Goal: Task Accomplishment & Management: Use online tool/utility

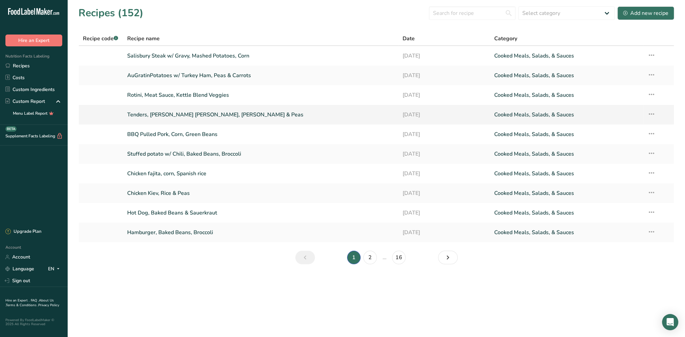
click at [167, 111] on link "Tenders, [PERSON_NAME] [PERSON_NAME], [PERSON_NAME] & Peas" at bounding box center [260, 115] width 267 height 14
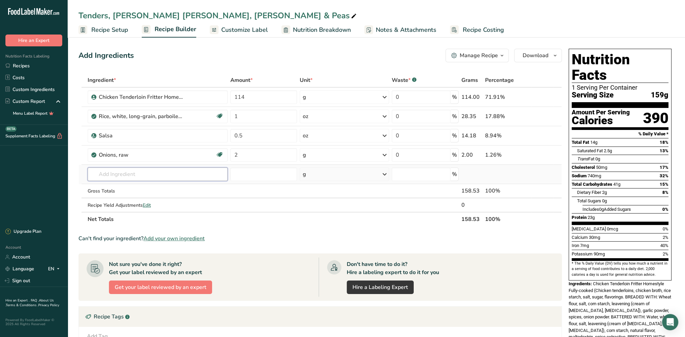
click at [118, 171] on input "text" at bounding box center [158, 175] width 140 height 14
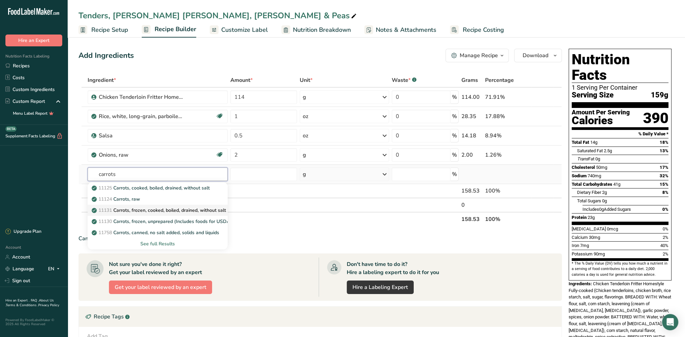
type input "carrots"
click at [194, 211] on p "11131 Carrots, frozen, cooked, boiled, drained, without salt" at bounding box center [159, 210] width 133 height 7
type input "Carrots, frozen, cooked, boiled, drained, without salt"
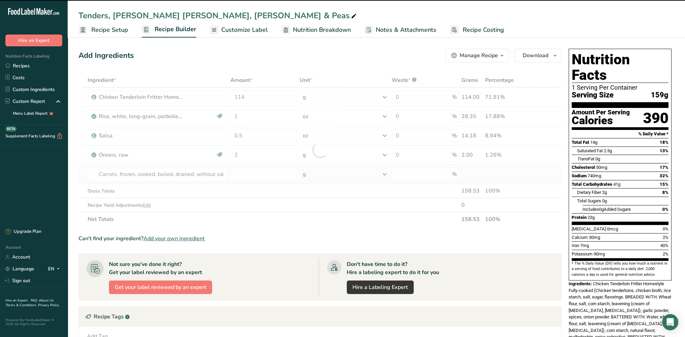
type input "0"
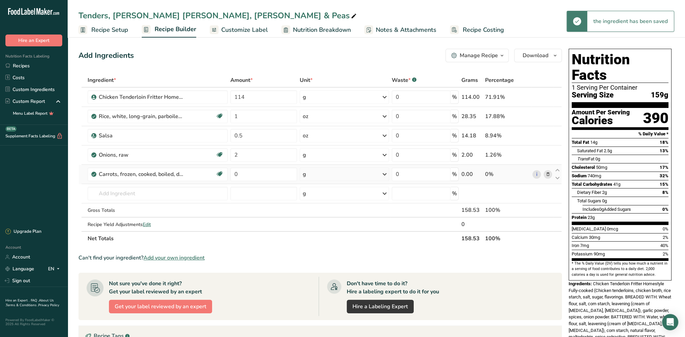
click at [384, 174] on icon at bounding box center [385, 174] width 8 height 12
click at [323, 250] on div "See more" at bounding box center [332, 248] width 57 height 7
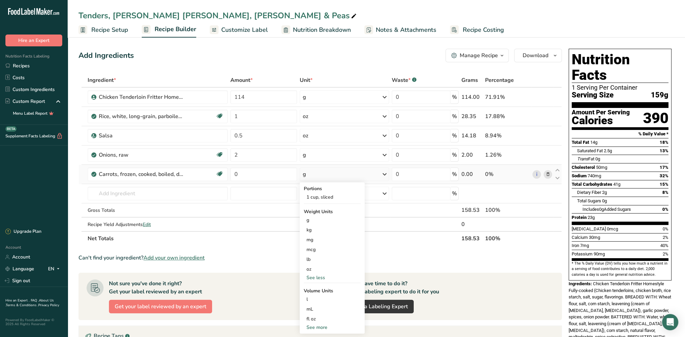
click at [321, 326] on div "See more" at bounding box center [332, 327] width 57 height 7
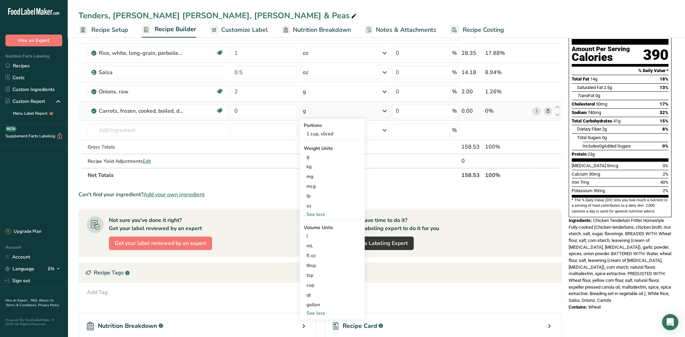
scroll to position [68, 0]
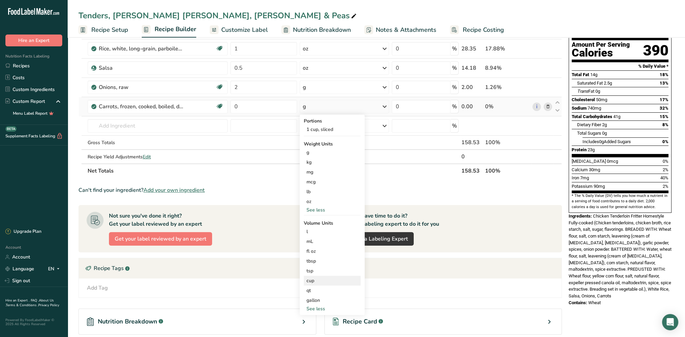
click at [316, 282] on div "cup" at bounding box center [332, 280] width 51 height 7
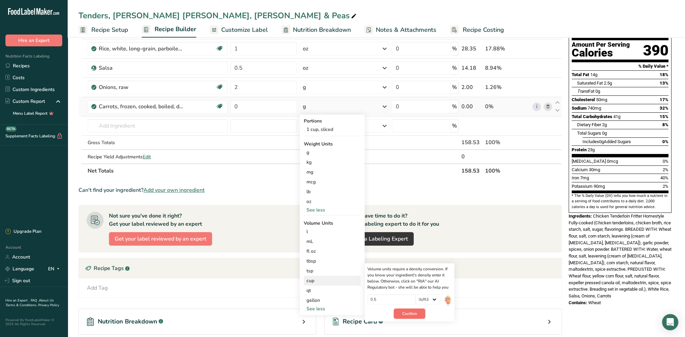
click at [407, 314] on span "Confirm" at bounding box center [409, 314] width 15 height 6
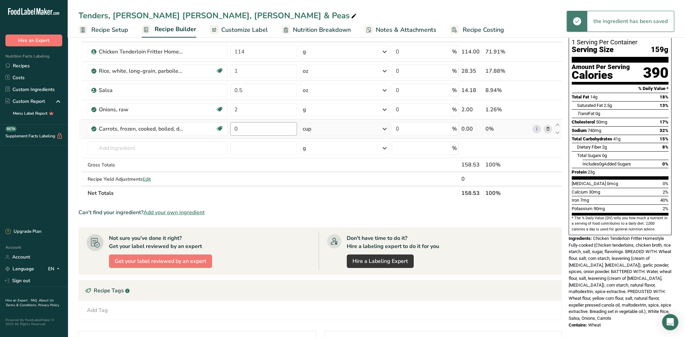
scroll to position [34, 0]
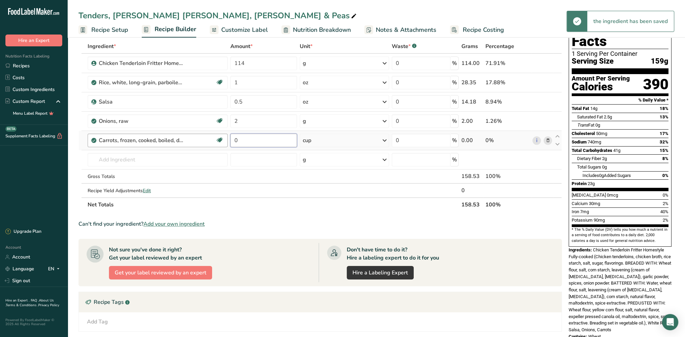
drag, startPoint x: 248, startPoint y: 145, endPoint x: 227, endPoint y: 143, distance: 20.7
click at [227, 143] on tr "Carrots, frozen, cooked, boiled, drained, without salt Dairy free Gluten free V…" at bounding box center [320, 140] width 483 height 19
type input "0.5"
click at [317, 215] on section "Ingredient * Amount * Unit * Waste * .a-a{fill:#347362;}.b-a{fill:#fff;} Grams …" at bounding box center [321, 227] width 484 height 377
click at [163, 154] on input "text" at bounding box center [158, 160] width 140 height 14
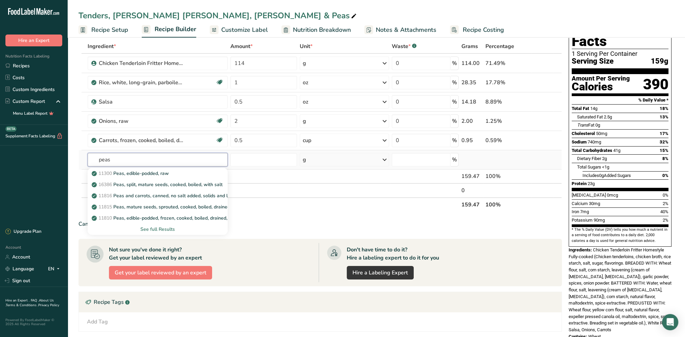
type input "peas"
click at [164, 231] on div "See full Results" at bounding box center [157, 229] width 129 height 7
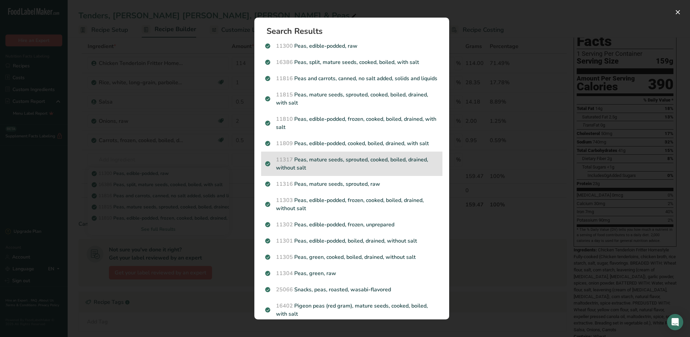
click at [395, 170] on p "11317 Peas, mature seeds, sprouted, cooked, boiled, drained, without salt" at bounding box center [351, 164] width 173 height 16
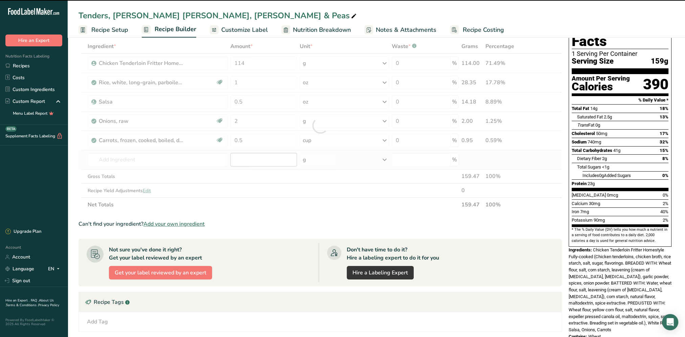
type input "0"
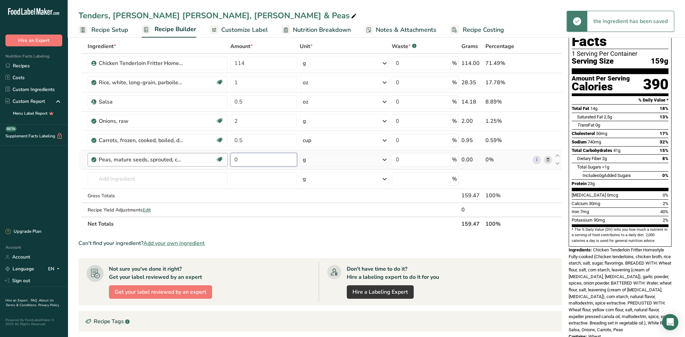
drag, startPoint x: 248, startPoint y: 159, endPoint x: 225, endPoint y: 164, distance: 24.2
click at [225, 164] on tr "Peas, mature seeds, sprouted, cooked, boiled, drained, without salt Plant-based…" at bounding box center [320, 159] width 483 height 19
type input "0.5"
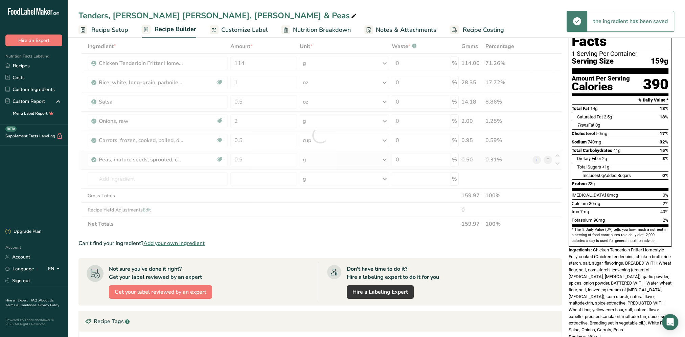
click at [382, 159] on div "Ingredient * Amount * Unit * Waste * .a-a{fill:#347362;}.b-a{fill:#fff;} Grams …" at bounding box center [321, 135] width 484 height 192
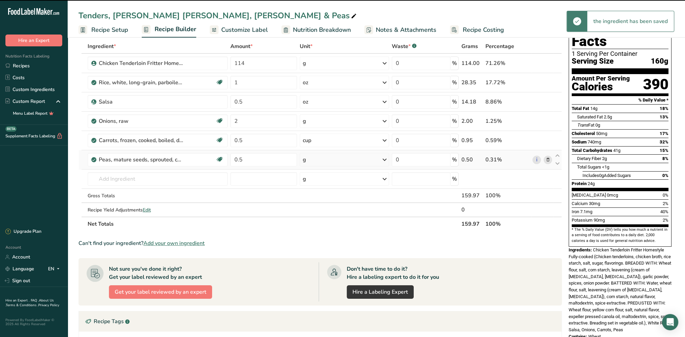
click at [384, 156] on icon at bounding box center [385, 160] width 8 height 12
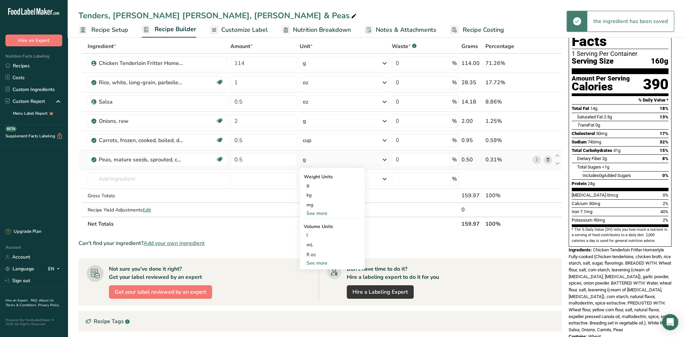
click at [315, 261] on div "See more" at bounding box center [332, 263] width 57 height 7
click at [312, 282] on div "cup" at bounding box center [332, 284] width 51 height 7
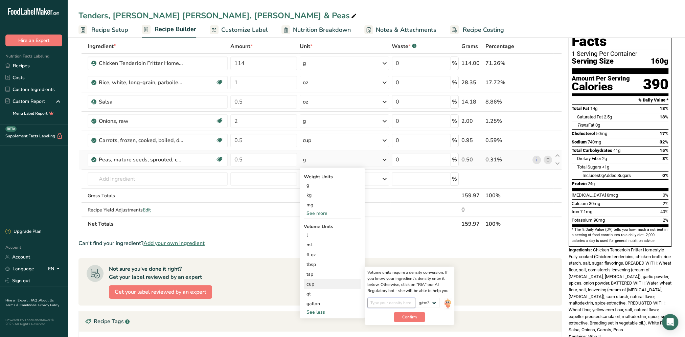
click at [401, 306] on input "number" at bounding box center [392, 303] width 48 height 10
type input "0.5"
click at [416, 318] on span "Confirm" at bounding box center [409, 317] width 15 height 6
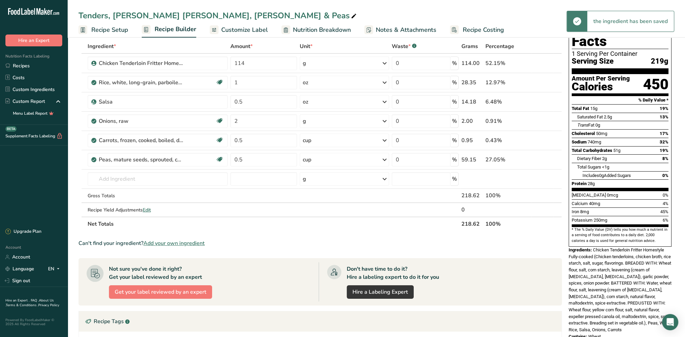
click at [323, 228] on th "Net Totals" at bounding box center [273, 224] width 374 height 14
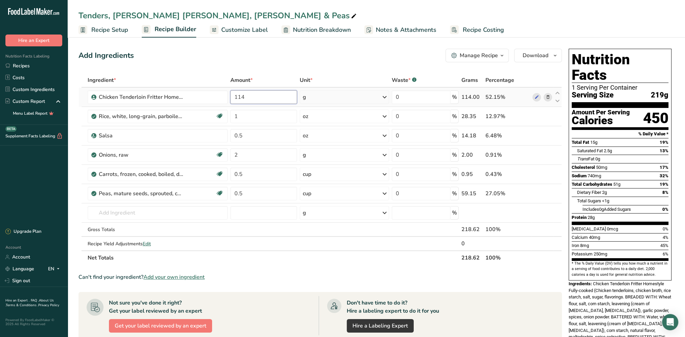
drag, startPoint x: 254, startPoint y: 95, endPoint x: 230, endPoint y: 97, distance: 24.1
click at [230, 97] on input "114" at bounding box center [263, 97] width 67 height 14
type input "171"
click at [307, 55] on div "Add Ingredients Manage Recipe Delete Recipe Duplicate Recipe Scale Recipe Save …" at bounding box center [321, 56] width 484 height 14
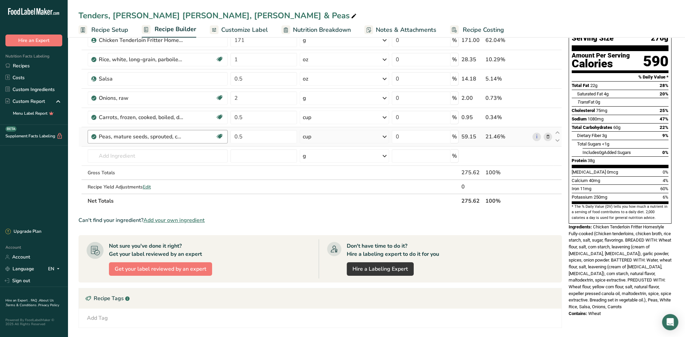
scroll to position [17, 0]
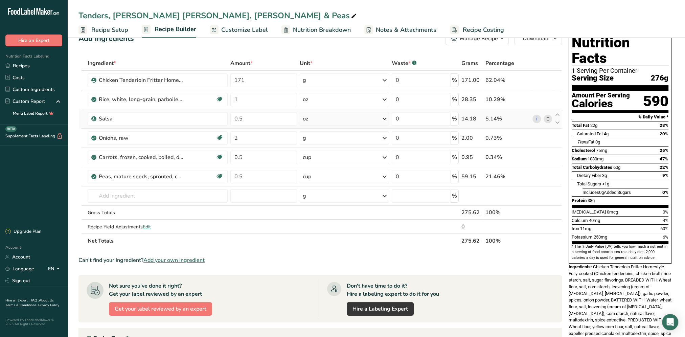
click at [547, 119] on icon at bounding box center [548, 118] width 5 height 7
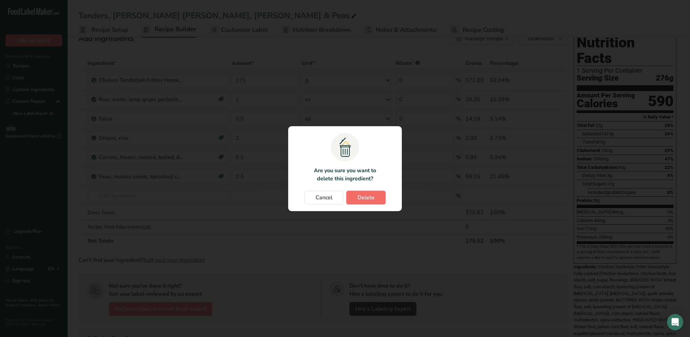
click at [369, 196] on span "Delete" at bounding box center [366, 198] width 17 height 8
type input "2"
type input "0.5"
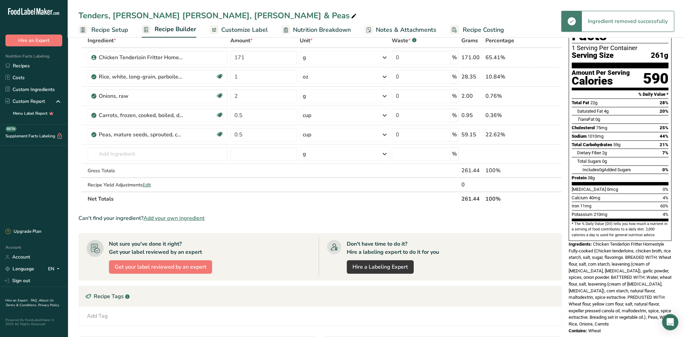
scroll to position [0, 0]
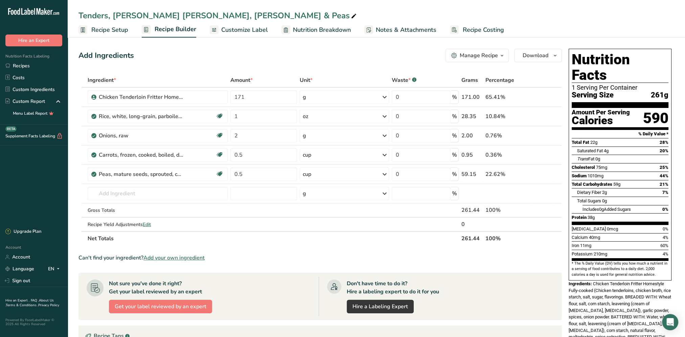
click at [285, 58] on div "Add Ingredients Manage Recipe Delete Recipe Duplicate Recipe Scale Recipe Save …" at bounding box center [321, 56] width 484 height 14
click at [137, 198] on input "text" at bounding box center [158, 194] width 140 height 14
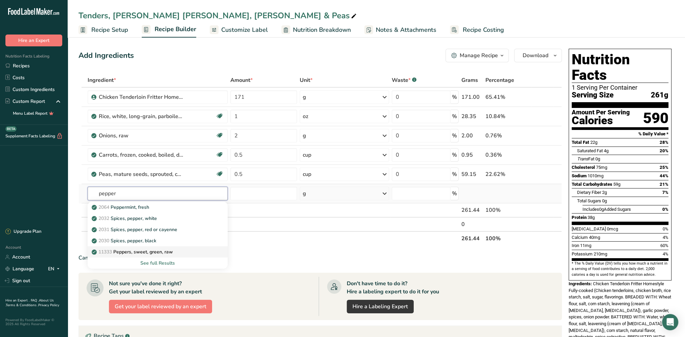
type input "pepper"
click at [158, 251] on p "11333 Peppers, sweet, green, raw" at bounding box center [133, 251] width 80 height 7
type input "Peppers, sweet, green, raw"
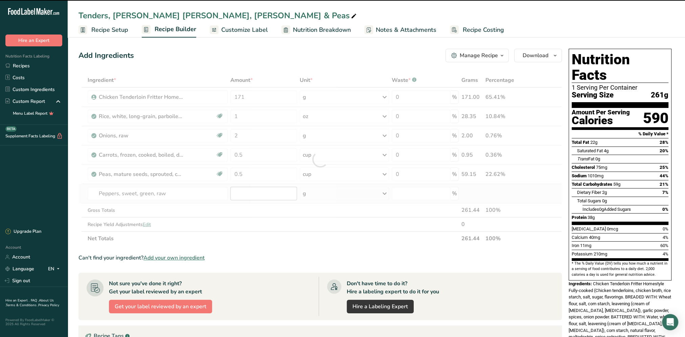
type input "0"
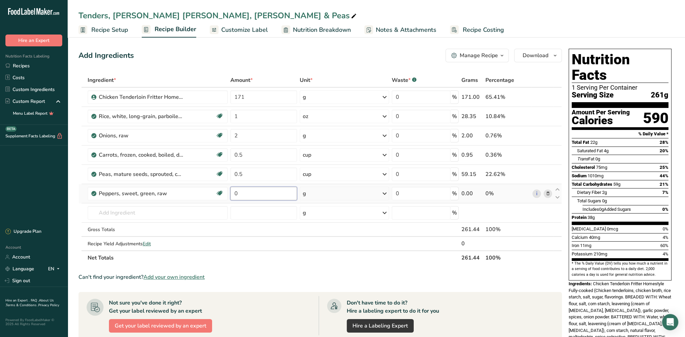
click at [243, 196] on input "0" at bounding box center [263, 194] width 67 height 14
drag, startPoint x: 243, startPoint y: 196, endPoint x: 233, endPoint y: 196, distance: 9.8
click at [233, 196] on input "0" at bounding box center [263, 194] width 67 height 14
type input "1"
click at [366, 263] on div "Ingredient * Amount * Unit * Waste * .a-a{fill:#347362;}.b-a{fill:#fff;} Grams …" at bounding box center [321, 169] width 484 height 192
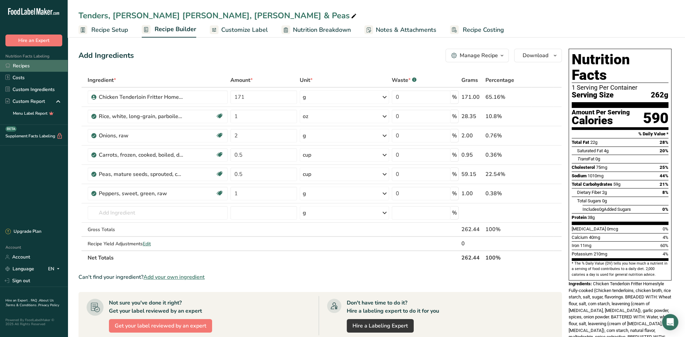
click at [22, 66] on link "Recipes" at bounding box center [34, 66] width 68 height 12
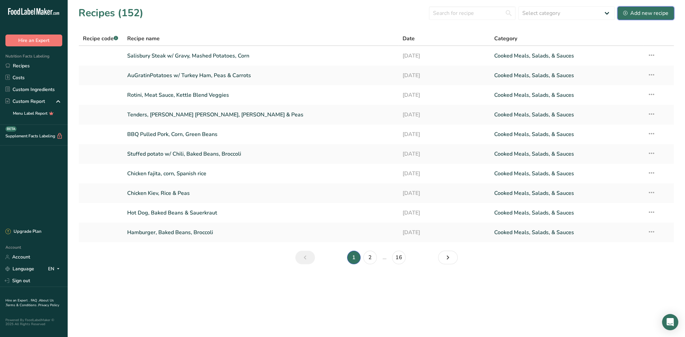
click at [640, 16] on div "Add new recipe" at bounding box center [645, 13] width 45 height 8
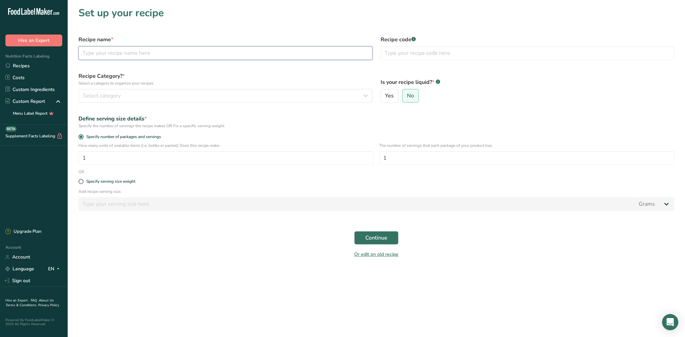
click at [143, 57] on input "text" at bounding box center [226, 53] width 294 height 14
type input "Seet & Sour Chicken, Fried Rice, Irish Blend Veggies"
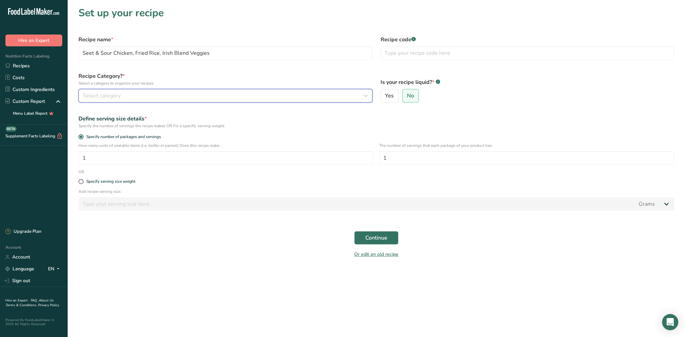
click at [109, 95] on span "Select category" at bounding box center [102, 96] width 38 height 8
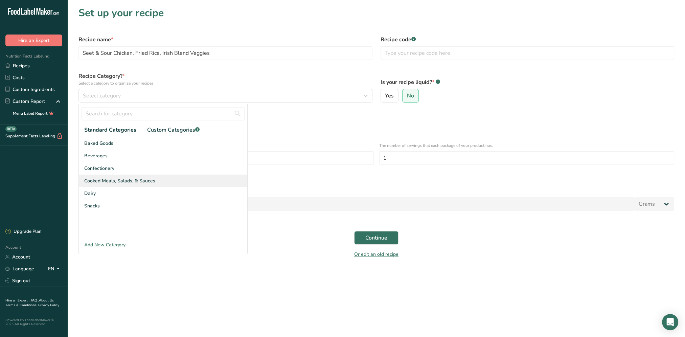
click at [124, 184] on span "Cooked Meals, Salads, & Sauces" at bounding box center [119, 180] width 71 height 7
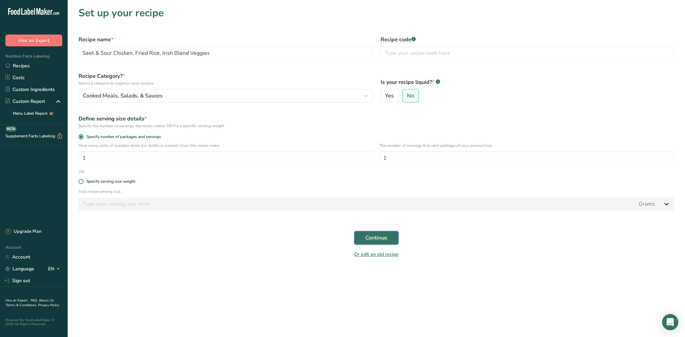
click at [379, 239] on span "Continue" at bounding box center [377, 238] width 22 height 8
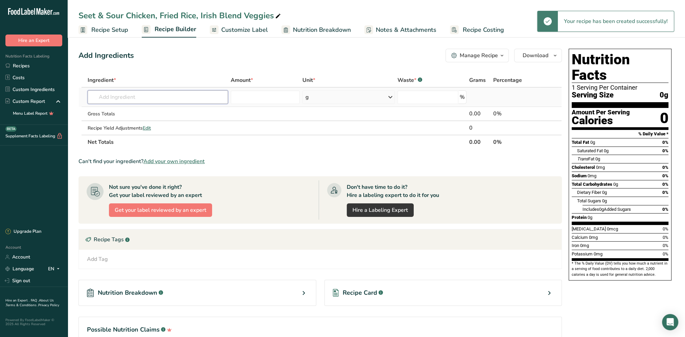
click at [125, 93] on input "text" at bounding box center [158, 97] width 140 height 14
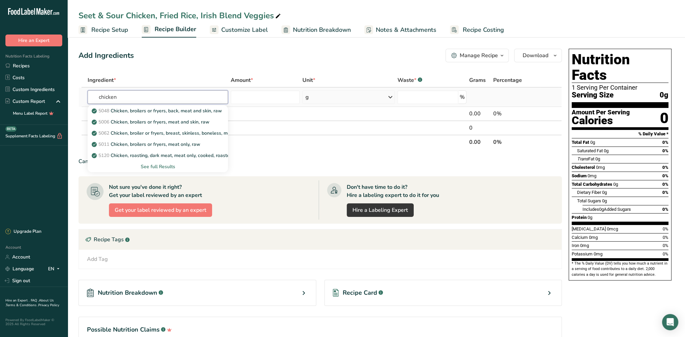
type input "chicken"
click at [162, 168] on div "See full Results" at bounding box center [158, 166] width 130 height 7
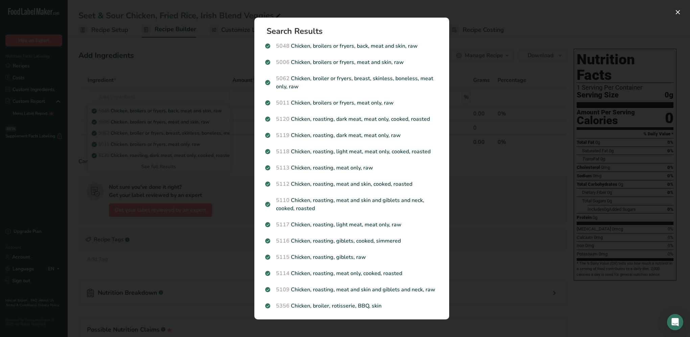
click at [203, 72] on div "Search results modal" at bounding box center [345, 168] width 690 height 337
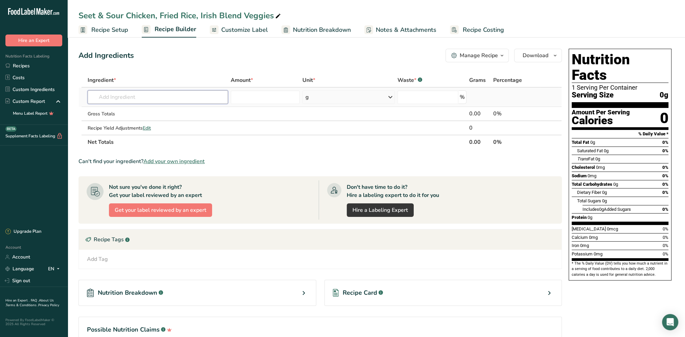
click at [142, 97] on input "text" at bounding box center [158, 97] width 140 height 14
type input "c"
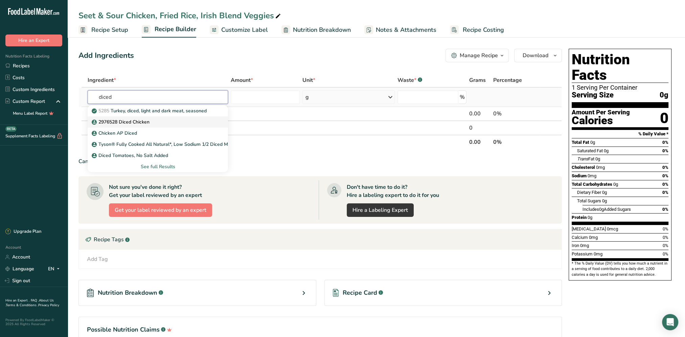
type input "diced"
click at [129, 120] on p "2976528 Diced Chicken" at bounding box center [121, 121] width 57 height 7
type input "2976528 Diced Chicken"
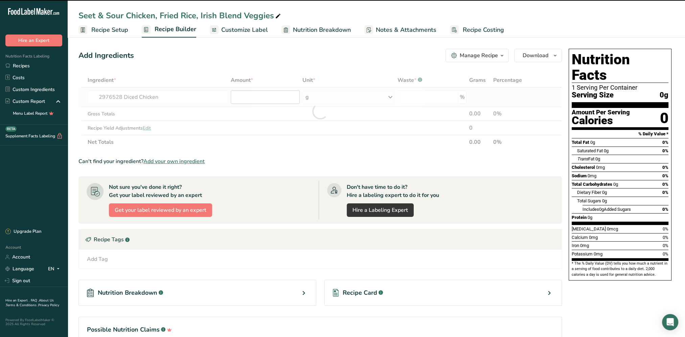
type input "0"
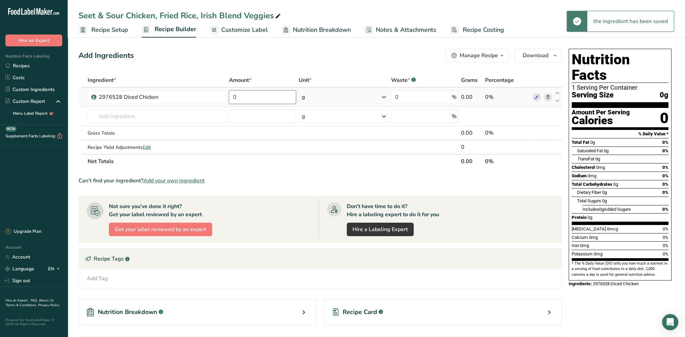
drag, startPoint x: 247, startPoint y: 95, endPoint x: 231, endPoint y: 96, distance: 15.3
click at [231, 96] on input "0" at bounding box center [262, 97] width 67 height 14
click at [385, 97] on div "Ingredient * Amount * Unit * Waste * .a-a{fill:#347362;}.b-a{fill:#fff;} Grams …" at bounding box center [321, 120] width 484 height 95
click at [384, 99] on icon at bounding box center [384, 97] width 8 height 12
click at [319, 172] on div "See more" at bounding box center [331, 171] width 57 height 7
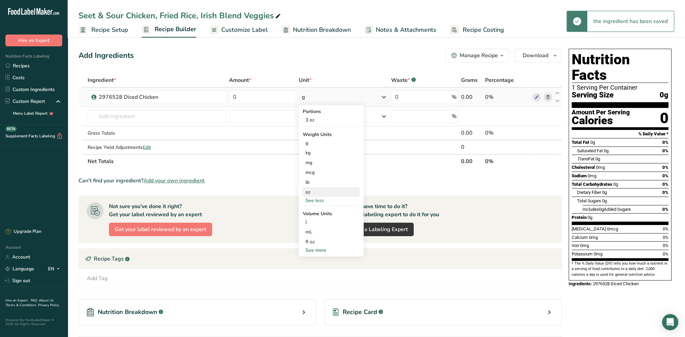
click at [313, 192] on div "oz" at bounding box center [331, 192] width 57 height 10
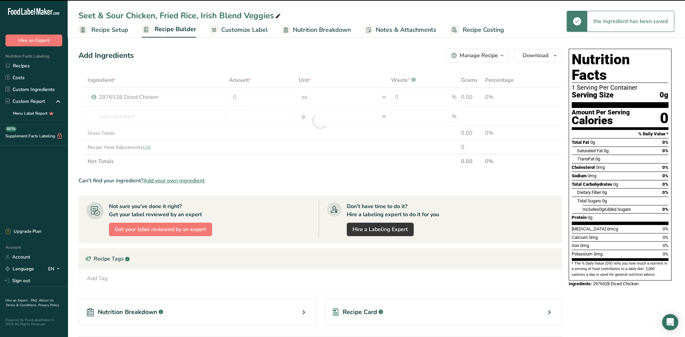
click at [247, 97] on div at bounding box center [321, 120] width 484 height 95
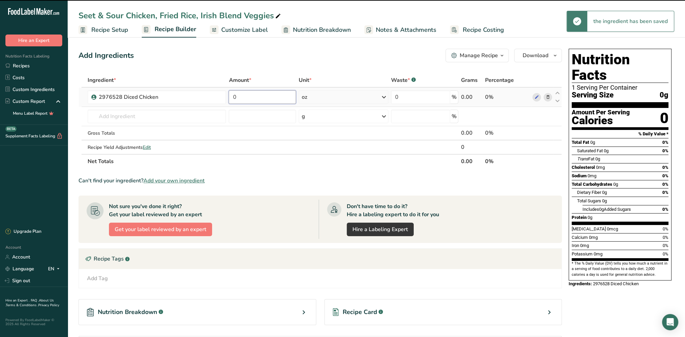
click at [243, 97] on input "0" at bounding box center [262, 97] width 67 height 14
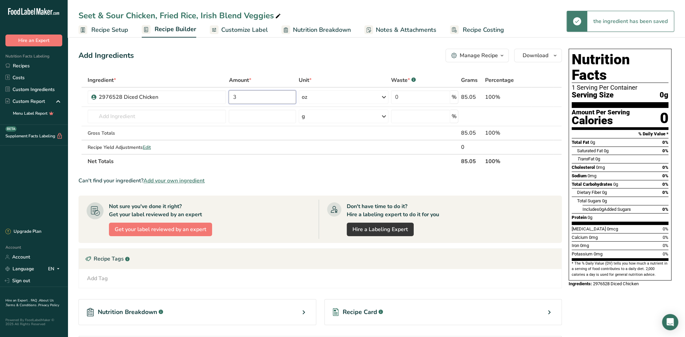
type input "3"
click at [273, 47] on div "Add Ingredients Manage Recipe Delete Recipe Duplicate Recipe Scale Recipe Save …" at bounding box center [323, 215] width 488 height 338
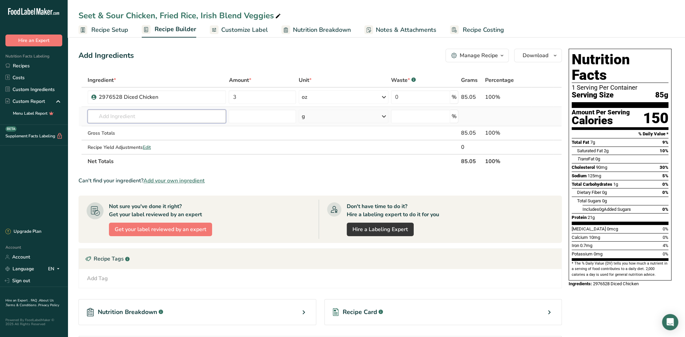
click at [158, 115] on input "text" at bounding box center [157, 117] width 139 height 14
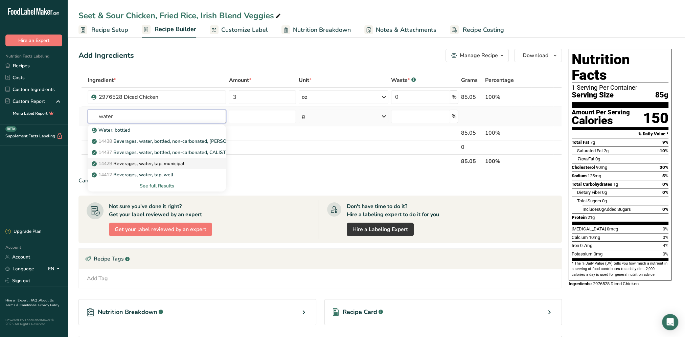
type input "water"
click at [179, 164] on p "14429 [GEOGRAPHIC_DATA], water, tap, municipal" at bounding box center [138, 163] width 91 height 7
type input "Beverages, water, tap, municipal"
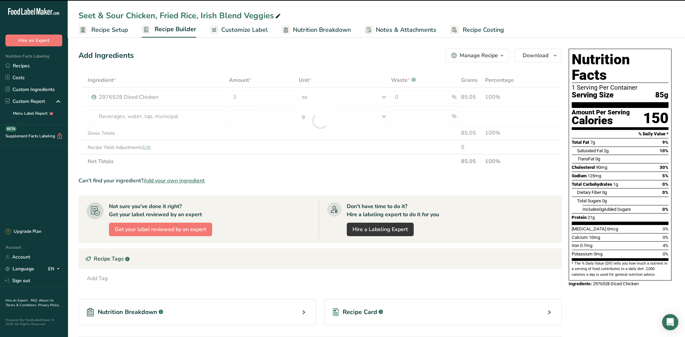
type input "0"
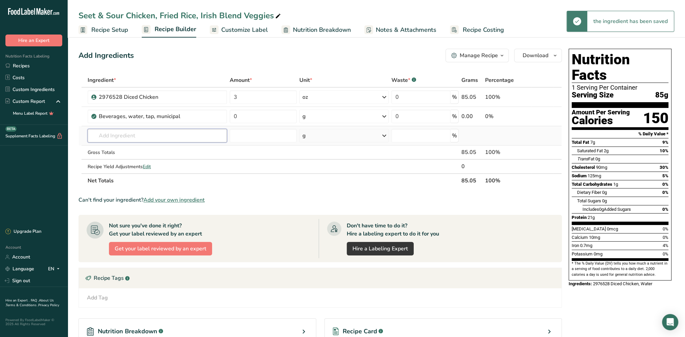
click at [130, 133] on input "text" at bounding box center [157, 136] width 139 height 14
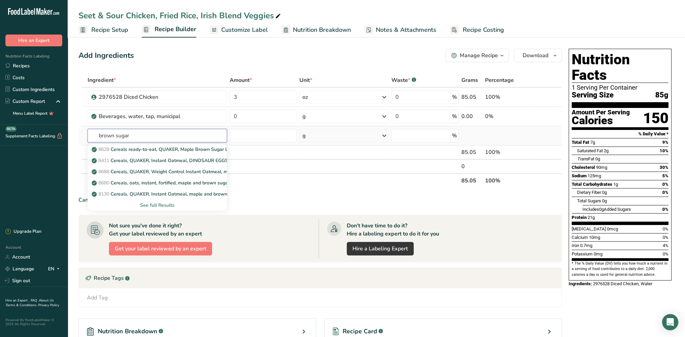
type input "brown sugar"
click at [163, 206] on div "See full Results" at bounding box center [157, 205] width 129 height 7
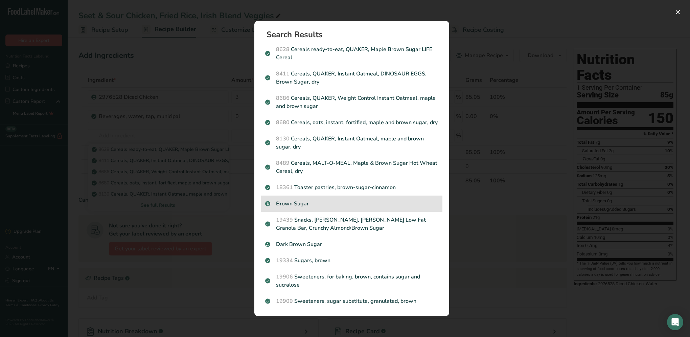
click at [310, 206] on p "Brown Sugar" at bounding box center [351, 204] width 173 height 8
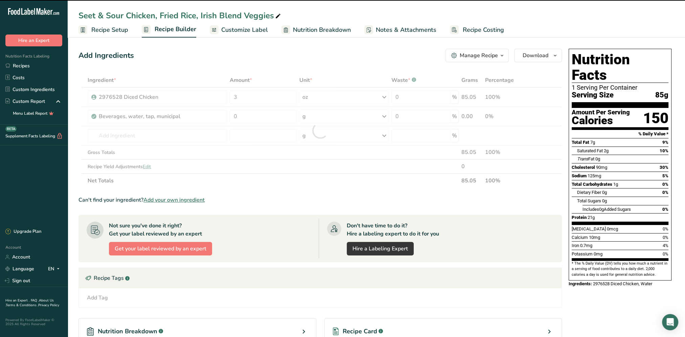
type input "0"
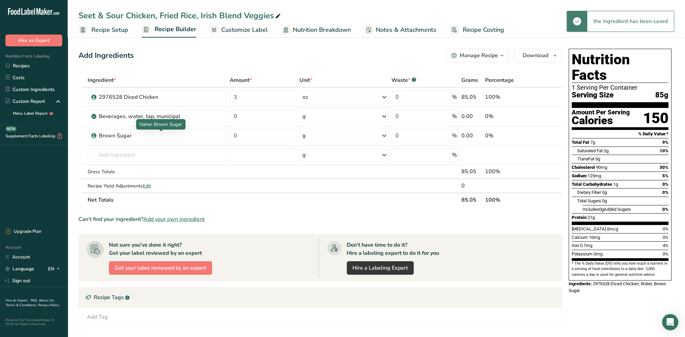
click at [134, 134] on div "Brown Sugar" at bounding box center [141, 136] width 85 height 8
click at [135, 154] on input "text" at bounding box center [157, 155] width 139 height 14
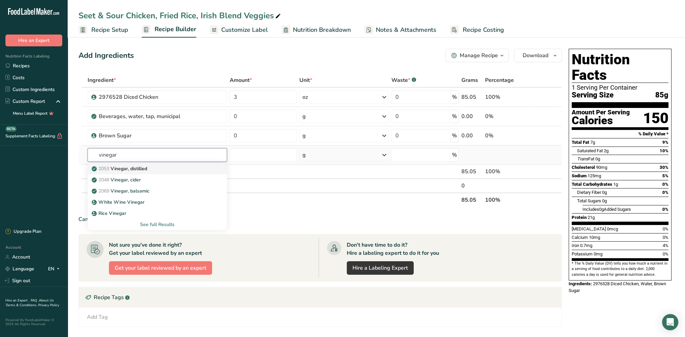
type input "vinegar"
click at [137, 167] on p "2053 Vinegar, distilled" at bounding box center [120, 168] width 54 height 7
type input "Vinegar, distilled"
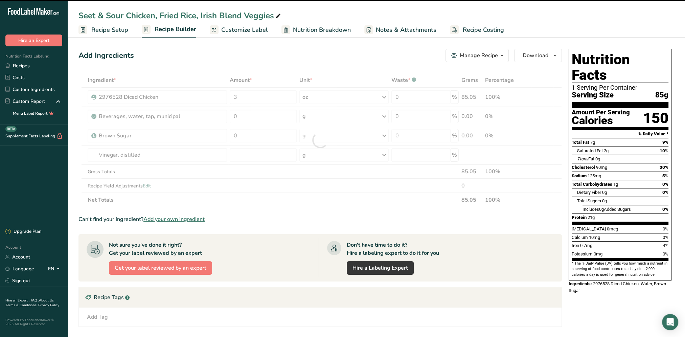
type input "0"
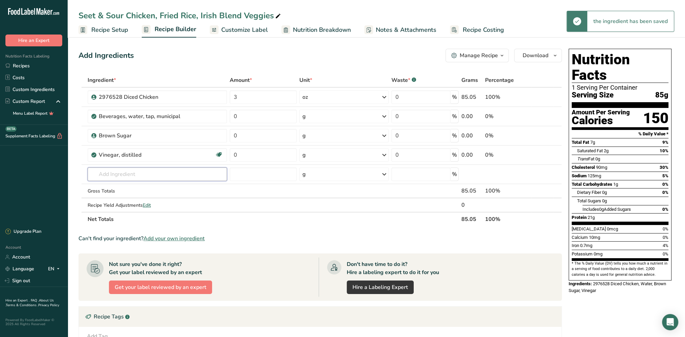
click at [113, 170] on input "text" at bounding box center [157, 175] width 139 height 14
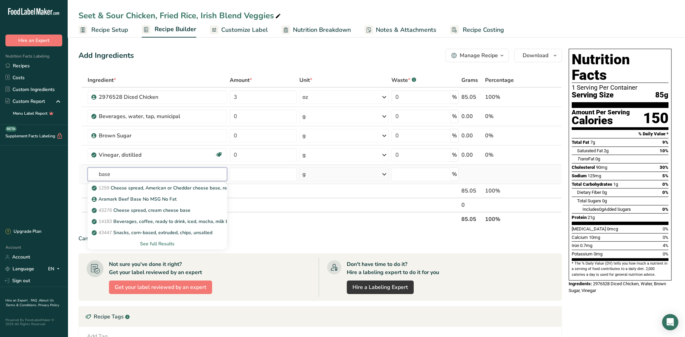
type input "base"
click at [158, 245] on div "See full Results" at bounding box center [157, 243] width 129 height 7
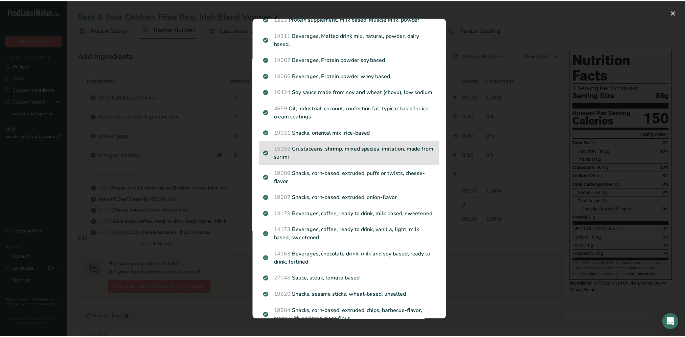
scroll to position [89, 0]
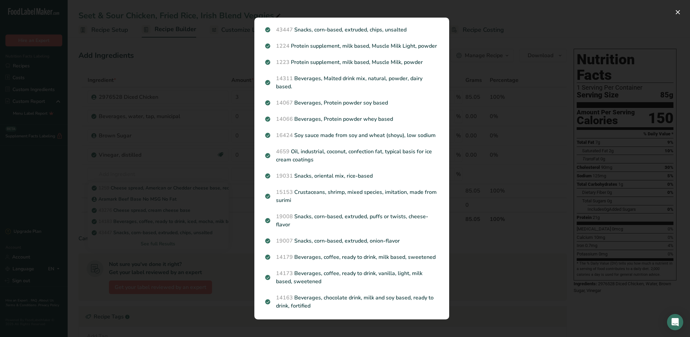
click at [177, 169] on div "Search results modal" at bounding box center [345, 168] width 690 height 337
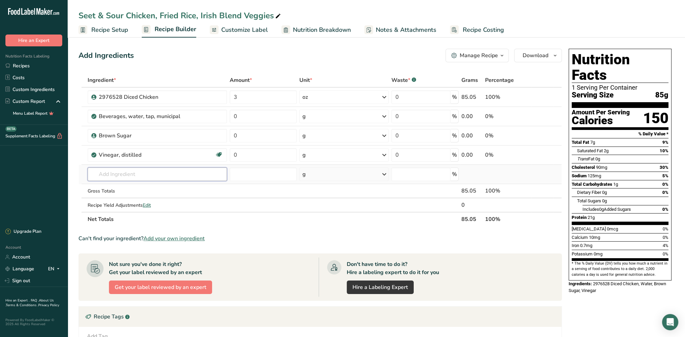
click at [112, 172] on input "text" at bounding box center [157, 175] width 139 height 14
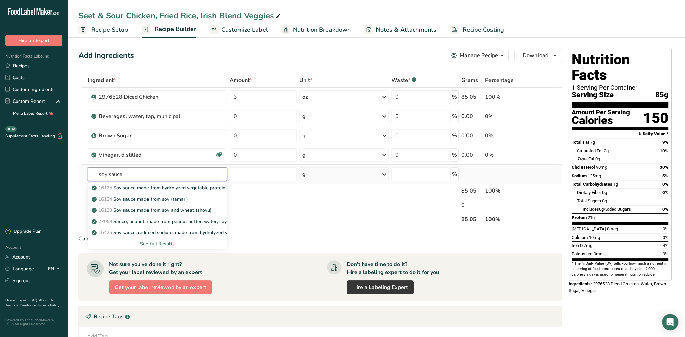
type input "soy sauce"
click at [163, 246] on div "See full Results" at bounding box center [157, 243] width 129 height 7
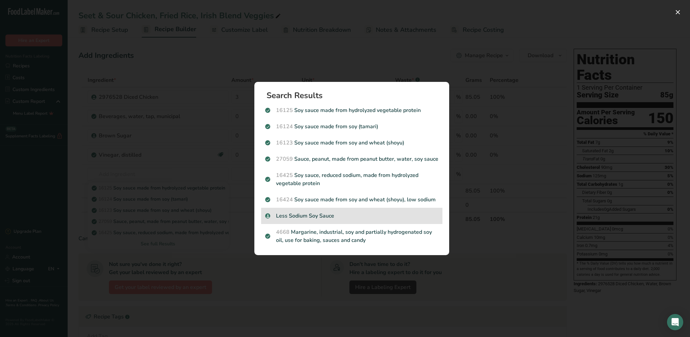
click at [302, 214] on p "Less Sodium Soy Sauce" at bounding box center [351, 216] width 173 height 8
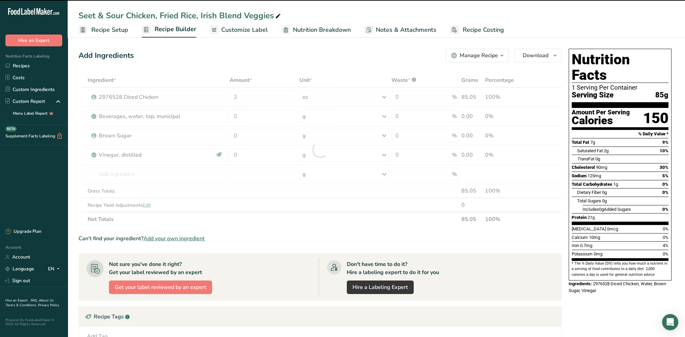
type input "0"
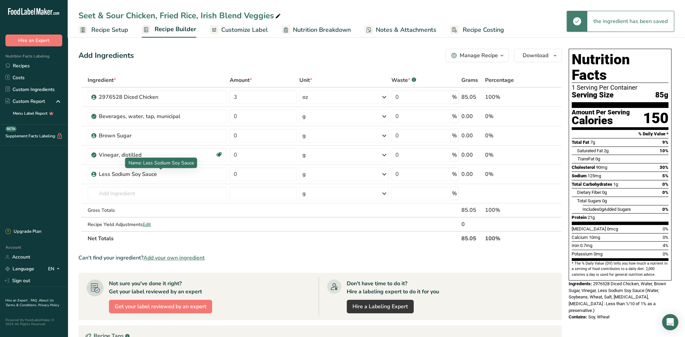
click at [124, 177] on div "Less Sodium Soy Sauce" at bounding box center [141, 174] width 85 height 8
click at [130, 191] on input "text" at bounding box center [157, 194] width 139 height 14
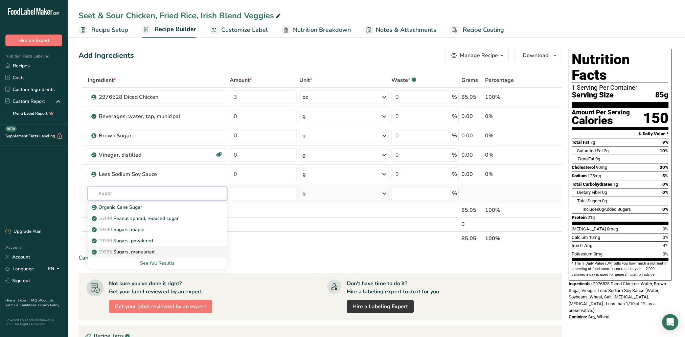
type input "sugar"
click at [149, 252] on p "19335 [GEOGRAPHIC_DATA], granulated" at bounding box center [124, 251] width 62 height 7
type input "Sugars, granulated"
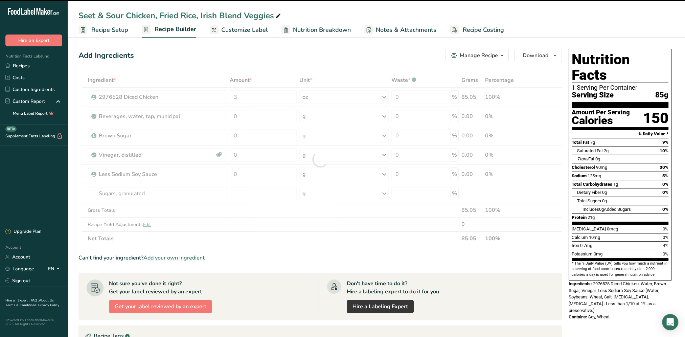
type input "0"
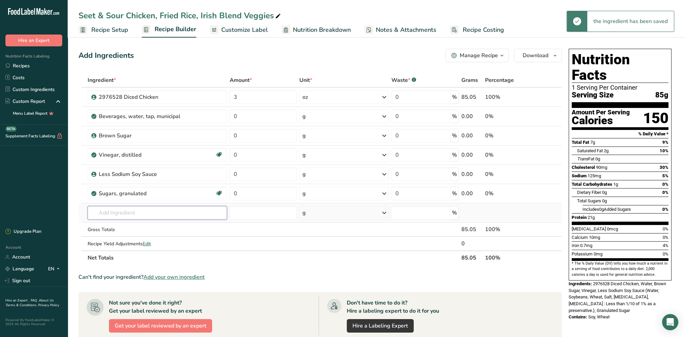
click at [148, 214] on input "text" at bounding box center [157, 213] width 139 height 14
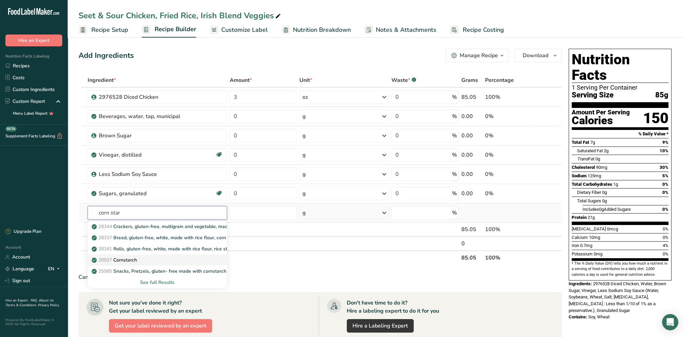
type input "corn star"
click at [131, 260] on p "20027 [GEOGRAPHIC_DATA]" at bounding box center [115, 260] width 44 height 7
type input "Cornstarch"
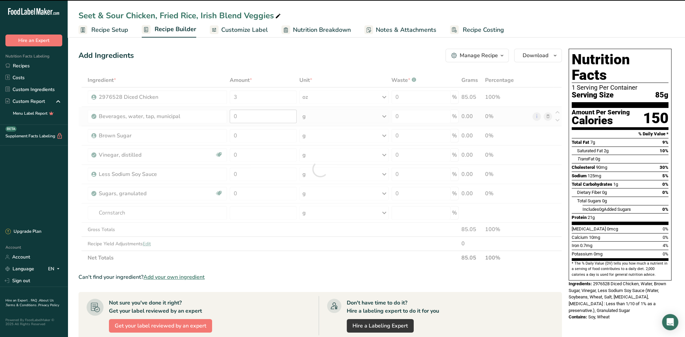
type input "0"
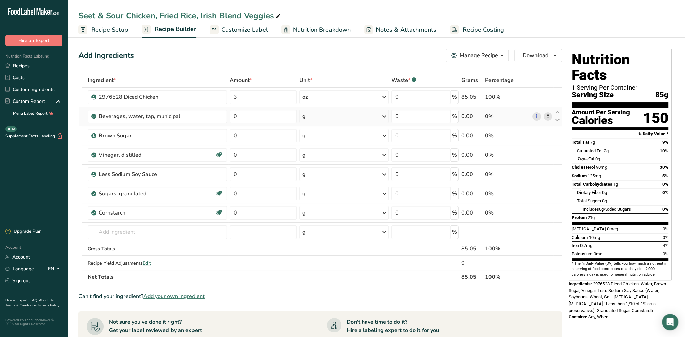
click at [384, 114] on icon at bounding box center [384, 116] width 8 height 12
click at [319, 267] on div "See more" at bounding box center [332, 266] width 57 height 7
click at [311, 287] on div "cup" at bounding box center [331, 287] width 51 height 7
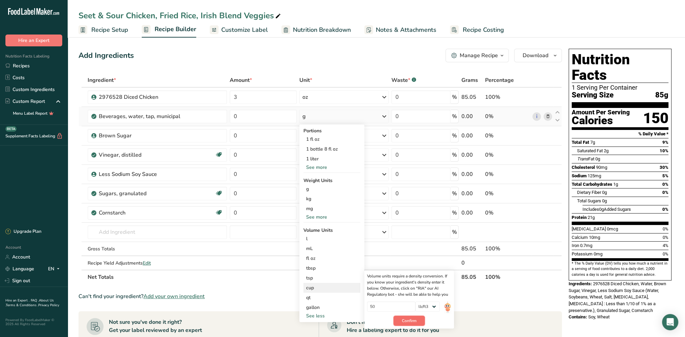
click at [414, 323] on span "Confirm" at bounding box center [409, 321] width 15 height 6
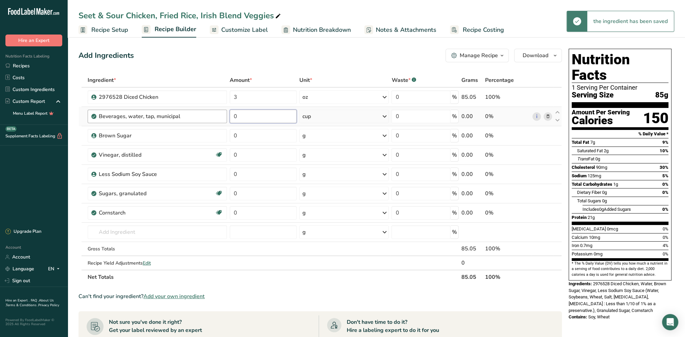
drag, startPoint x: 244, startPoint y: 118, endPoint x: 225, endPoint y: 117, distance: 19.0
click at [225, 117] on tr "Beverages, water, tap, municipal 0 cup Portions 1 fl oz 1 bottle 8 fl oz 1 lite…" at bounding box center [320, 116] width 483 height 19
type input "0.25"
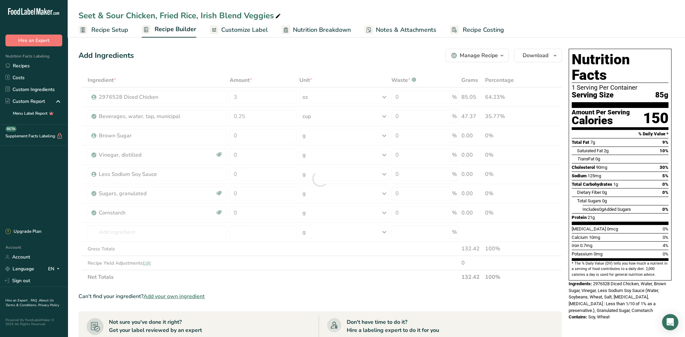
click at [286, 56] on div "Add Ingredients Manage Recipe Delete Recipe Duplicate Recipe Scale Recipe Save …" at bounding box center [321, 56] width 484 height 14
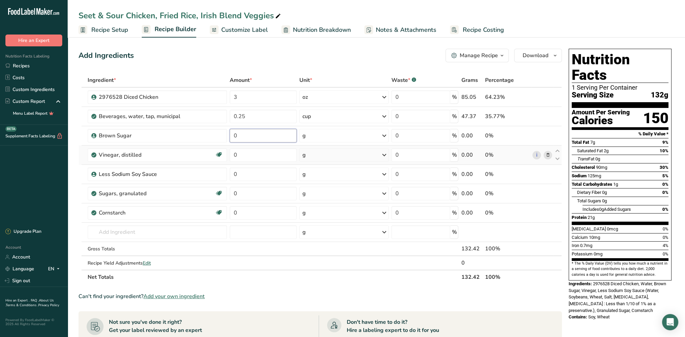
drag, startPoint x: 245, startPoint y: 133, endPoint x: 229, endPoint y: 145, distance: 20.0
click at [229, 145] on tbody "2976528 Diced Chicken 3 oz Portions 3 oz Weight Units g kg mg mcg lb oz See les…" at bounding box center [320, 179] width 483 height 182
type input "2"
click at [255, 154] on div "Ingredient * Amount * Unit * Waste * .a-a{fill:#347362;}.b-a{fill:#fff;} Grams …" at bounding box center [321, 178] width 484 height 211
drag, startPoint x: 250, startPoint y: 156, endPoint x: 225, endPoint y: 156, distance: 25.4
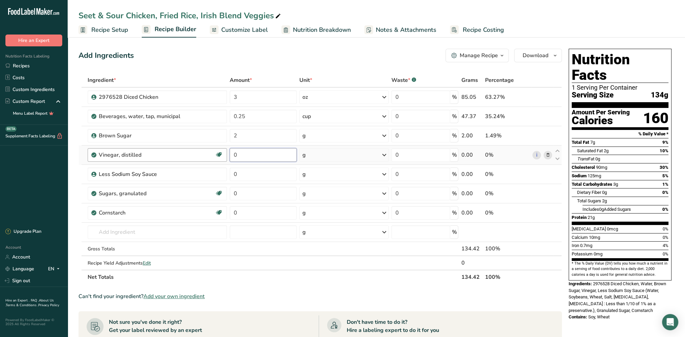
click at [225, 156] on tr "Vinegar, distilled Dairy free Gluten free Vegan Vegetarian Soy free 0 g Portion…" at bounding box center [320, 155] width 483 height 19
type input "1.5"
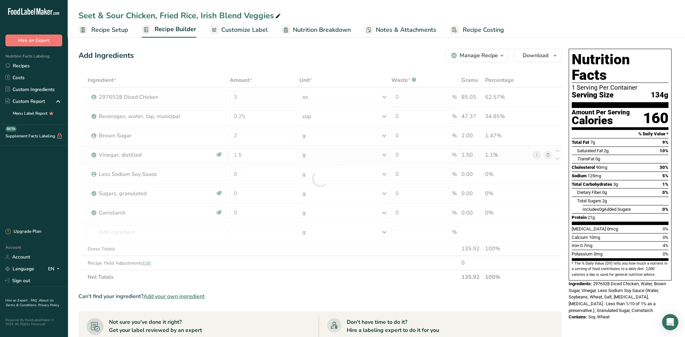
click at [385, 156] on div "Ingredient * Amount * Unit * Waste * .a-a{fill:#347362;}.b-a{fill:#fff;} Grams …" at bounding box center [321, 178] width 484 height 211
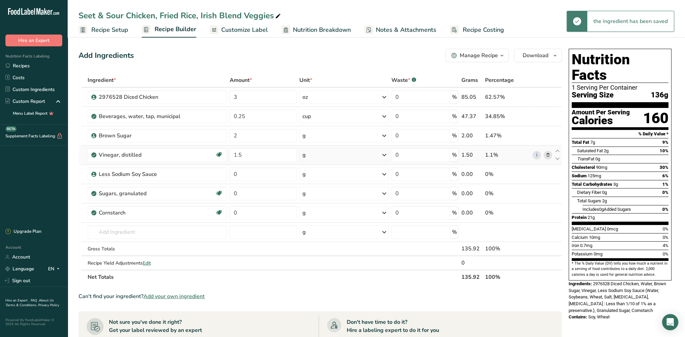
click at [384, 156] on icon at bounding box center [384, 155] width 8 height 12
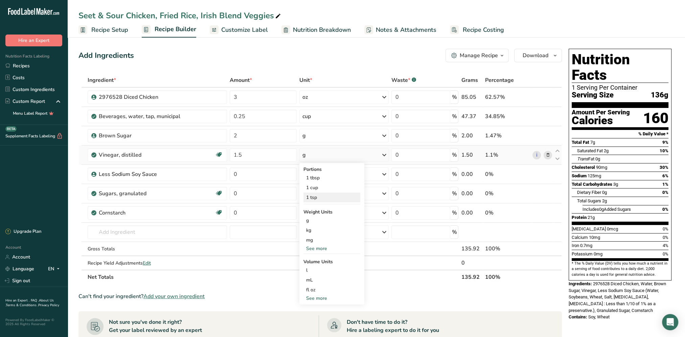
click at [318, 196] on div "1 tsp" at bounding box center [332, 198] width 57 height 10
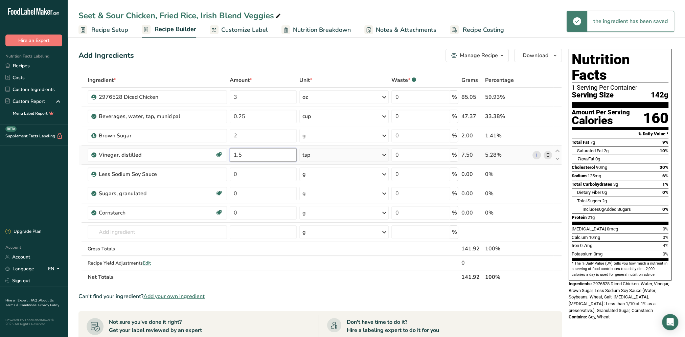
click at [252, 156] on input "1.5" at bounding box center [263, 155] width 67 height 14
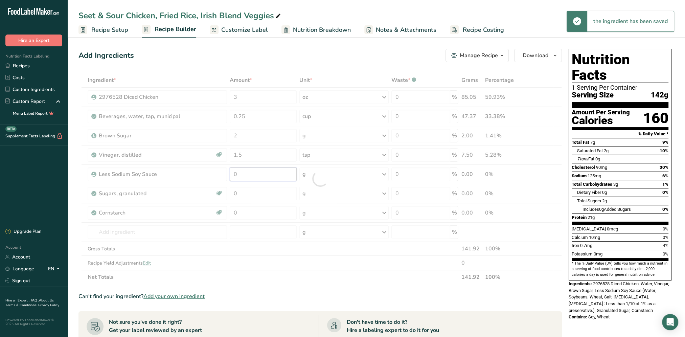
drag, startPoint x: 249, startPoint y: 174, endPoint x: 226, endPoint y: 174, distance: 22.7
click at [226, 174] on div "Ingredient * Amount * Unit * Waste * .a-a{fill:#347362;}.b-a{fill:#fff;} Grams …" at bounding box center [321, 178] width 484 height 211
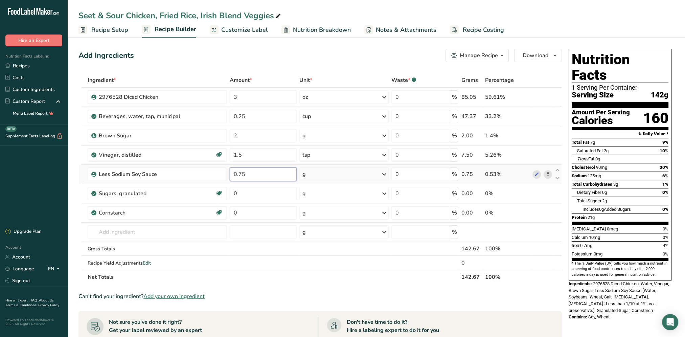
type input "0.75"
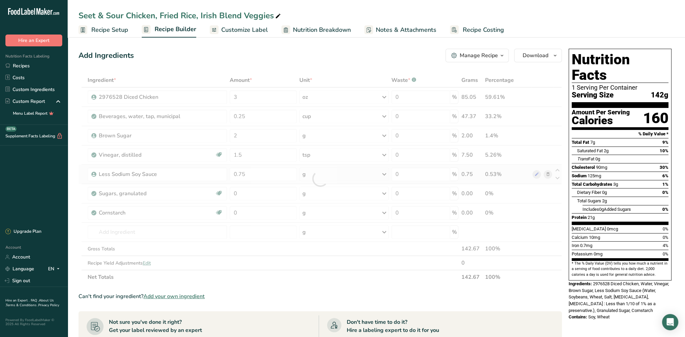
click at [385, 173] on div "Ingredient * Amount * Unit * Waste * .a-a{fill:#347362;}.b-a{fill:#fff;} Grams …" at bounding box center [321, 178] width 484 height 211
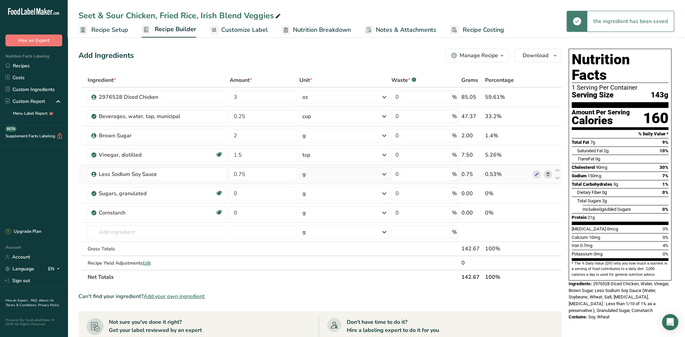
click at [385, 177] on icon at bounding box center [384, 174] width 8 height 12
click at [314, 279] on div "See more" at bounding box center [332, 277] width 57 height 7
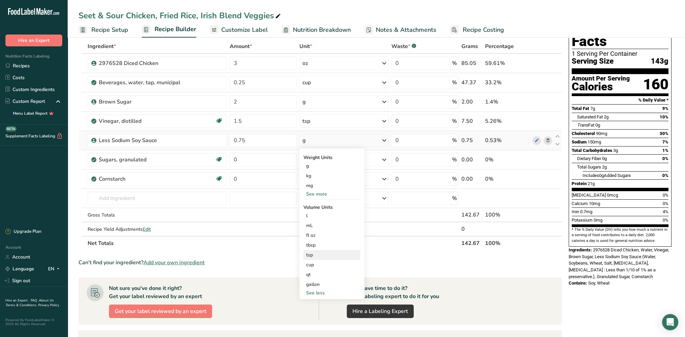
click at [315, 256] on div "tsp" at bounding box center [331, 254] width 51 height 7
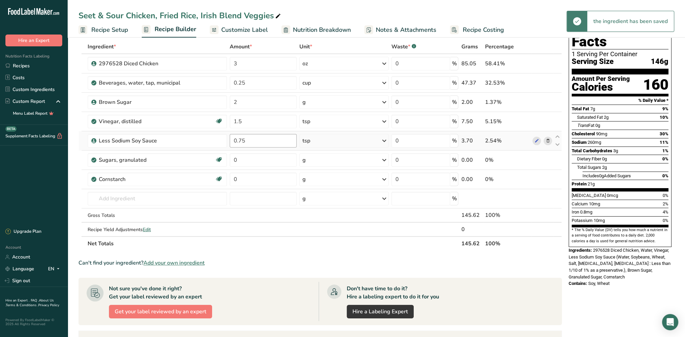
scroll to position [0, 0]
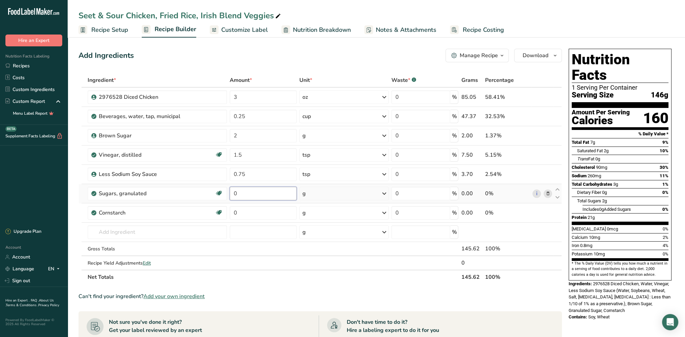
drag, startPoint x: 249, startPoint y: 195, endPoint x: 234, endPoint y: 194, distance: 15.2
click at [234, 194] on input "0" at bounding box center [263, 194] width 67 height 14
drag, startPoint x: 250, startPoint y: 193, endPoint x: 233, endPoint y: 194, distance: 17.0
click at [233, 194] on input "7.8" at bounding box center [263, 194] width 67 height 14
type input "1.8"
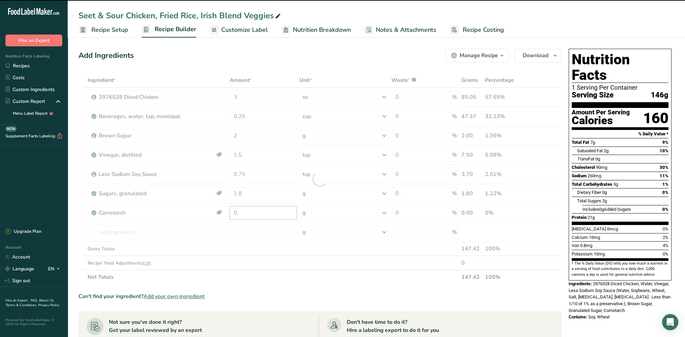
drag, startPoint x: 250, startPoint y: 214, endPoint x: 237, endPoint y: 216, distance: 13.7
click at [237, 216] on div "Ingredient * Amount * Unit * Waste * .a-a{fill:#347362;}.b-a{fill:#fff;} Grams …" at bounding box center [321, 178] width 484 height 211
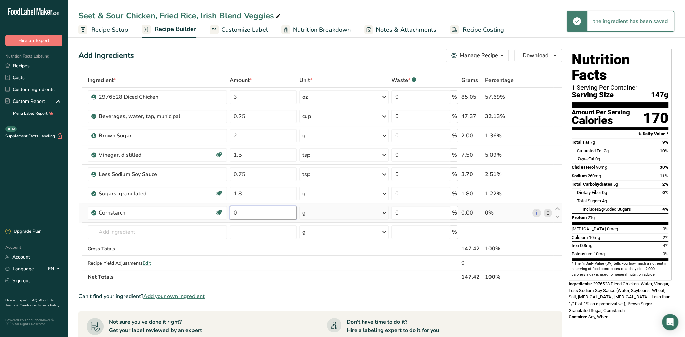
drag, startPoint x: 265, startPoint y: 214, endPoint x: 233, endPoint y: 214, distance: 32.8
click at [233, 214] on input "0" at bounding box center [263, 213] width 67 height 14
type input "1.8"
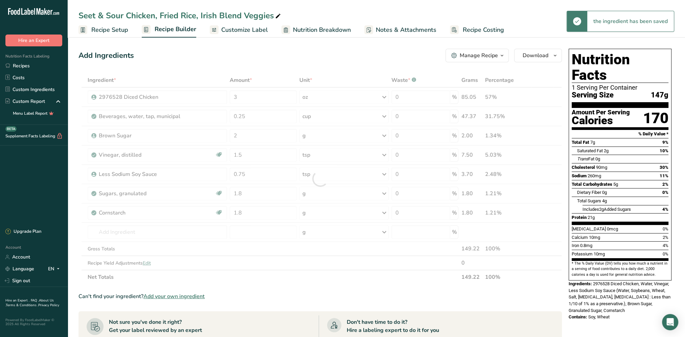
click at [351, 46] on div "Add Ingredients Manage Recipe Delete Recipe Duplicate Recipe Scale Recipe Save …" at bounding box center [323, 273] width 488 height 454
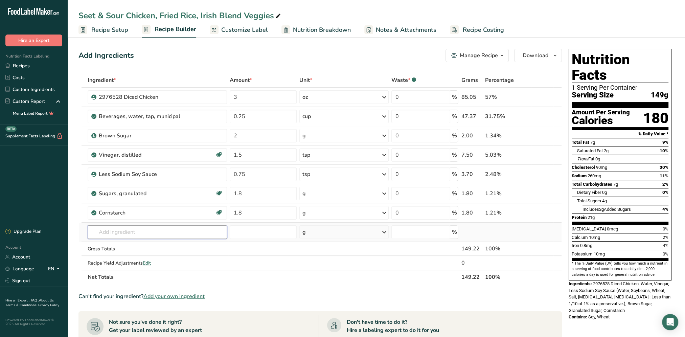
click at [127, 231] on input "text" at bounding box center [157, 232] width 139 height 14
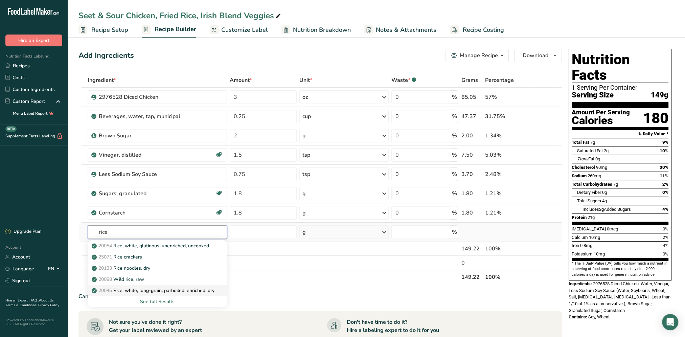
type input "rice"
click at [166, 290] on p "20046 Rice, white, long-grain, parboiled, enriched, dry" at bounding box center [154, 290] width 122 height 7
type input "Rice, white, long-grain, parboiled, enriched, dry"
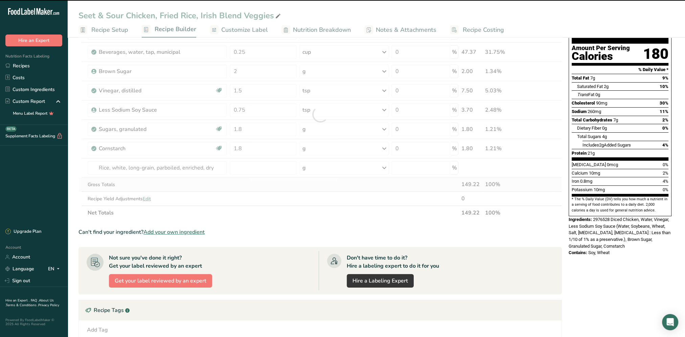
type input "0"
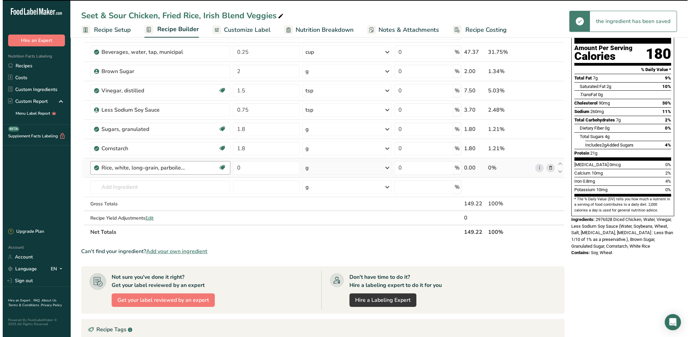
scroll to position [68, 0]
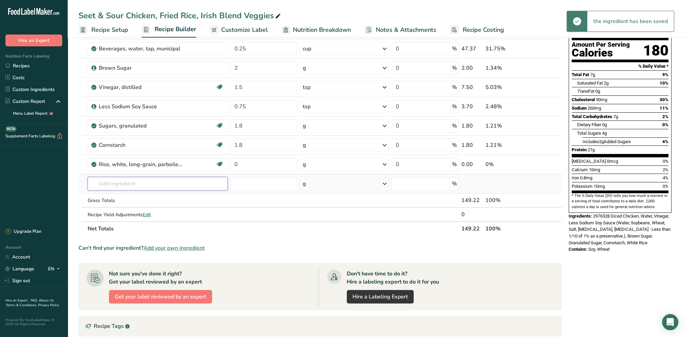
click at [112, 188] on input "text" at bounding box center [158, 184] width 140 height 14
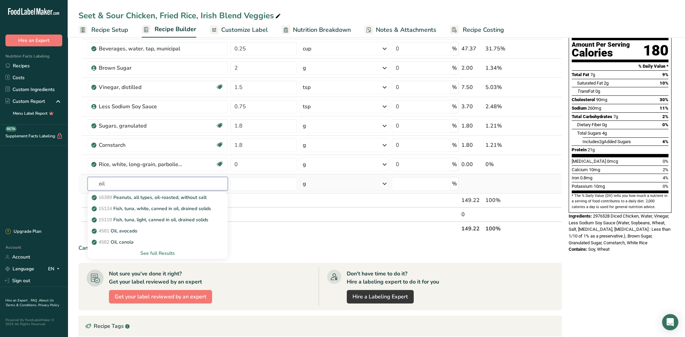
type input "oil"
click at [155, 250] on div "See full Results" at bounding box center [157, 253] width 129 height 7
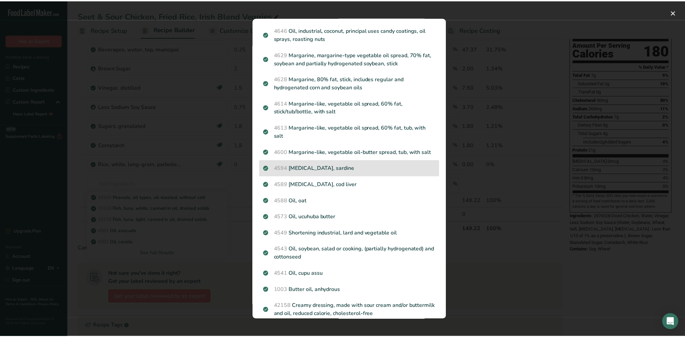
scroll to position [684, 0]
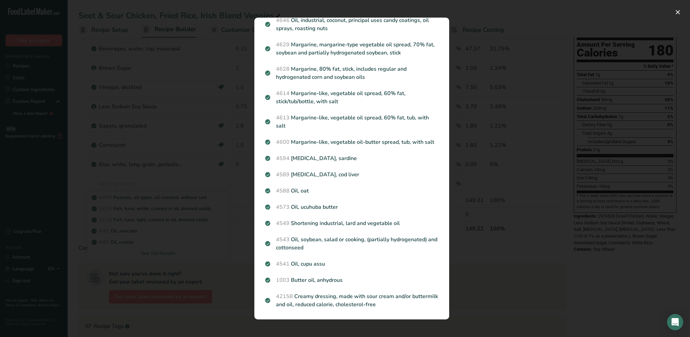
click at [205, 188] on div "Search results modal" at bounding box center [345, 168] width 690 height 337
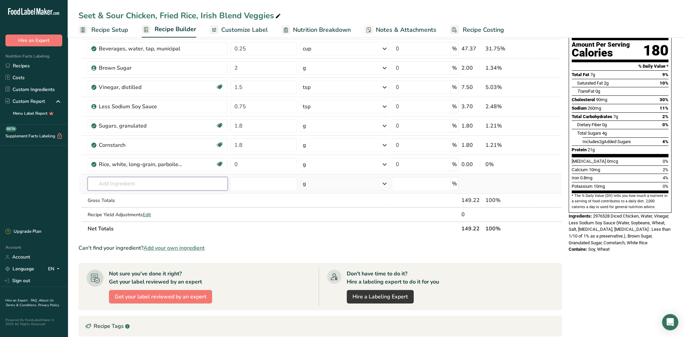
click at [142, 186] on input "text" at bounding box center [158, 184] width 140 height 14
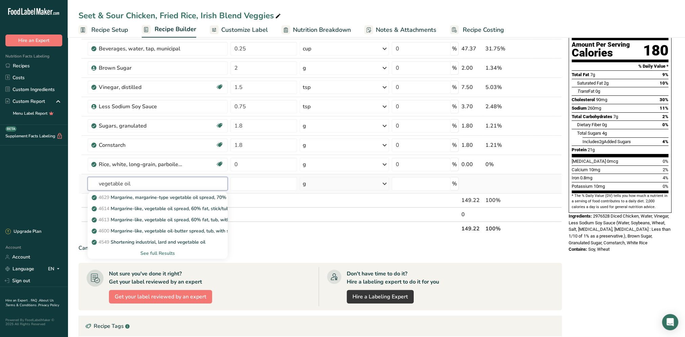
type input "vegetable oil"
click at [152, 250] on div "See full Results" at bounding box center [157, 253] width 129 height 7
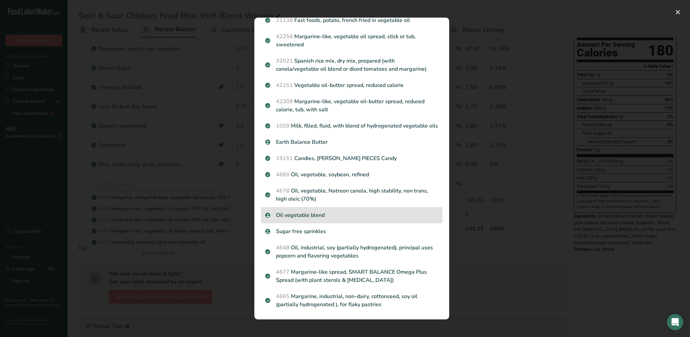
click at [317, 217] on p "Oil vegetable blend" at bounding box center [351, 215] width 173 height 8
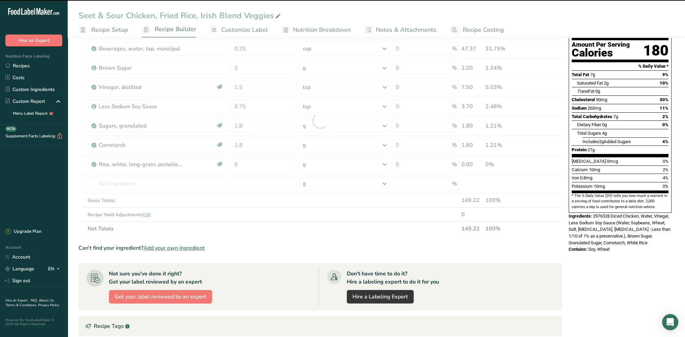
type input "0"
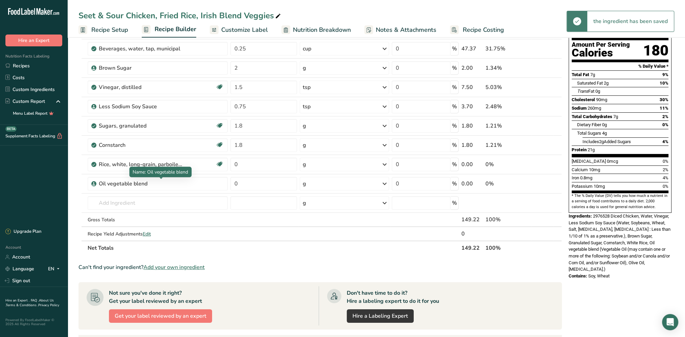
click at [116, 184] on div "Oil vegetable blend" at bounding box center [141, 184] width 85 height 8
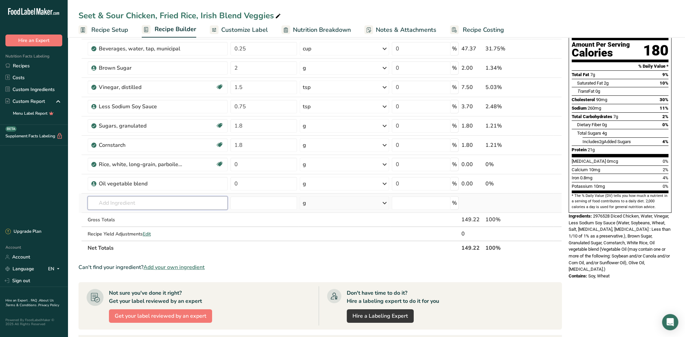
click at [129, 196] on input "text" at bounding box center [158, 203] width 140 height 14
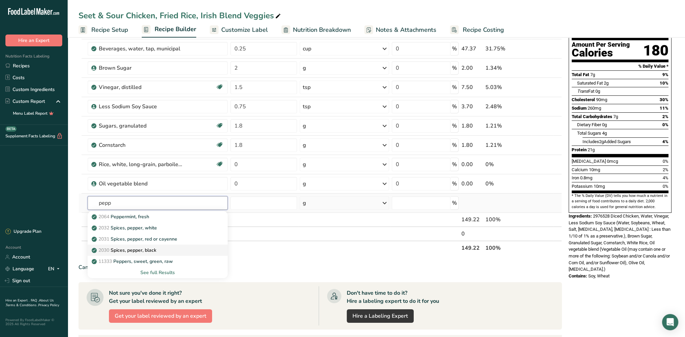
type input "pepp"
click at [158, 248] on div "2030 Spices, pepper, black" at bounding box center [152, 250] width 118 height 7
type input "Spices, pepper, black"
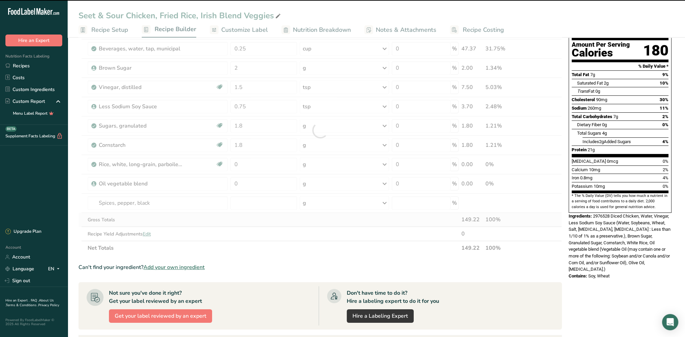
type input "0"
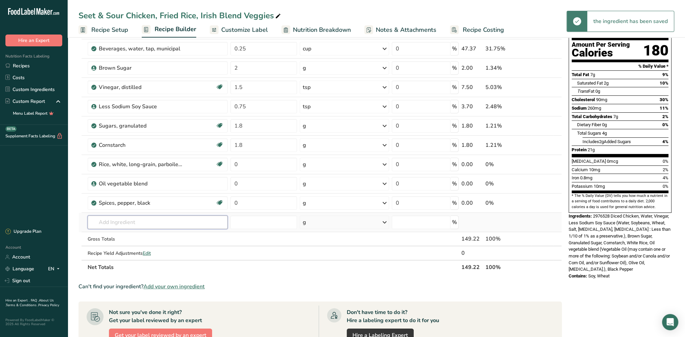
click at [110, 219] on input "text" at bounding box center [158, 223] width 140 height 14
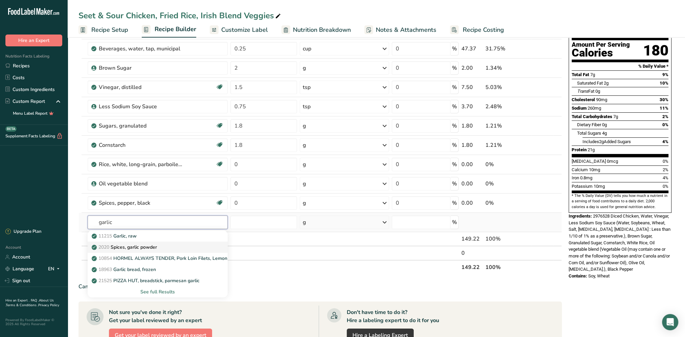
type input "garlic"
click at [156, 244] on p "2020 Spices, garlic powder" at bounding box center [125, 247] width 64 height 7
type input "Spices, garlic powder"
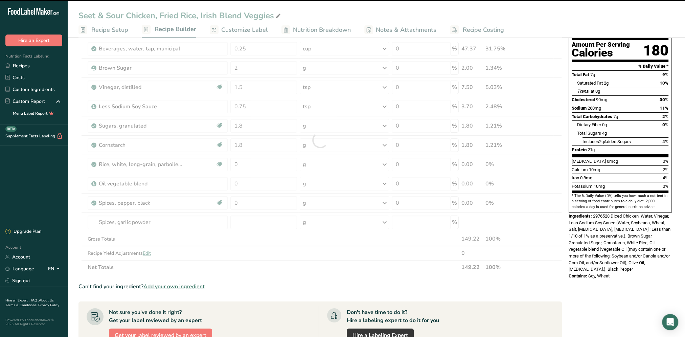
type input "0"
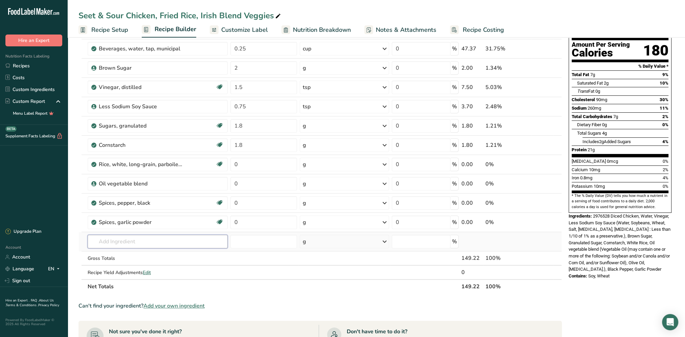
click at [136, 241] on input "text" at bounding box center [158, 242] width 140 height 14
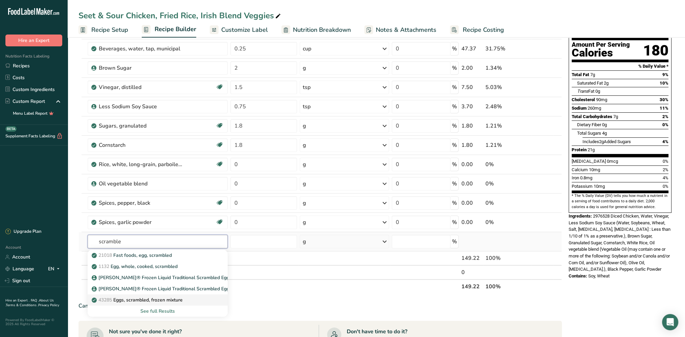
type input "scramble"
click at [172, 298] on p "43285 Eggs, scrambled, frozen mixture" at bounding box center [138, 299] width 90 height 7
type input "Eggs, scrambled, frozen mixture"
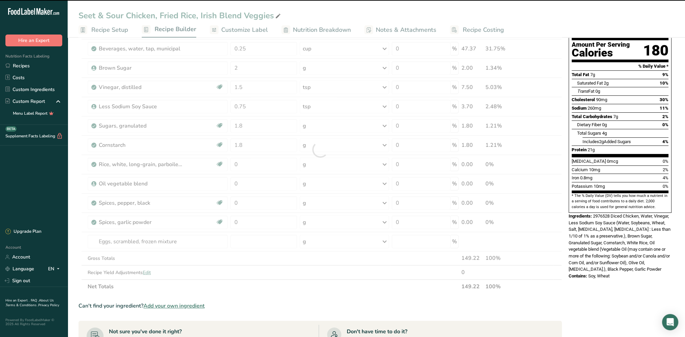
type input "0"
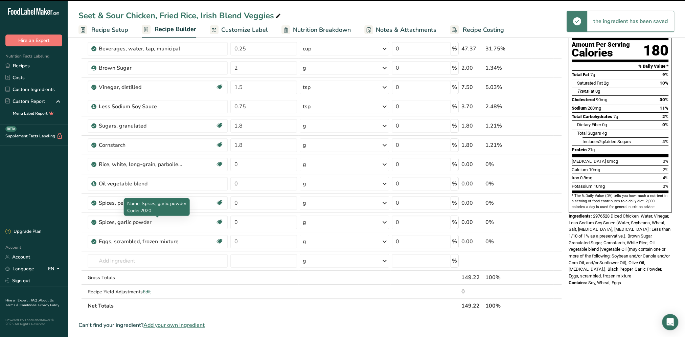
scroll to position [169, 0]
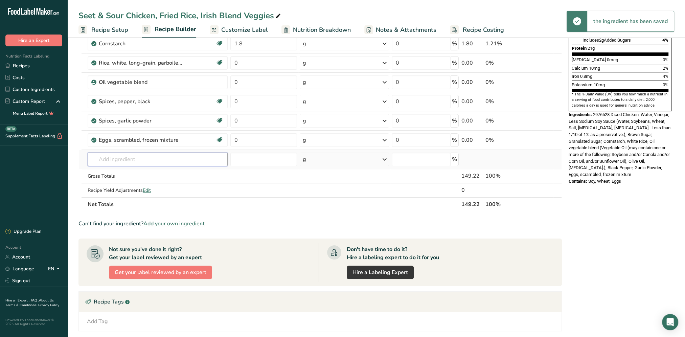
click at [129, 161] on input "text" at bounding box center [158, 160] width 140 height 14
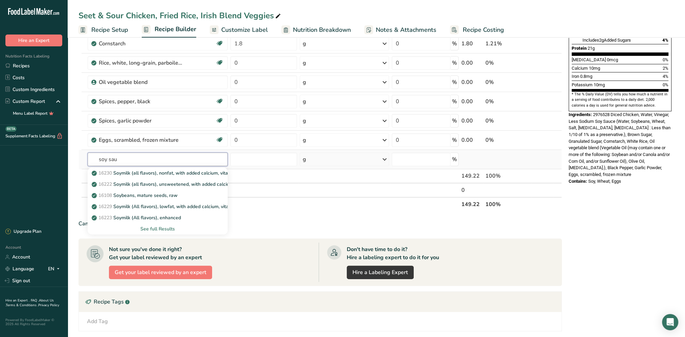
type input "soy sauc"
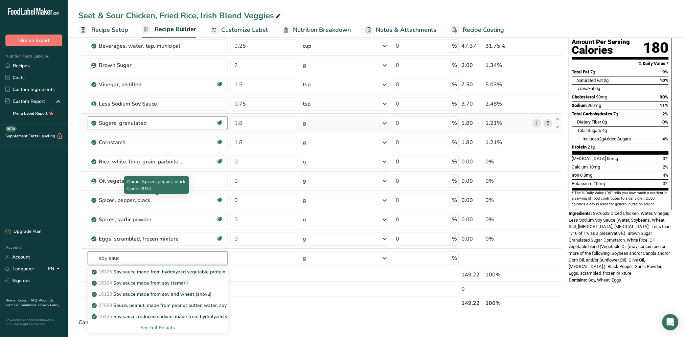
scroll to position [135, 0]
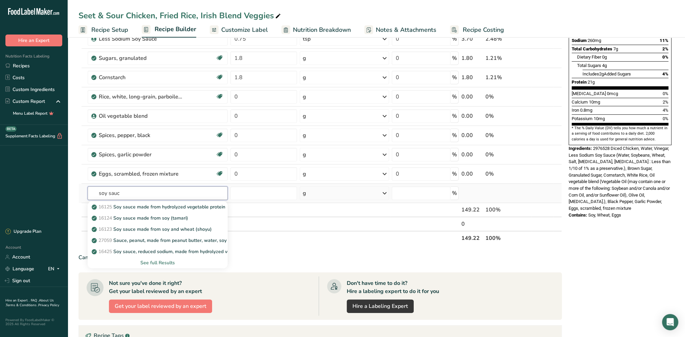
drag, startPoint x: 135, startPoint y: 195, endPoint x: 91, endPoint y: 196, distance: 44.3
click at [91, 196] on input "soy sauc" at bounding box center [158, 193] width 140 height 14
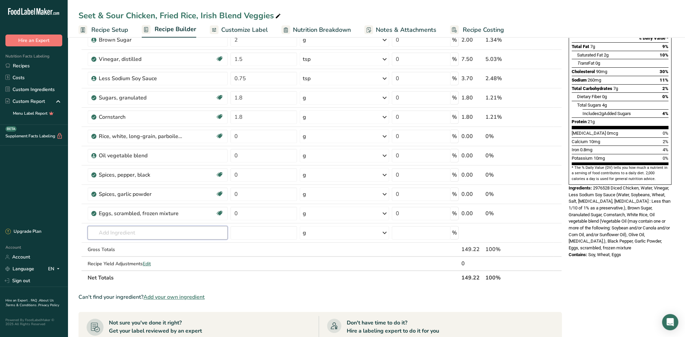
scroll to position [34, 0]
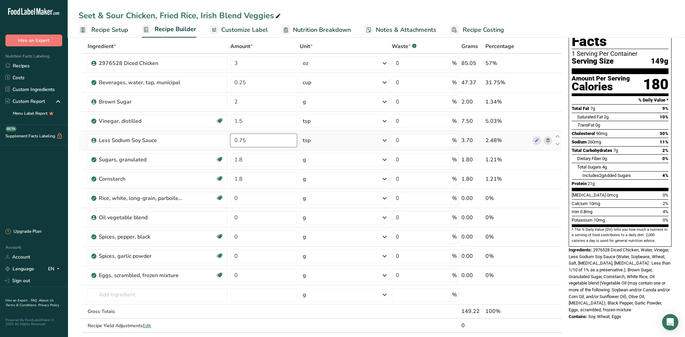
drag, startPoint x: 256, startPoint y: 139, endPoint x: 228, endPoint y: 144, distance: 28.5
click at [228, 144] on tr "Less Sodium Soy Sauce 0.75 tsp Weight Units g kg mg See more Volume Units l mL …" at bounding box center [320, 140] width 483 height 19
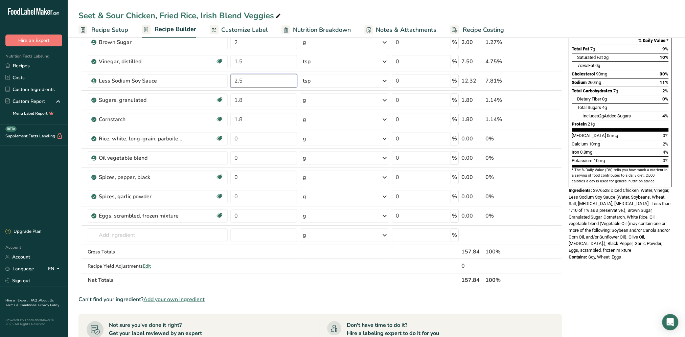
scroll to position [135, 0]
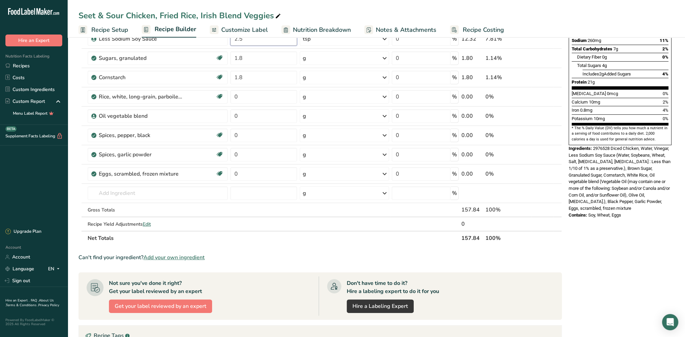
type input "2.5"
click at [260, 245] on section "Ingredient * Amount * Unit * Waste * .a-a{fill:#347362;}.b-a{fill:#fff;} Grams …" at bounding box center [321, 194] width 484 height 512
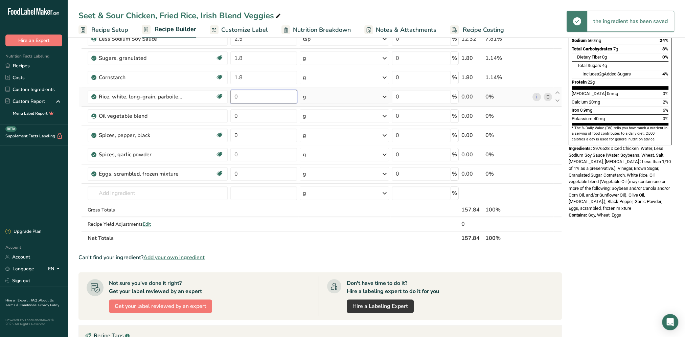
drag, startPoint x: 247, startPoint y: 96, endPoint x: 234, endPoint y: 97, distance: 13.2
click at [234, 97] on input "0" at bounding box center [263, 97] width 67 height 14
type input "1.75"
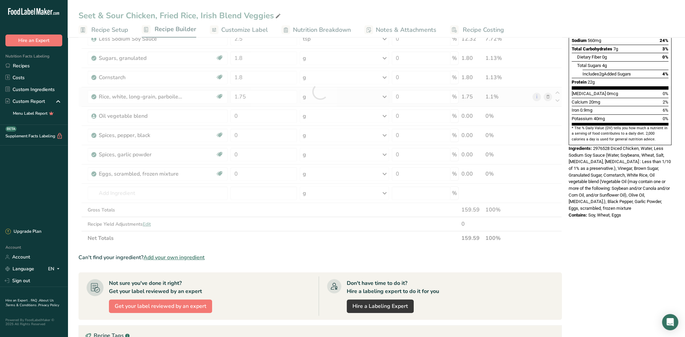
click at [385, 97] on div "Ingredient * Amount * Unit * Waste * .a-a{fill:#347362;}.b-a{fill:#fff;} Grams …" at bounding box center [321, 92] width 484 height 308
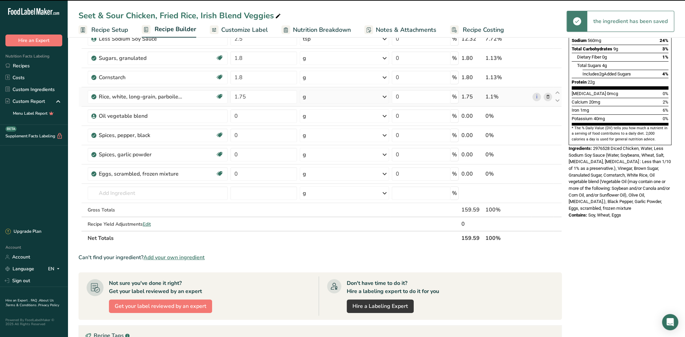
click at [383, 96] on icon at bounding box center [385, 97] width 8 height 12
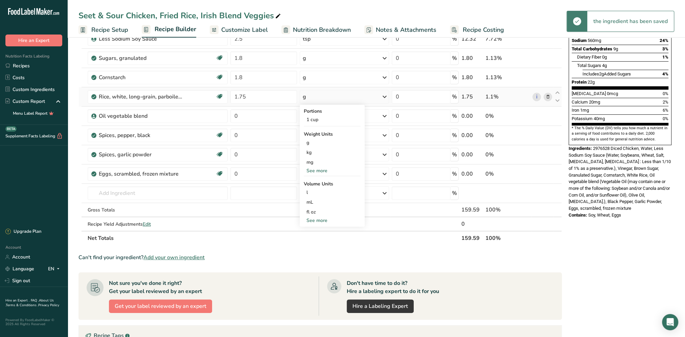
click at [315, 170] on div "See more" at bounding box center [332, 170] width 57 height 7
click at [315, 190] on div "oz" at bounding box center [332, 192] width 57 height 10
drag, startPoint x: 257, startPoint y: 117, endPoint x: 229, endPoint y: 116, distance: 28.4
click at [228, 116] on tr "Oil vegetable blend 0 g Weight Units g kg mg See more Volume Units l mL fl oz S…" at bounding box center [320, 116] width 483 height 19
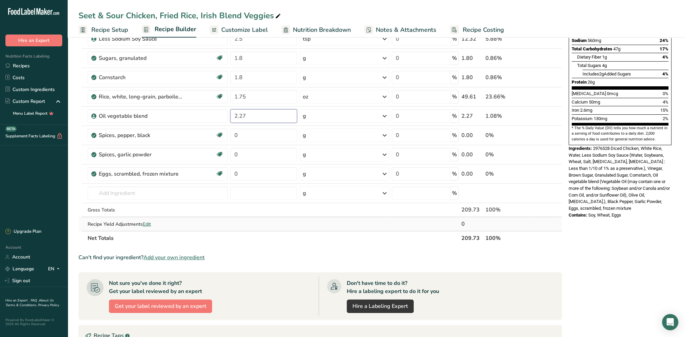
type input "2.27"
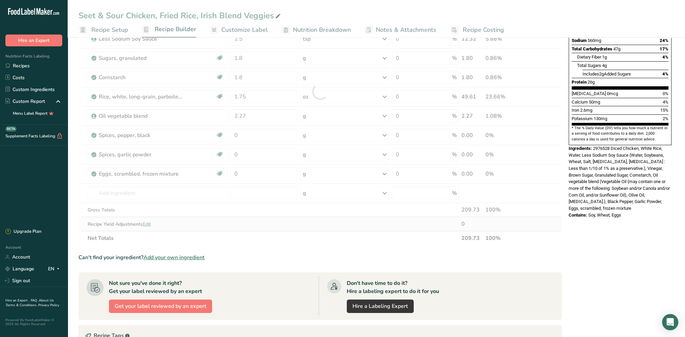
click at [335, 223] on div "Ingredient * Amount * Unit * Waste * .a-a{fill:#347362;}.b-a{fill:#fff;} Grams …" at bounding box center [321, 92] width 484 height 308
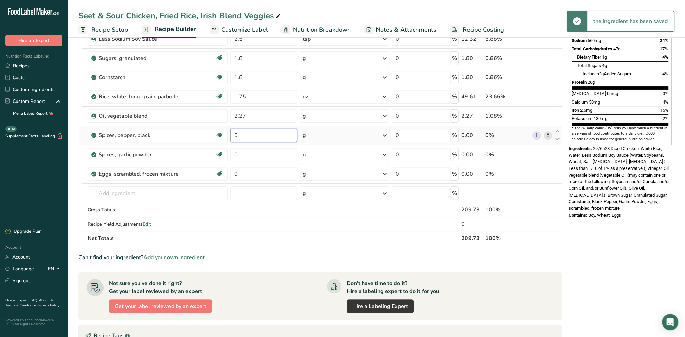
drag, startPoint x: 251, startPoint y: 138, endPoint x: 229, endPoint y: 138, distance: 22.7
click at [229, 138] on td "0" at bounding box center [263, 135] width 69 height 19
type input "1"
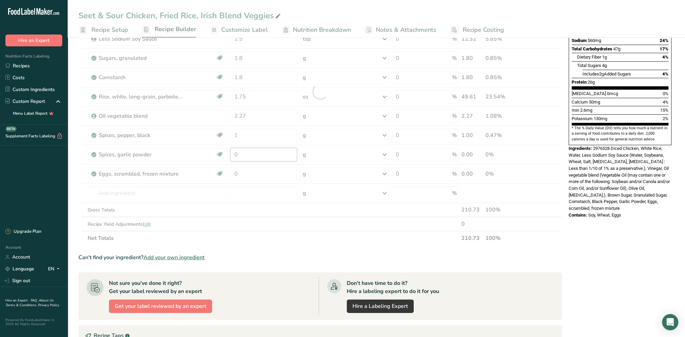
drag, startPoint x: 258, startPoint y: 153, endPoint x: 226, endPoint y: 154, distance: 32.2
click at [226, 154] on div "Ingredient * Amount * Unit * Waste * .a-a{fill:#347362;}.b-a{fill:#fff;} Grams …" at bounding box center [321, 92] width 484 height 308
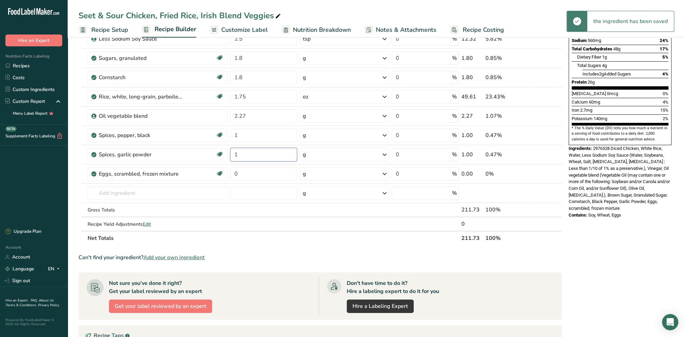
type input "1"
click at [299, 240] on div "Ingredient * Amount * Unit * Waste * .a-a{fill:#347362;}.b-a{fill:#fff;} Grams …" at bounding box center [321, 92] width 484 height 308
drag, startPoint x: 252, startPoint y: 175, endPoint x: 222, endPoint y: 175, distance: 29.4
click at [222, 175] on tr "Eggs, scrambled, frozen mixture Dairy free Gluten free Vegetarian Soy free 0 g …" at bounding box center [320, 173] width 483 height 19
type input "1"
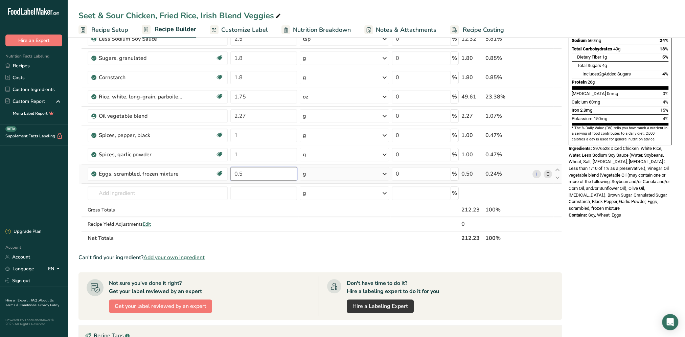
type input "0.5"
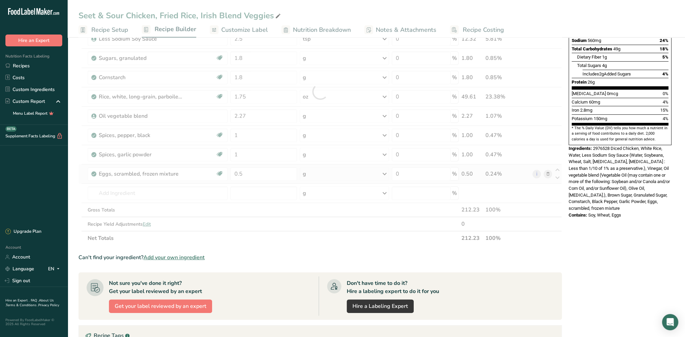
click at [385, 171] on div "Ingredient * Amount * Unit * Waste * .a-a{fill:#347362;}.b-a{fill:#fff;} Grams …" at bounding box center [321, 92] width 484 height 308
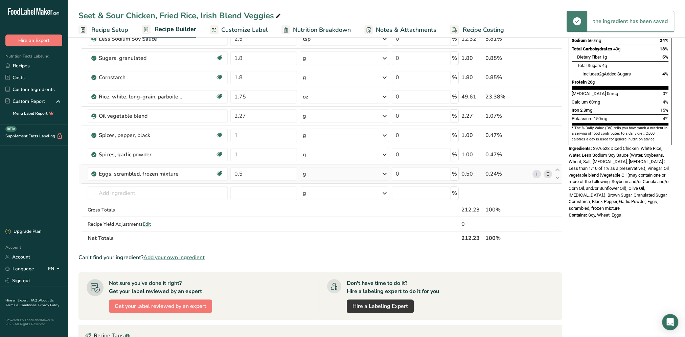
click at [363, 173] on div "g" at bounding box center [344, 174] width 89 height 14
click at [319, 247] on div "See more" at bounding box center [332, 247] width 57 height 7
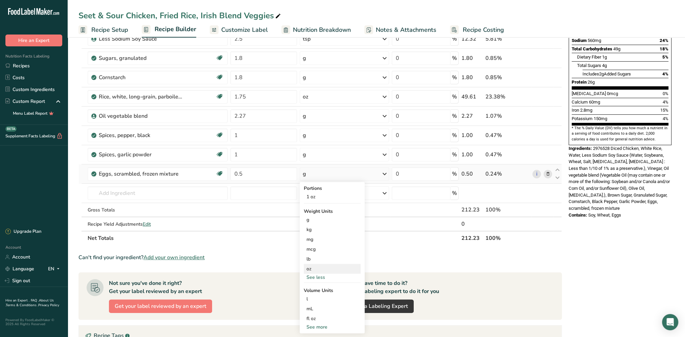
click at [314, 268] on div "oz" at bounding box center [332, 269] width 57 height 10
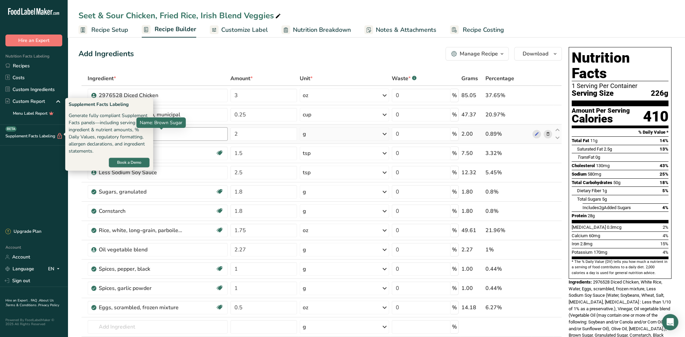
scroll to position [169, 0]
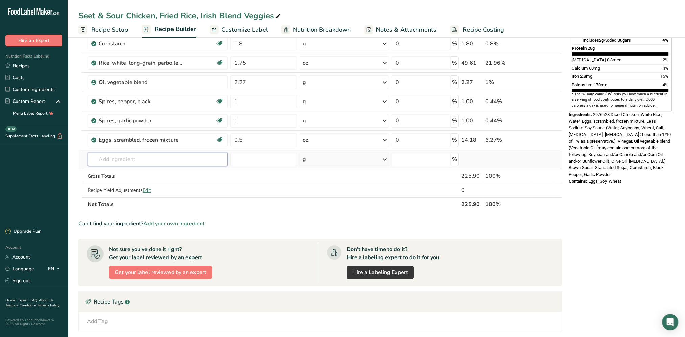
click at [129, 164] on input "text" at bounding box center [158, 160] width 140 height 14
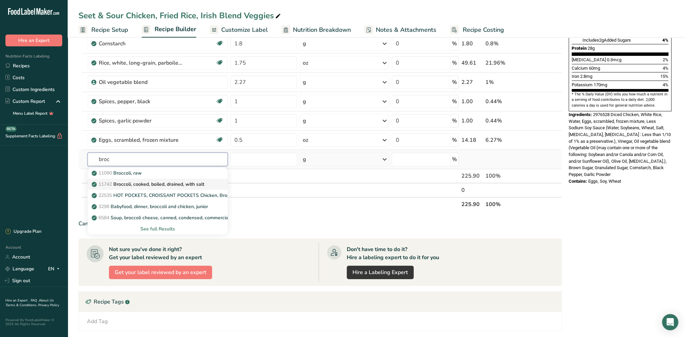
type input "broc"
click at [170, 184] on p "11742 Broccoli, cooked, boiled, drained, with salt" at bounding box center [148, 184] width 111 height 7
type input "Broccoli, cooked, boiled, drained, with salt"
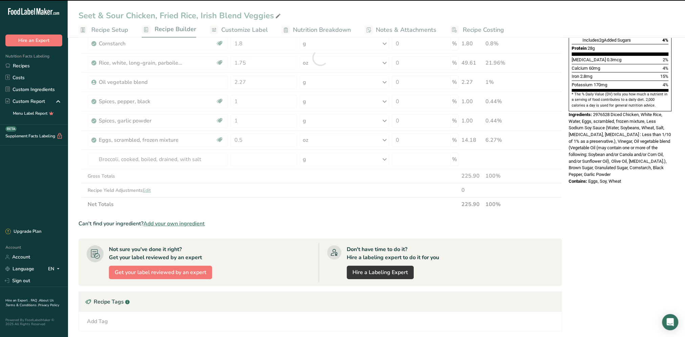
type input "0"
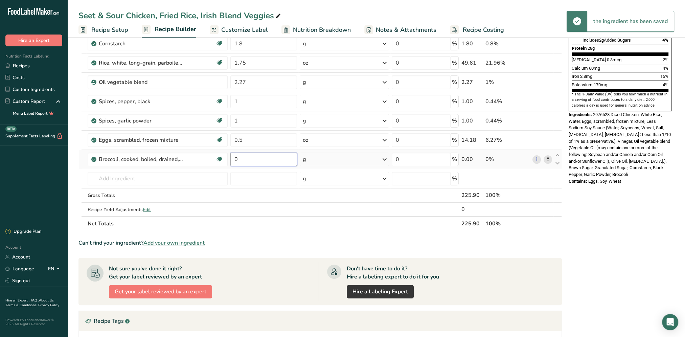
drag, startPoint x: 247, startPoint y: 158, endPoint x: 230, endPoint y: 159, distance: 17.0
click at [230, 159] on input "0" at bounding box center [263, 160] width 67 height 14
type input "2"
click at [384, 158] on div "Ingredient * Amount * Unit * Waste * .a-a{fill:#347362;}.b-a{fill:#fff;} Grams …" at bounding box center [321, 67] width 484 height 327
click at [384, 160] on icon at bounding box center [385, 159] width 8 height 12
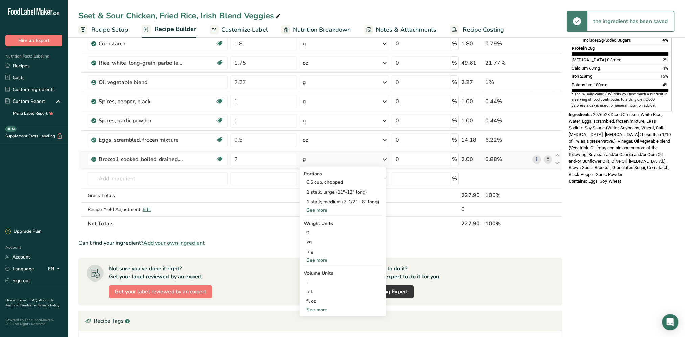
click at [313, 258] on div "See more" at bounding box center [343, 260] width 78 height 7
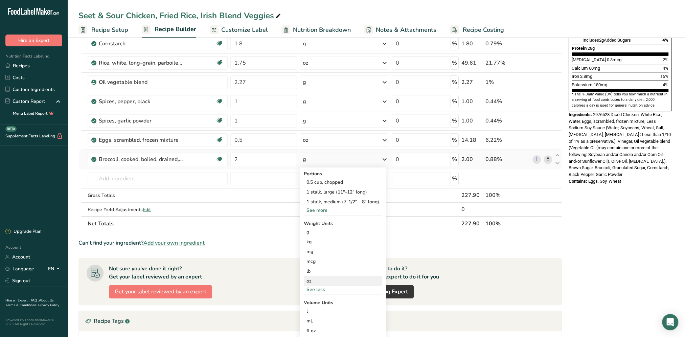
click at [321, 281] on div "oz" at bounding box center [343, 281] width 78 height 10
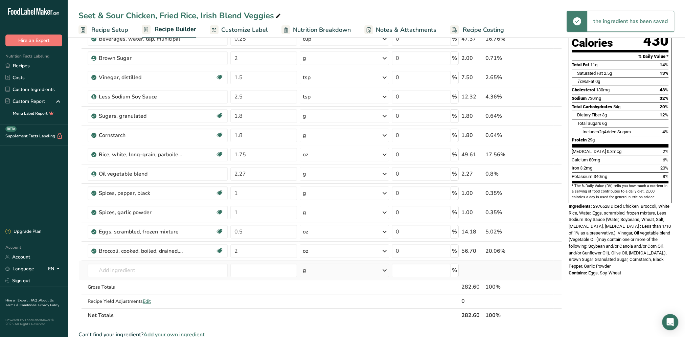
scroll to position [135, 0]
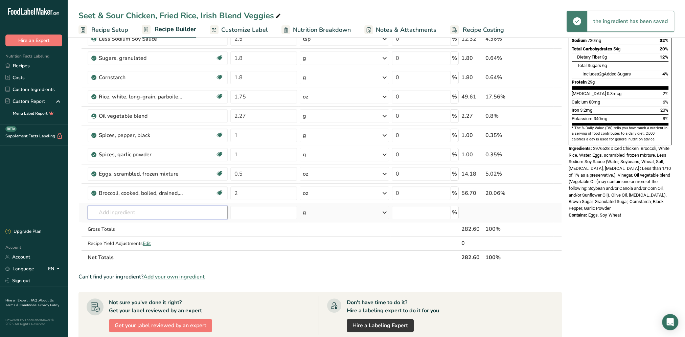
click at [140, 213] on input "text" at bounding box center [158, 213] width 140 height 14
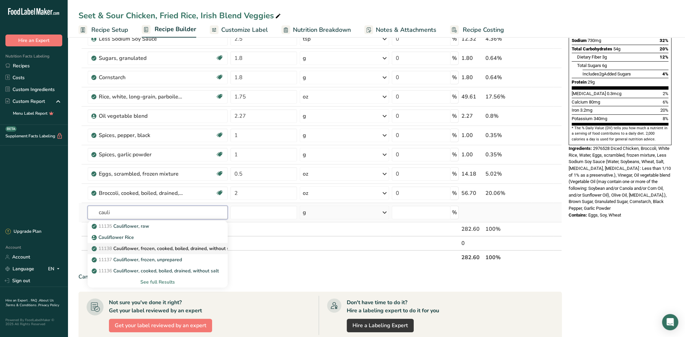
type input "cauli"
click at [197, 246] on p "11138 Cauliflower, frozen, cooked, boiled, drained, without salt" at bounding box center [164, 248] width 142 height 7
type input "Cauliflower, frozen, cooked, boiled, drained, without salt"
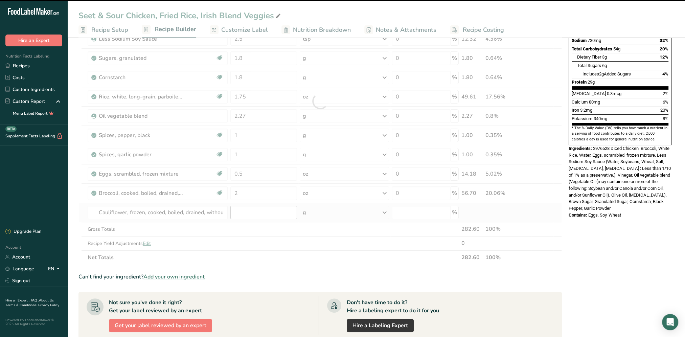
type input "0"
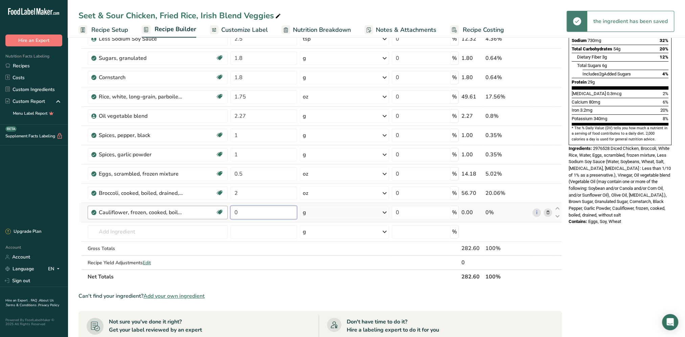
drag, startPoint x: 246, startPoint y: 210, endPoint x: 224, endPoint y: 210, distance: 22.3
click at [224, 210] on tr "Cauliflower, frozen, cooked, boiled, drained, without salt Source of Antioxidan…" at bounding box center [320, 212] width 483 height 19
type input "2"
click at [387, 211] on div "Ingredient * Amount * Unit * Waste * .a-a{fill:#347362;}.b-a{fill:#fff;} Grams …" at bounding box center [321, 111] width 484 height 346
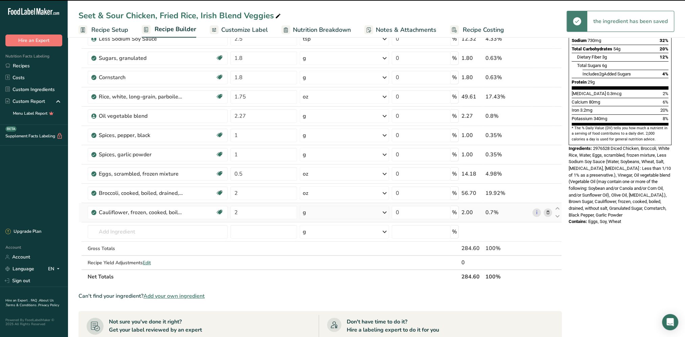
click at [384, 210] on icon at bounding box center [385, 212] width 8 height 12
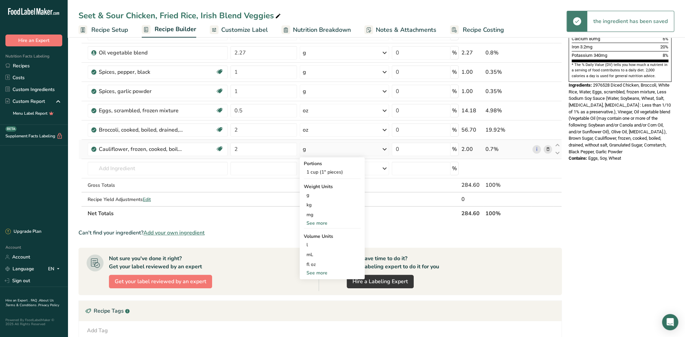
scroll to position [203, 0]
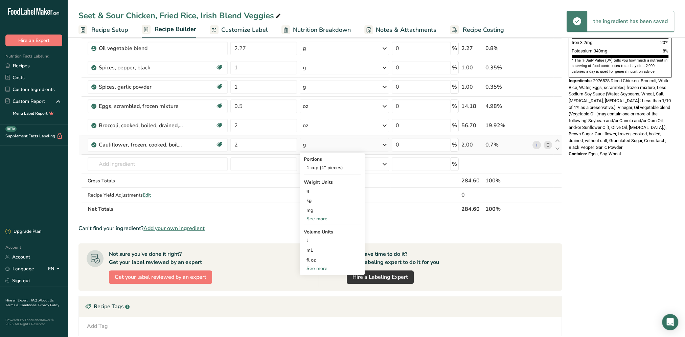
click at [320, 218] on div "See more" at bounding box center [332, 218] width 57 height 7
click at [315, 238] on div "oz" at bounding box center [332, 240] width 57 height 10
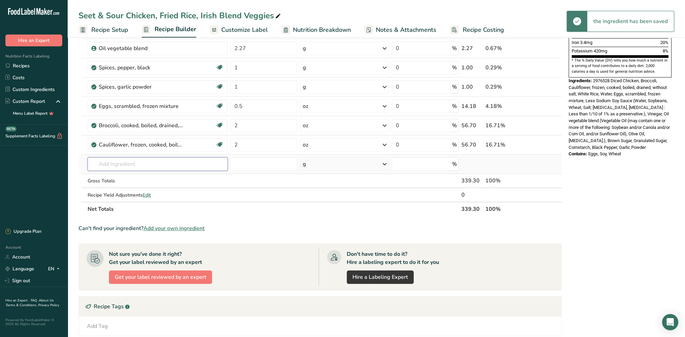
click at [115, 160] on input "text" at bounding box center [158, 164] width 140 height 14
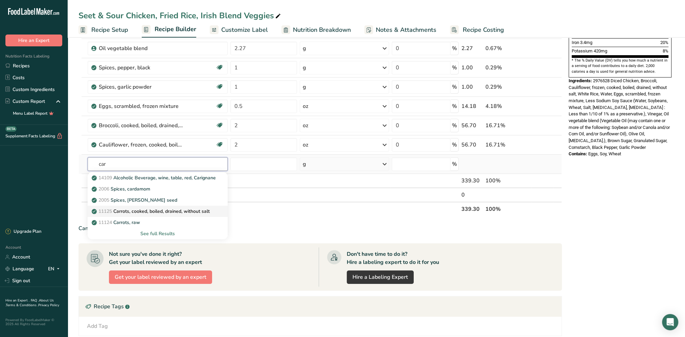
type input "car"
click at [179, 212] on p "11125 Carrots, cooked, boiled, drained, without salt" at bounding box center [151, 211] width 117 height 7
type input "Carrots, cooked, boiled, drained, without salt"
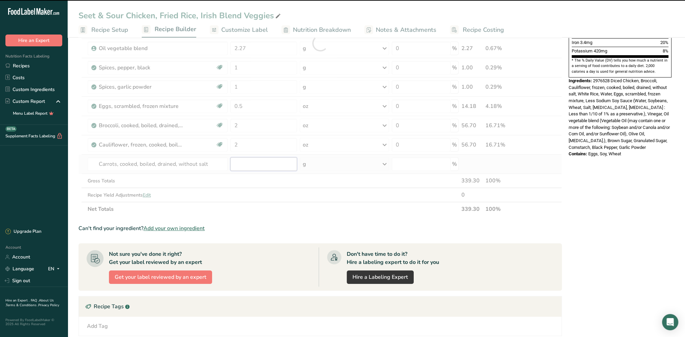
click at [249, 161] on input "number" at bounding box center [263, 164] width 67 height 14
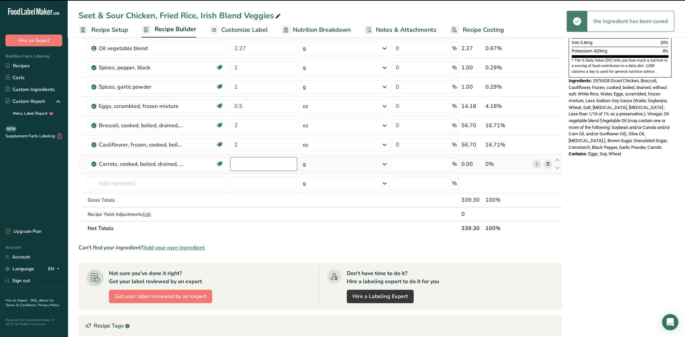
type input "0"
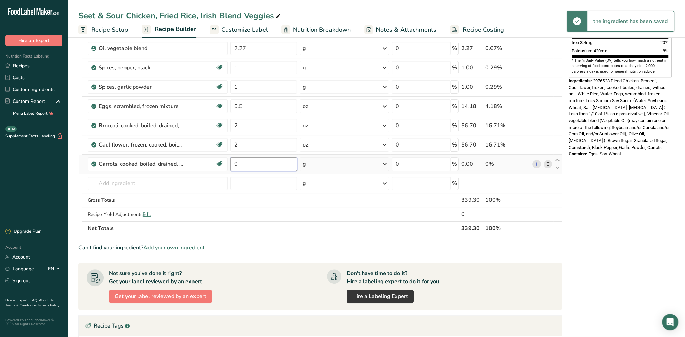
drag, startPoint x: 259, startPoint y: 161, endPoint x: 233, endPoint y: 165, distance: 26.3
click at [233, 165] on input "0" at bounding box center [263, 164] width 67 height 14
type input "2"
click at [385, 161] on div "Ingredient * Amount * Unit * Waste * .a-a{fill:#347362;}.b-a{fill:#fff;} Grams …" at bounding box center [321, 53] width 484 height 366
click at [384, 163] on icon at bounding box center [385, 164] width 8 height 12
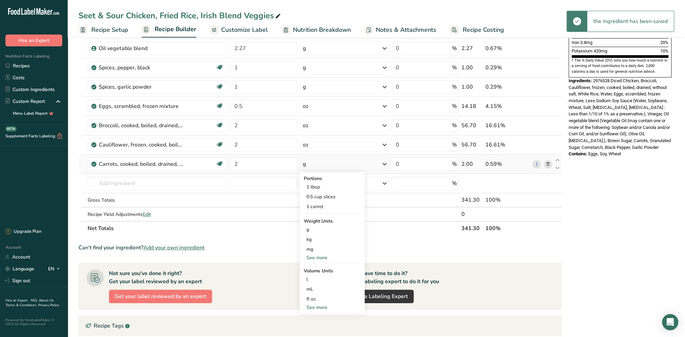
click at [323, 257] on div "See more" at bounding box center [332, 257] width 57 height 7
click at [319, 277] on div "oz" at bounding box center [332, 279] width 57 height 10
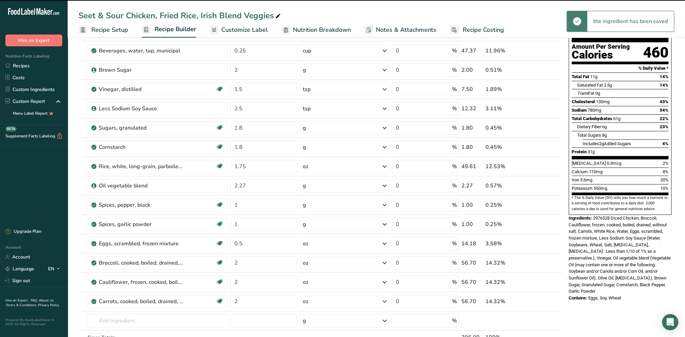
scroll to position [0, 0]
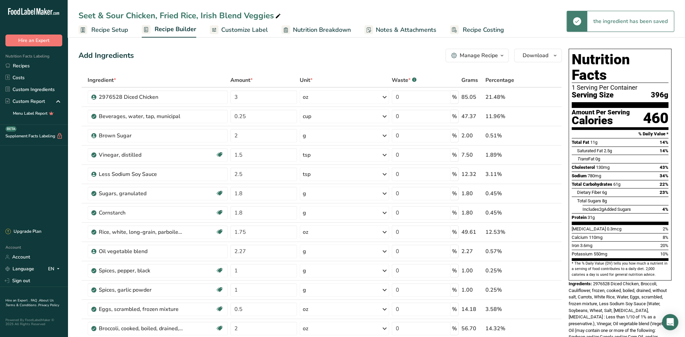
click at [372, 60] on div "Add Ingredients Manage Recipe Delete Recipe Duplicate Recipe Scale Recipe Save …" at bounding box center [321, 56] width 484 height 14
drag, startPoint x: 261, startPoint y: 233, endPoint x: 232, endPoint y: 234, distance: 29.5
click at [232, 234] on input "1.75" at bounding box center [263, 232] width 67 height 14
type input "2"
click at [275, 56] on div "Add Ingredients Manage Recipe Delete Recipe Duplicate Recipe Scale Recipe Save …" at bounding box center [321, 56] width 484 height 14
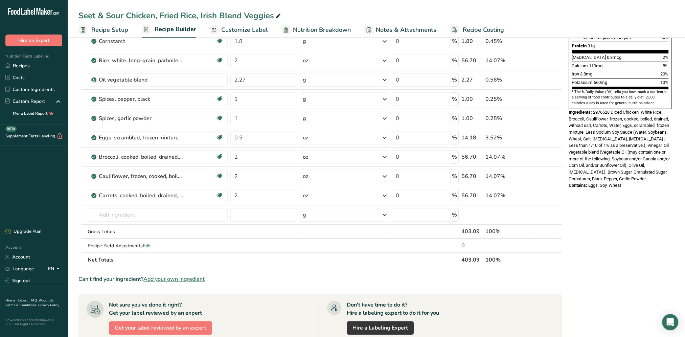
scroll to position [135, 0]
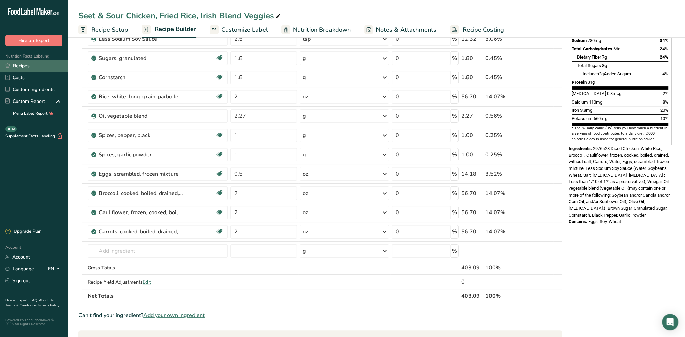
click at [22, 66] on link "Recipes" at bounding box center [34, 66] width 68 height 12
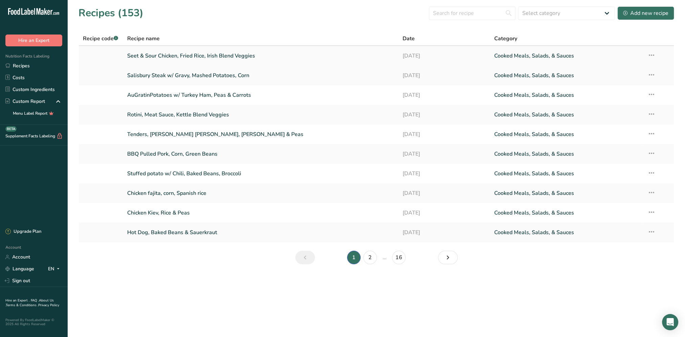
click at [140, 54] on link "Seet & Sour Chicken, Fried Rice, Irish Blend Veggies" at bounding box center [260, 56] width 267 height 14
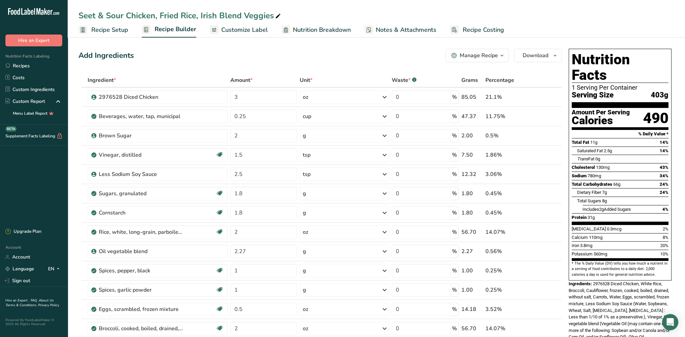
click at [105, 32] on span "Recipe Setup" at bounding box center [109, 29] width 37 height 9
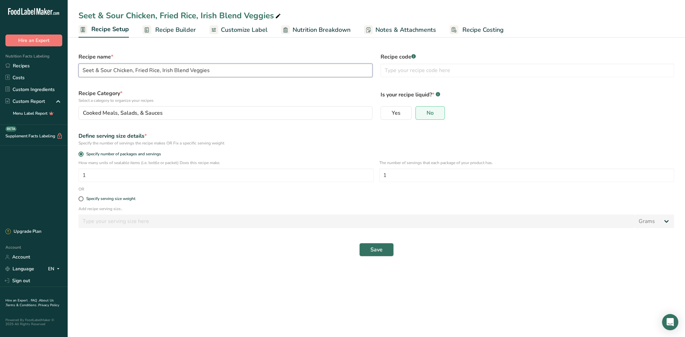
click at [85, 71] on input "Seet & Sour Chicken, Fried Rice, Irish Blend Veggies" at bounding box center [226, 71] width 294 height 14
type input "Sweet & Sour Chicken, Fried Rice, Irish Blend Veggies"
click at [379, 246] on span "Save" at bounding box center [377, 250] width 12 height 8
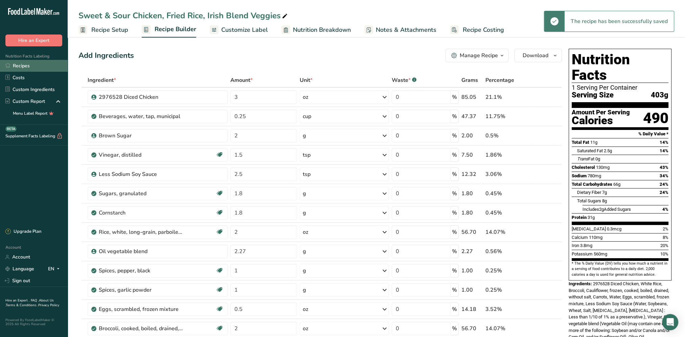
click at [23, 65] on link "Recipes" at bounding box center [34, 66] width 68 height 12
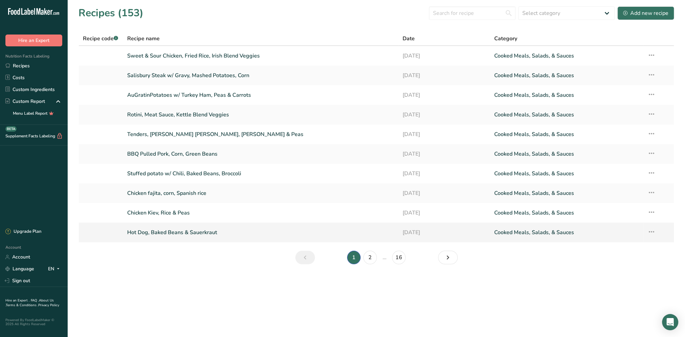
click at [175, 233] on link "Hot Dog, Baked Beans & Sauerkraut" at bounding box center [260, 232] width 267 height 14
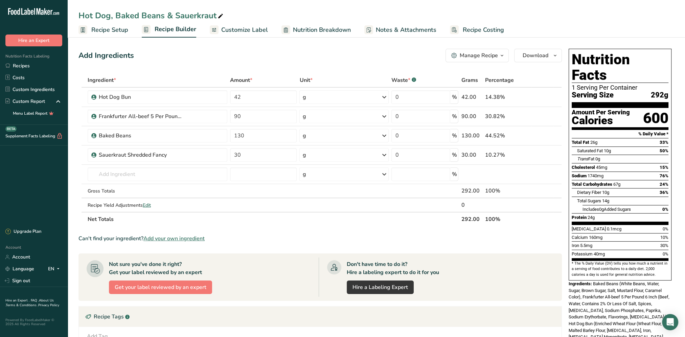
click at [107, 27] on span "Recipe Setup" at bounding box center [109, 29] width 37 height 9
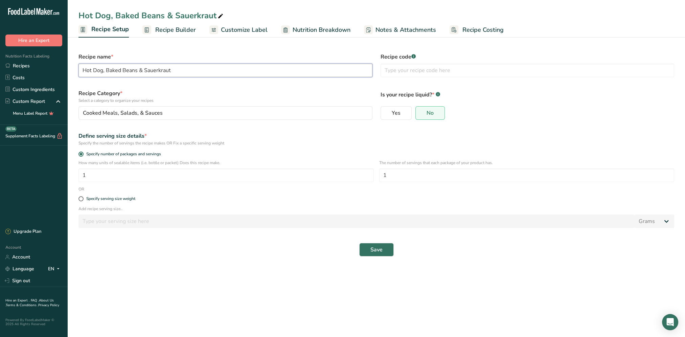
drag, startPoint x: 179, startPoint y: 67, endPoint x: 144, endPoint y: 72, distance: 35.2
click at [144, 72] on input "Hot Dog, Baked Beans & Sauerkraut" at bounding box center [226, 71] width 294 height 14
type input "Hot Dog, Baked Beans & Tater Tots"
click at [177, 28] on span "Recipe Builder" at bounding box center [175, 29] width 41 height 9
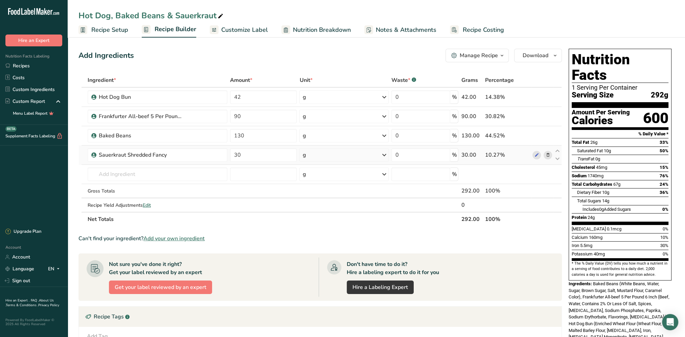
click at [551, 157] on span at bounding box center [548, 155] width 8 height 8
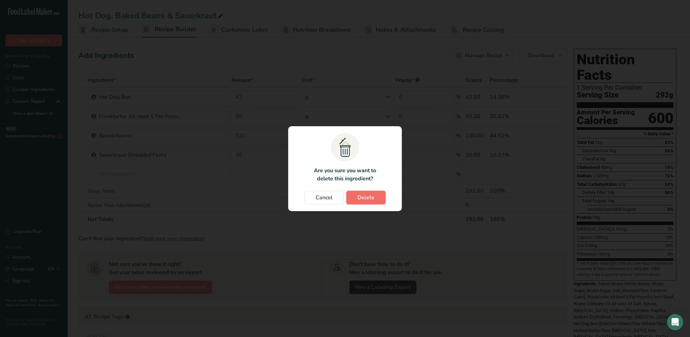
click at [363, 201] on span "Delete" at bounding box center [366, 198] width 17 height 8
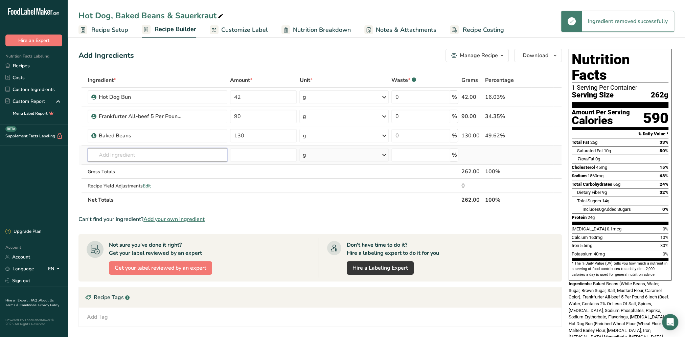
click at [157, 155] on input "text" at bounding box center [158, 155] width 140 height 14
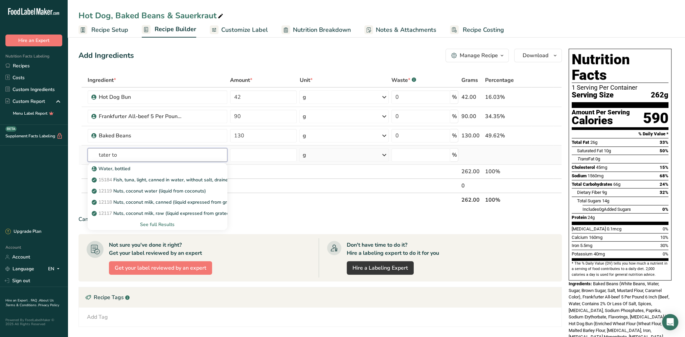
type input "tater tot"
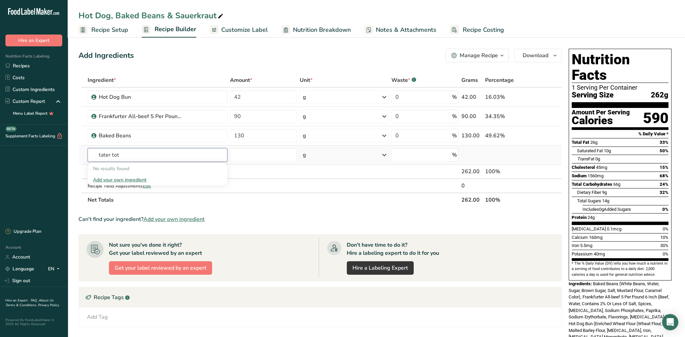
drag, startPoint x: 126, startPoint y: 157, endPoint x: 96, endPoint y: 154, distance: 29.2
click at [96, 154] on input "tater tot" at bounding box center [158, 155] width 140 height 14
click at [172, 57] on div "Add Ingredients Manage Recipe Delete Recipe Duplicate Recipe Scale Recipe Save …" at bounding box center [321, 56] width 484 height 14
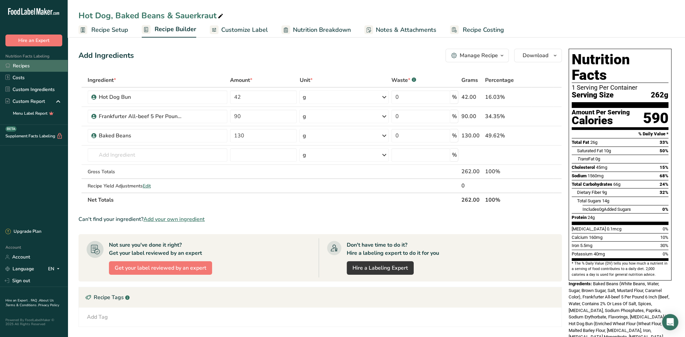
click at [24, 66] on link "Recipes" at bounding box center [34, 66] width 68 height 12
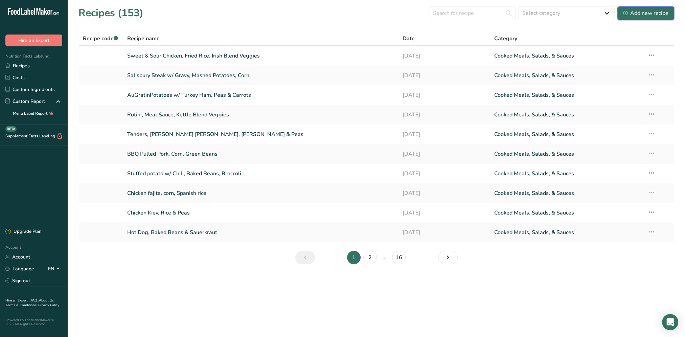
click at [640, 13] on div "Add new recipe" at bounding box center [645, 13] width 45 height 8
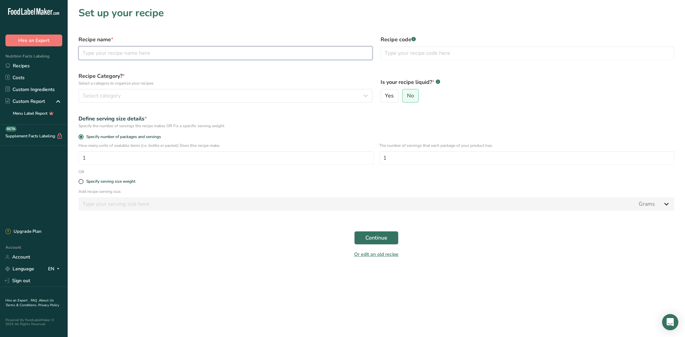
click at [130, 54] on input "text" at bounding box center [226, 53] width 294 height 14
type input "Chicken w/ Gravy, Mashed Potatoes, Green Beans"
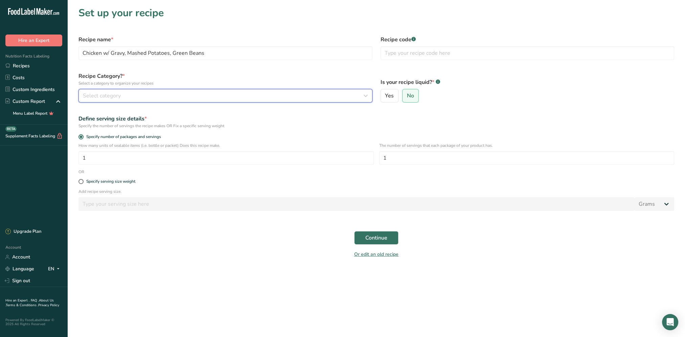
click at [122, 95] on div "Select category" at bounding box center [223, 96] width 281 height 8
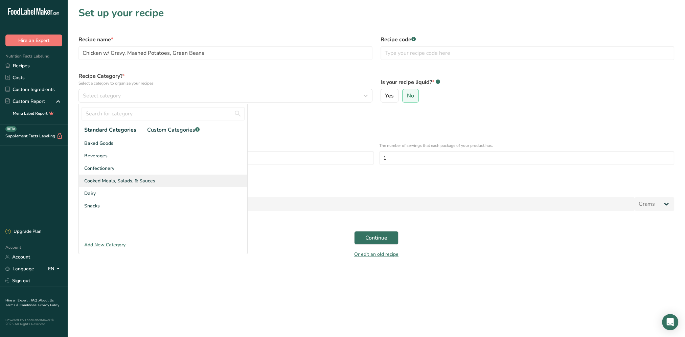
click at [123, 180] on span "Cooked Meals, Salads, & Sauces" at bounding box center [119, 180] width 71 height 7
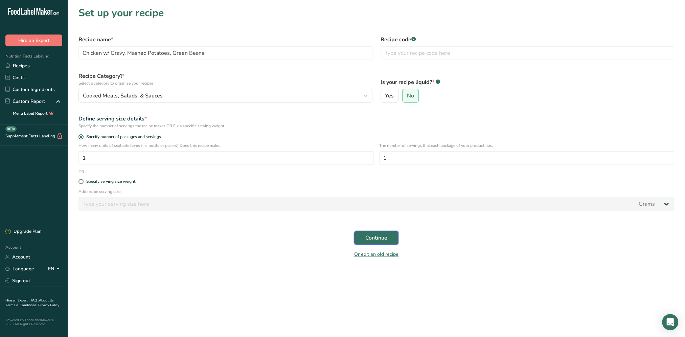
click at [373, 236] on span "Continue" at bounding box center [377, 238] width 22 height 8
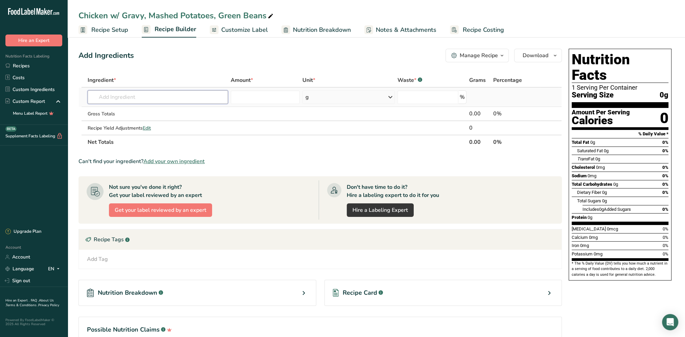
click at [140, 102] on input "text" at bounding box center [158, 97] width 140 height 14
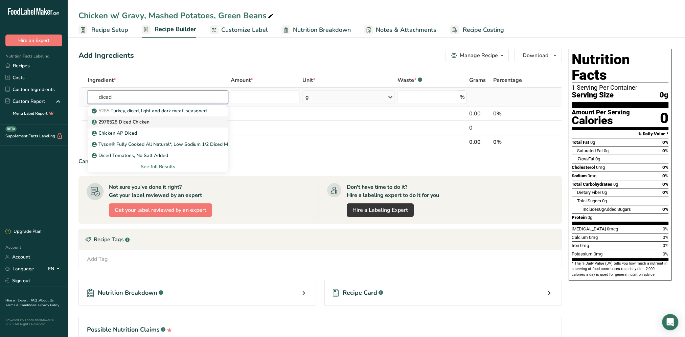
type input "diced"
click at [142, 121] on p "2976528 Diced Chicken" at bounding box center [121, 121] width 57 height 7
type input "2976528 Diced Chicken"
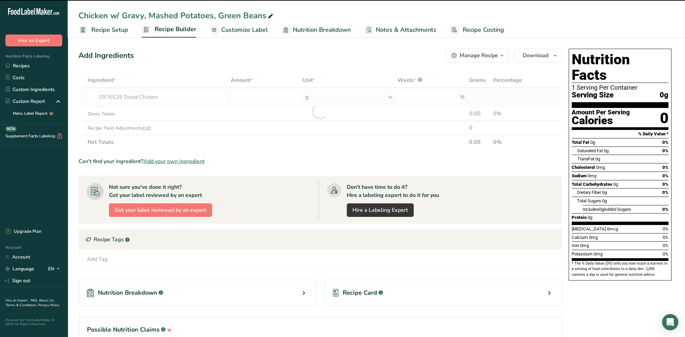
type input "0"
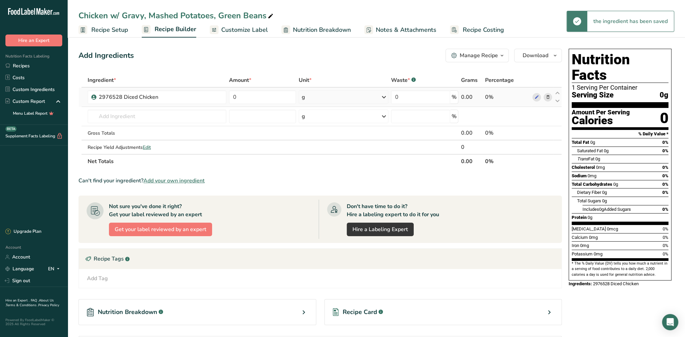
click at [385, 96] on icon at bounding box center [384, 97] width 8 height 12
click at [337, 122] on div "3 oz" at bounding box center [331, 120] width 57 height 10
click at [267, 97] on input "0" at bounding box center [262, 97] width 67 height 14
drag, startPoint x: 267, startPoint y: 97, endPoint x: 241, endPoint y: 97, distance: 25.7
click at [241, 97] on input "0" at bounding box center [262, 97] width 67 height 14
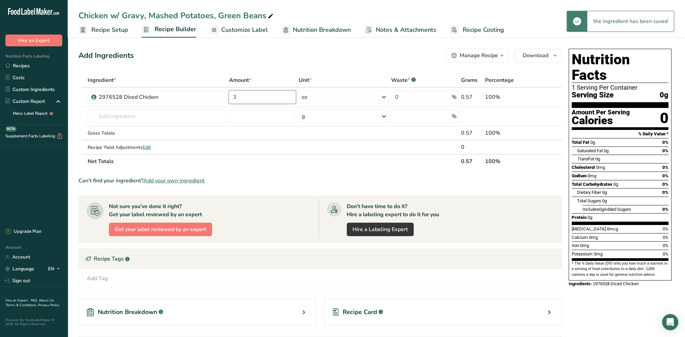
type input "3"
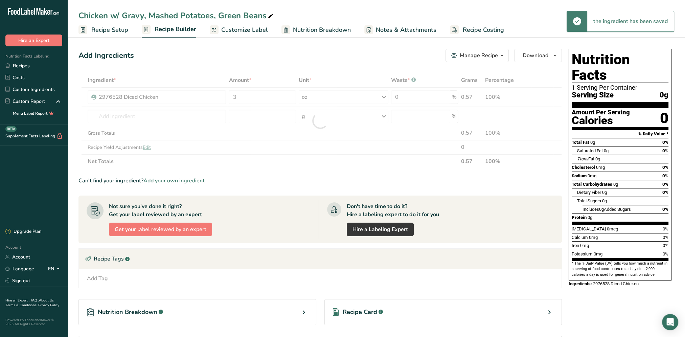
click at [283, 62] on div "Add Ingredients Manage Recipe Delete Recipe Duplicate Recipe Scale Recipe Save …" at bounding box center [321, 56] width 484 height 14
click at [338, 98] on div "oz" at bounding box center [344, 97] width 90 height 14
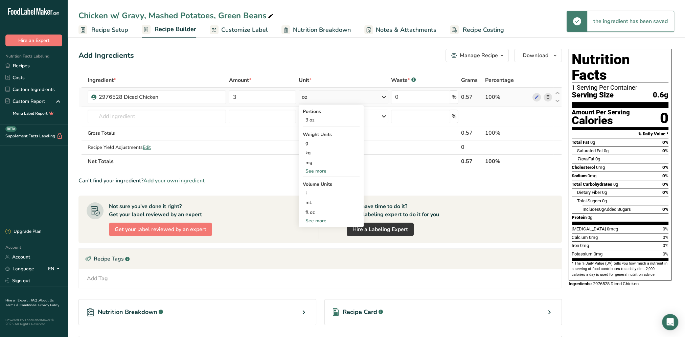
click at [314, 173] on div "See more" at bounding box center [331, 171] width 57 height 7
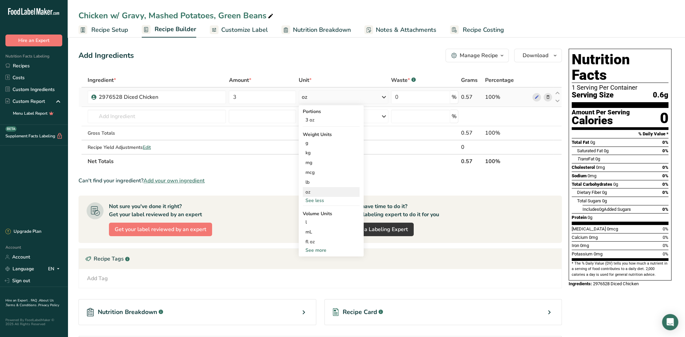
click at [315, 196] on div "oz" at bounding box center [331, 192] width 57 height 10
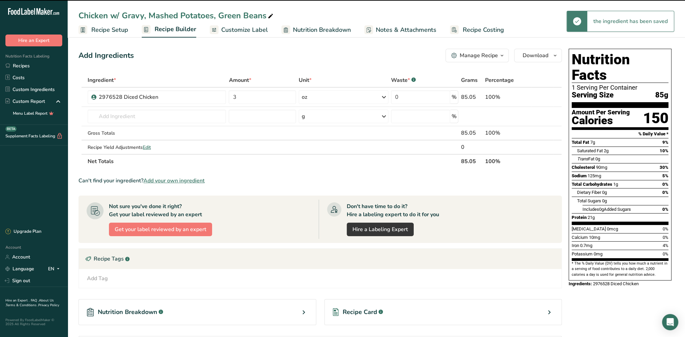
click at [320, 56] on div "Add Ingredients Manage Recipe Delete Recipe Duplicate Recipe Scale Recipe Save …" at bounding box center [321, 56] width 484 height 14
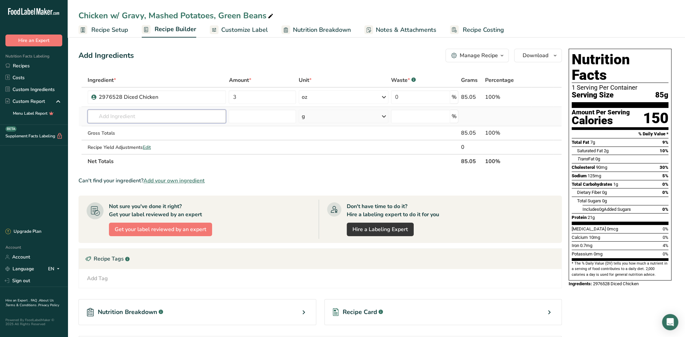
click at [127, 117] on input "text" at bounding box center [157, 117] width 139 height 14
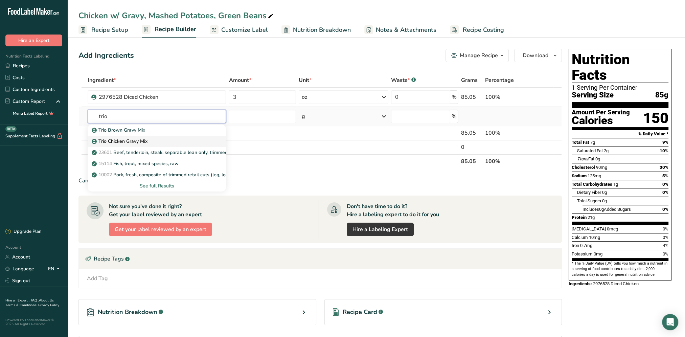
type input "trio"
click at [143, 138] on p "Trio Chicken Gravy Mix" at bounding box center [120, 141] width 54 height 7
type input "Trio Chicken Gravy Mix"
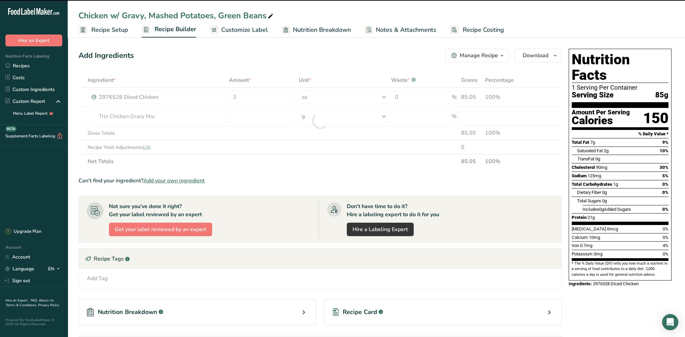
type input "0"
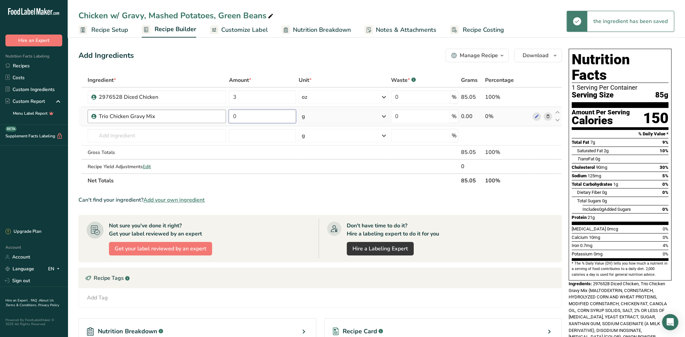
drag, startPoint x: 288, startPoint y: 116, endPoint x: 224, endPoint y: 122, distance: 64.2
click at [224, 122] on tr "Trio Chicken Gravy Mix 0 g Weight Units g kg mg See more Volume Units l mL fl o…" at bounding box center [320, 116] width 483 height 19
type input "62"
click at [256, 62] on div "Add Ingredients Manage Recipe Delete Recipe Duplicate Recipe Scale Recipe Save …" at bounding box center [323, 224] width 488 height 357
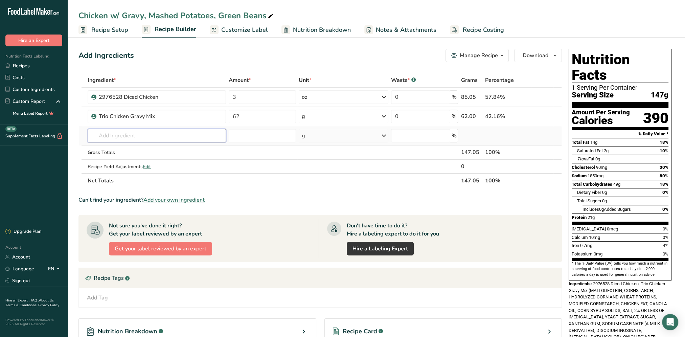
click at [125, 134] on input "text" at bounding box center [157, 136] width 138 height 14
type input "dairy blend"
click at [137, 147] on p "Aramark Dairy Blend" at bounding box center [118, 149] width 51 height 7
type input "Aramark Dairy Blend"
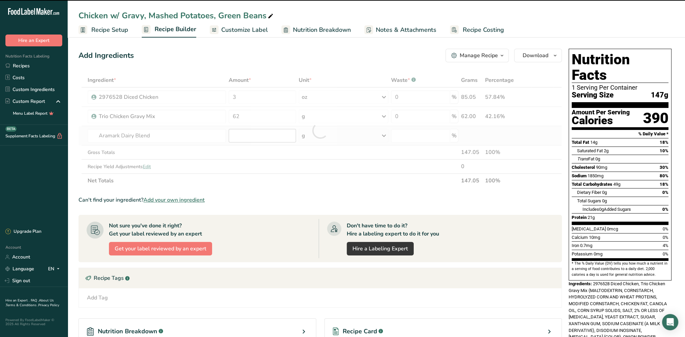
type input "0"
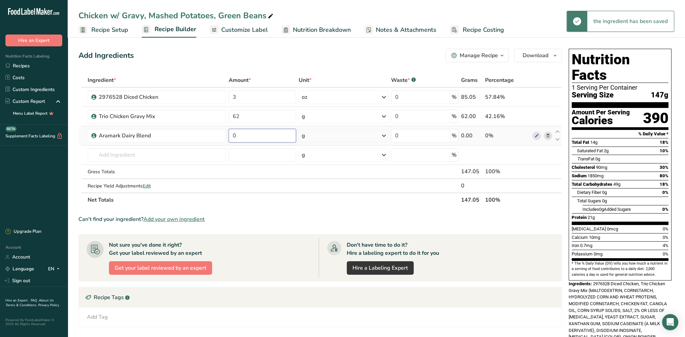
drag, startPoint x: 249, startPoint y: 138, endPoint x: 232, endPoint y: 135, distance: 17.9
click at [232, 135] on input "0" at bounding box center [262, 136] width 67 height 14
type input "2.7"
click at [286, 78] on div "Ingredient * Amount * Unit * Waste * .a-a{fill:#347362;}.b-a{fill:#fff;} Grams …" at bounding box center [321, 140] width 484 height 134
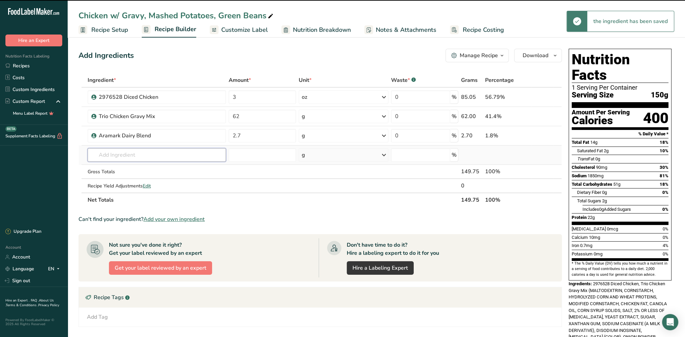
click at [127, 155] on input "text" at bounding box center [157, 155] width 138 height 14
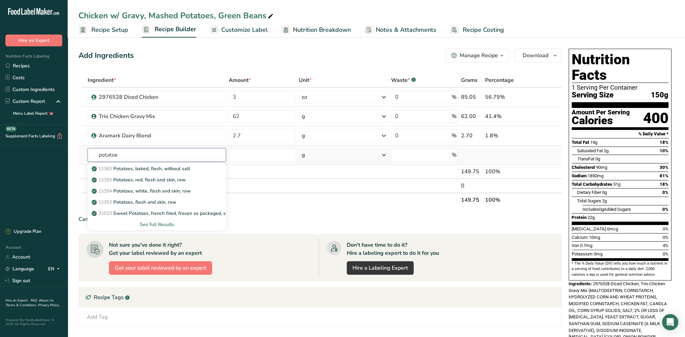
type input "potatoe"
click at [152, 224] on div "See full Results" at bounding box center [157, 224] width 128 height 7
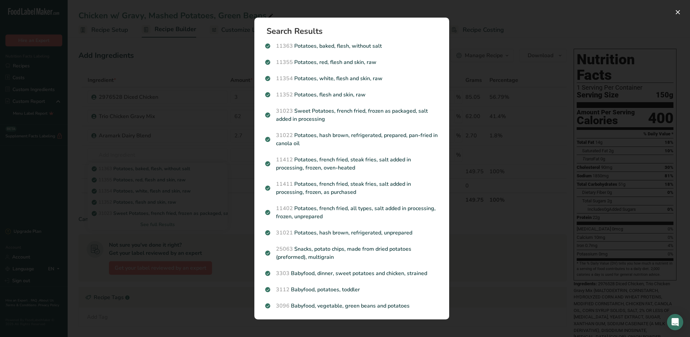
click at [234, 57] on div "Search results modal" at bounding box center [345, 168] width 690 height 337
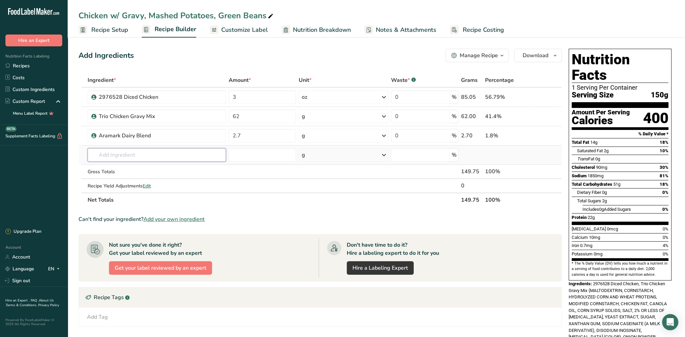
click at [118, 153] on input "text" at bounding box center [157, 155] width 138 height 14
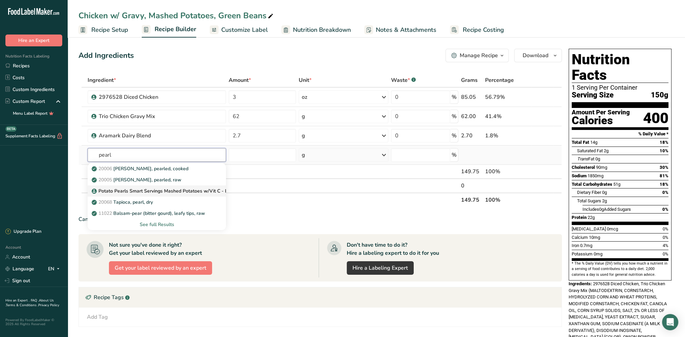
type input "pearl"
click at [124, 190] on p "Potato Pearls Smart Servings Mashed Potatoes w/Vit C - Low Sodium" at bounding box center [172, 190] width 159 height 7
type input "Potato Pearls Smart Servings Mashed Potatoes w/Vit C - Low Sodium"
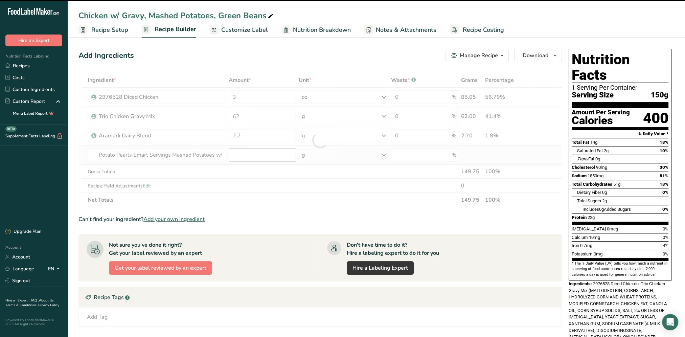
type input "0"
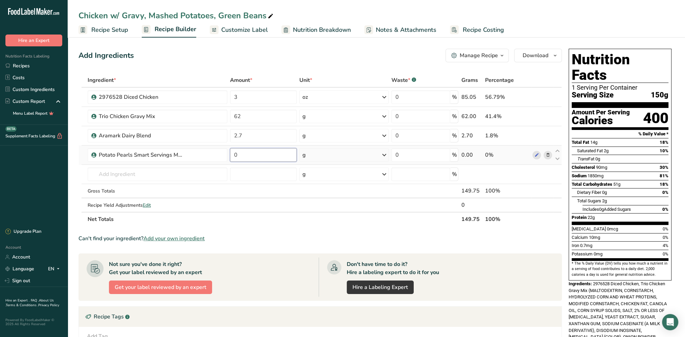
drag, startPoint x: 261, startPoint y: 153, endPoint x: 238, endPoint y: 151, distance: 22.5
click at [238, 151] on input "0" at bounding box center [263, 155] width 67 height 14
type input "0.75"
click at [383, 153] on div "Ingredient * Amount * Unit * Waste * .a-a{fill:#347362;}.b-a{fill:#fff;} Grams …" at bounding box center [321, 149] width 484 height 153
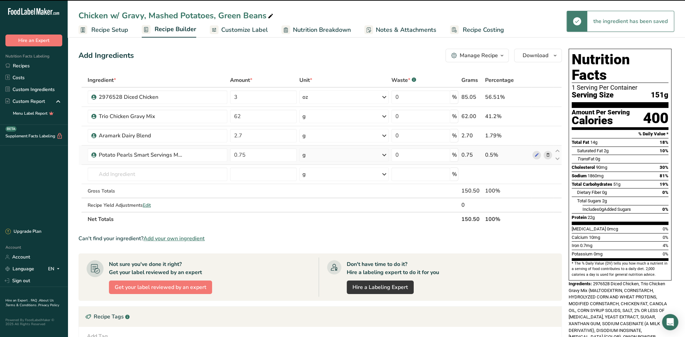
click at [383, 155] on icon at bounding box center [384, 155] width 8 height 12
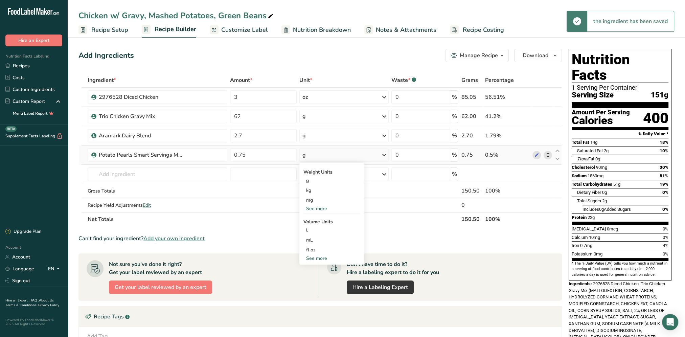
click at [316, 257] on div "See more" at bounding box center [332, 258] width 57 height 7
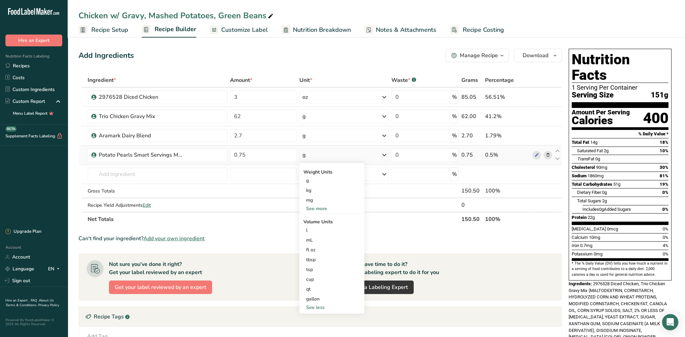
click at [319, 207] on div "See more" at bounding box center [332, 208] width 57 height 7
click at [309, 230] on div "oz" at bounding box center [332, 230] width 57 height 10
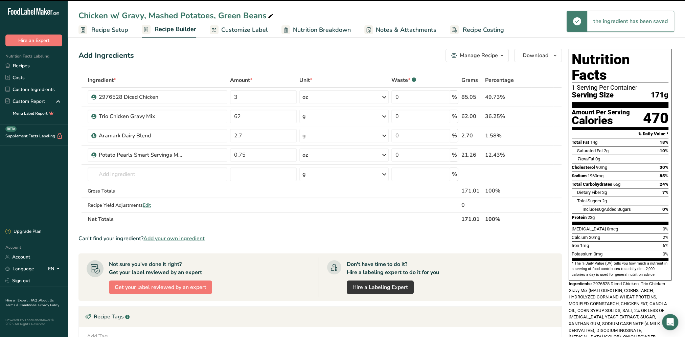
click at [299, 48] on div "Add Ingredients Manage Recipe Delete Recipe Duplicate Recipe Scale Recipe Save …" at bounding box center [323, 244] width 488 height 396
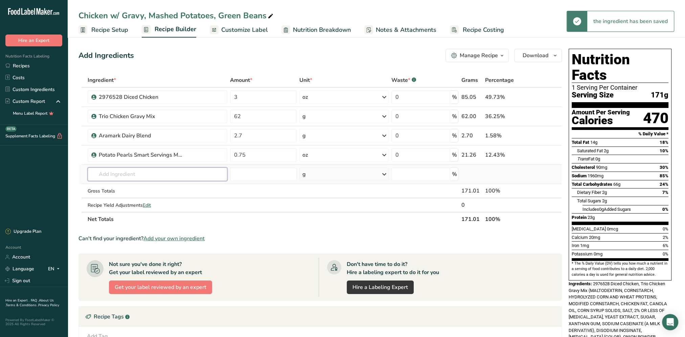
click at [102, 170] on input "text" at bounding box center [158, 175] width 140 height 14
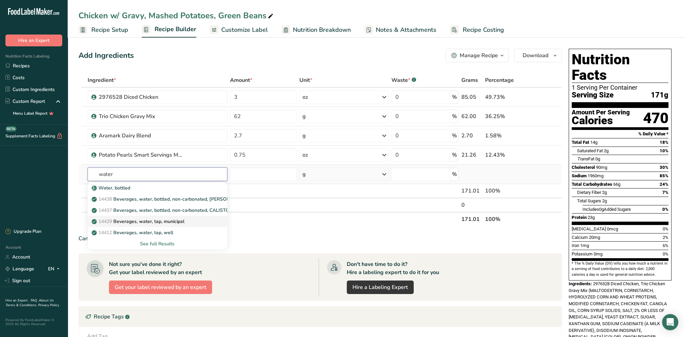
type input "water"
click at [169, 221] on p "14429 [GEOGRAPHIC_DATA], water, tap, municipal" at bounding box center [138, 221] width 91 height 7
type input "Beverages, water, tap, municipal"
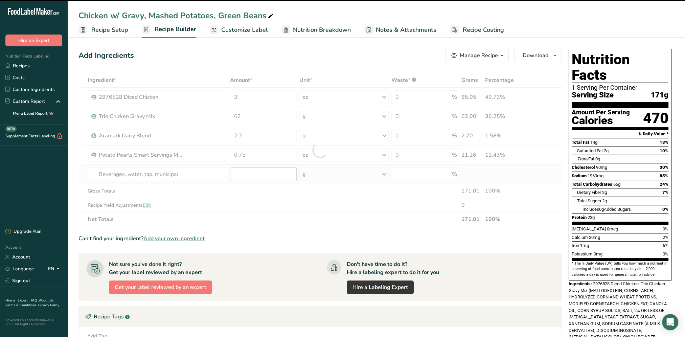
type input "0"
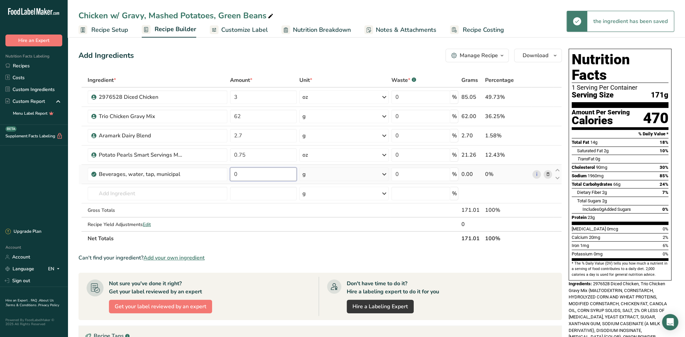
drag, startPoint x: 247, startPoint y: 173, endPoint x: 230, endPoint y: 176, distance: 16.9
click at [230, 176] on input "0" at bounding box center [263, 175] width 67 height 14
type input "0.5"
click at [387, 175] on div "Ingredient * Amount * Unit * Waste * .a-a{fill:#347362;}.b-a{fill:#fff;} Grams …" at bounding box center [321, 159] width 484 height 173
click at [386, 175] on icon at bounding box center [384, 174] width 8 height 12
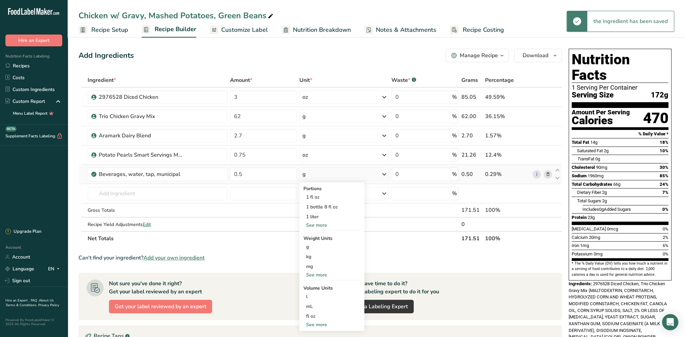
click at [317, 276] on div "See more" at bounding box center [332, 274] width 57 height 7
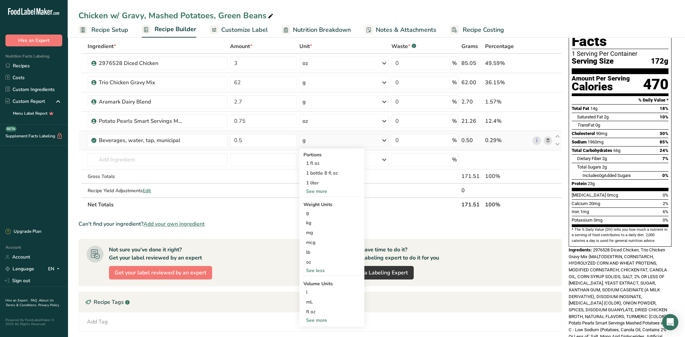
click at [322, 317] on div "See more" at bounding box center [332, 320] width 57 height 7
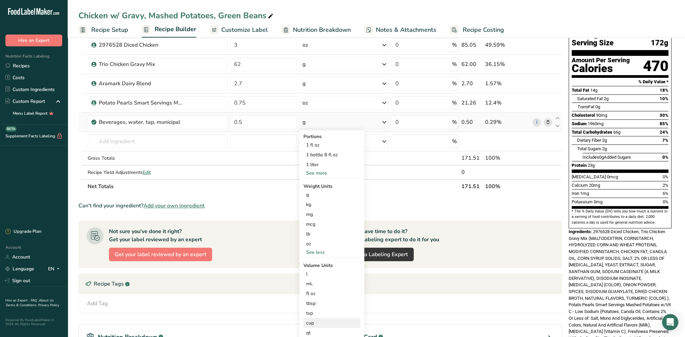
scroll to position [68, 0]
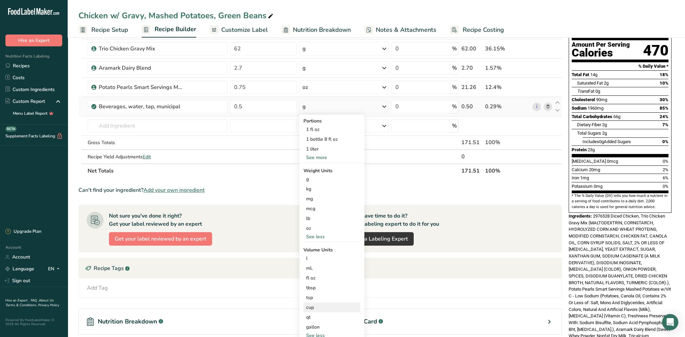
click at [311, 307] on div "cup" at bounding box center [331, 307] width 51 height 7
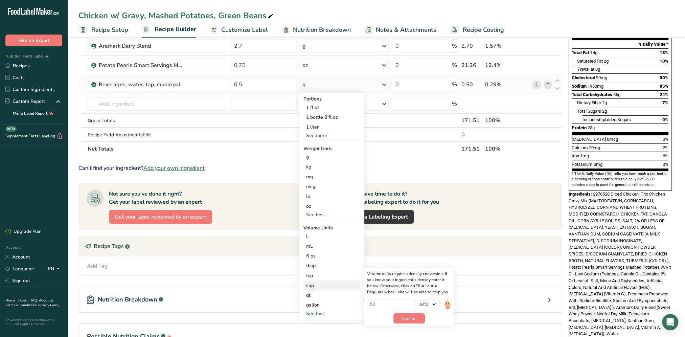
scroll to position [102, 0]
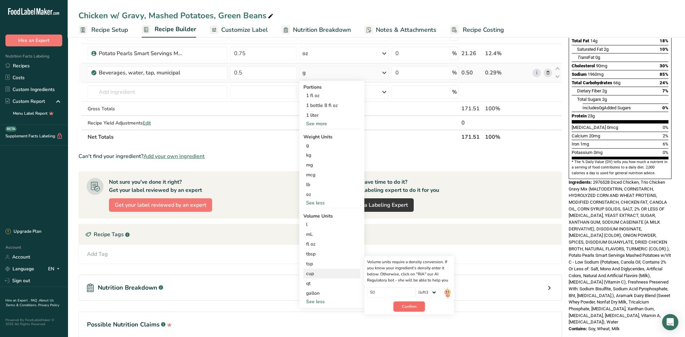
click at [410, 306] on span "Confirm" at bounding box center [409, 307] width 15 height 6
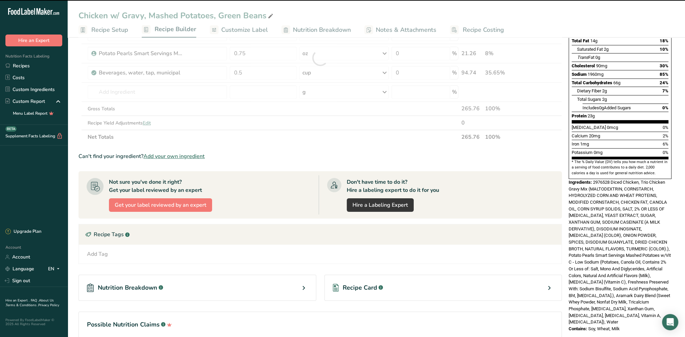
scroll to position [0, 0]
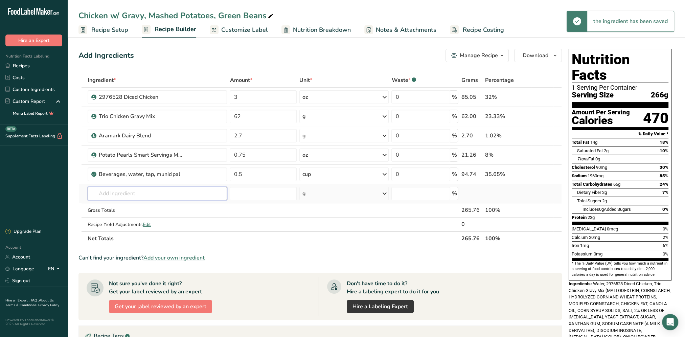
click at [129, 189] on input "text" at bounding box center [158, 194] width 140 height 14
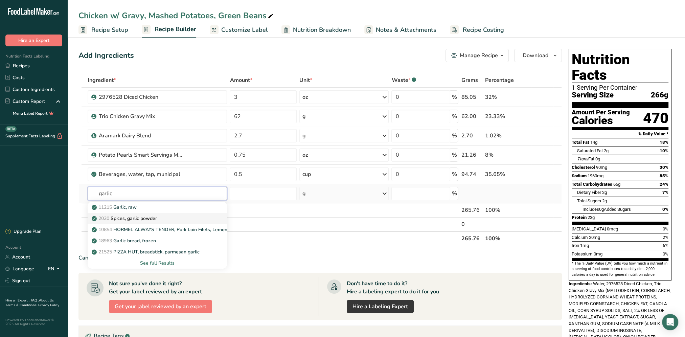
type input "garlic"
click at [138, 218] on p "2020 Spices, garlic powder" at bounding box center [125, 218] width 64 height 7
type input "Spices, garlic powder"
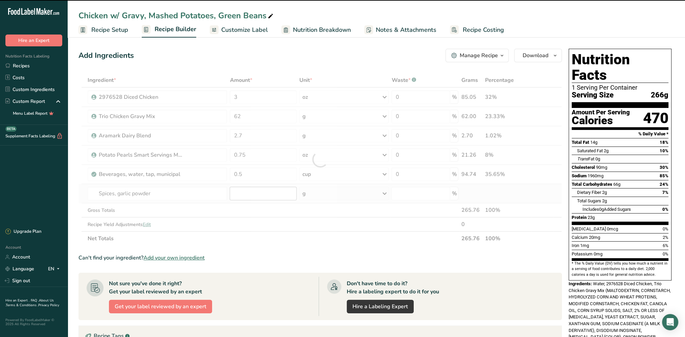
type input "0"
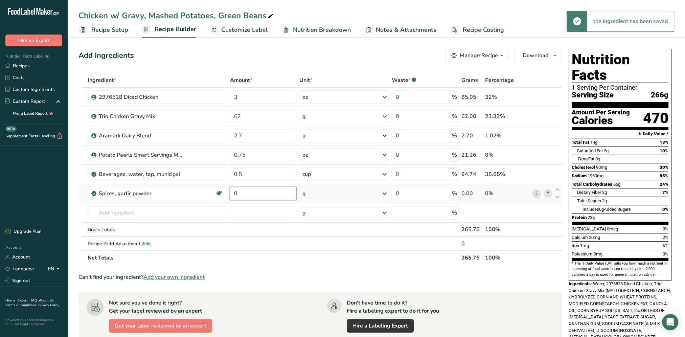
drag, startPoint x: 256, startPoint y: 197, endPoint x: 232, endPoint y: 201, distance: 23.7
click at [232, 201] on td "0" at bounding box center [263, 193] width 70 height 19
type input "0.25"
click at [385, 191] on div "Ingredient * Amount * Unit * Waste * .a-a{fill:#347362;}.b-a{fill:#fff;} Grams …" at bounding box center [321, 169] width 484 height 192
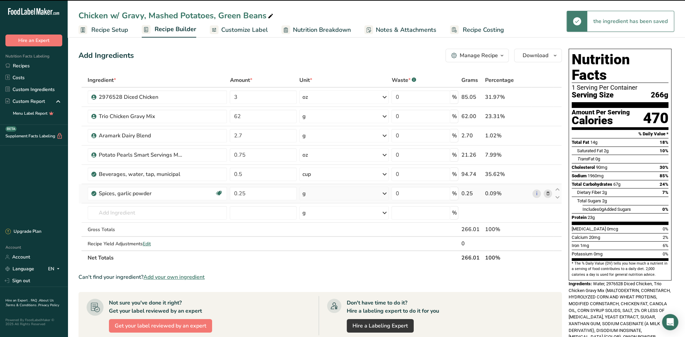
click at [384, 193] on icon at bounding box center [384, 193] width 8 height 12
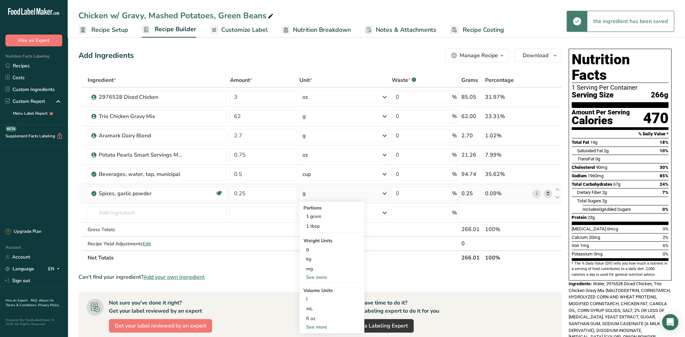
click at [319, 277] on div "See more" at bounding box center [332, 277] width 57 height 7
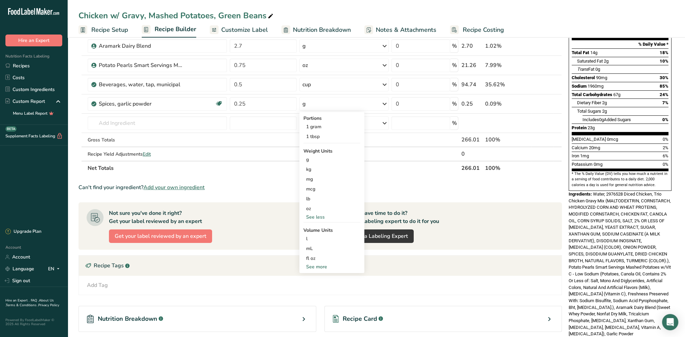
scroll to position [102, 0]
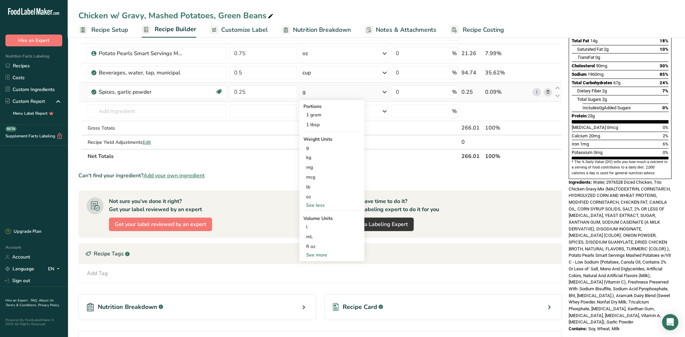
click at [318, 253] on div "See more" at bounding box center [332, 254] width 57 height 7
click at [313, 269] on div "tsp" at bounding box center [331, 266] width 51 height 7
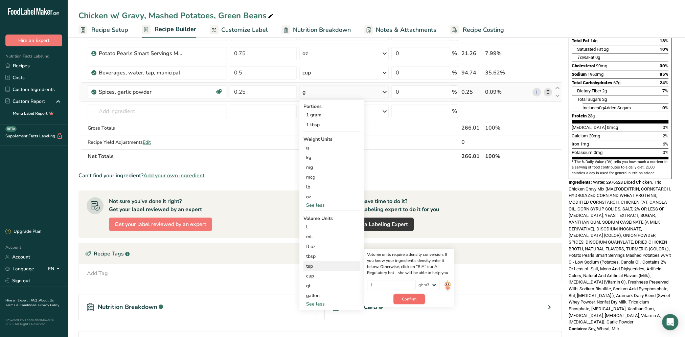
click at [413, 301] on span "Confirm" at bounding box center [409, 299] width 15 height 6
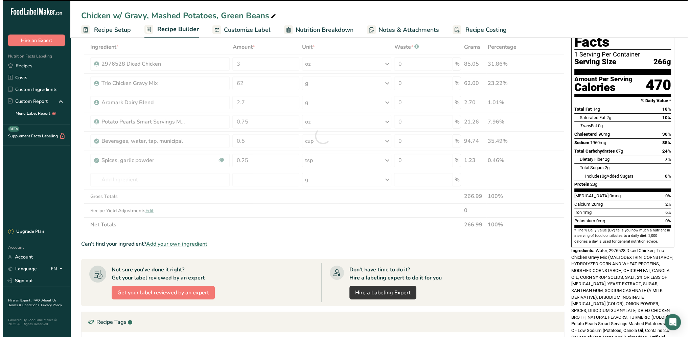
scroll to position [0, 0]
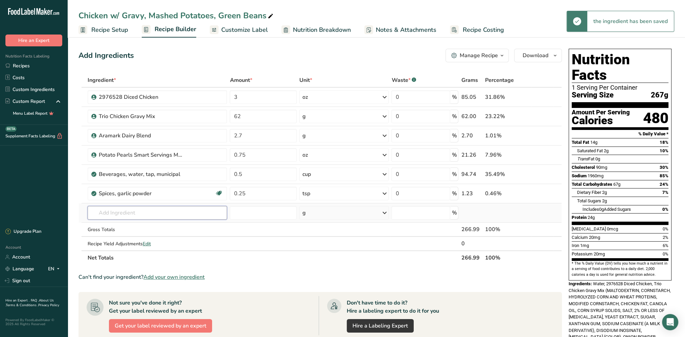
click at [125, 211] on input "text" at bounding box center [158, 213] width 140 height 14
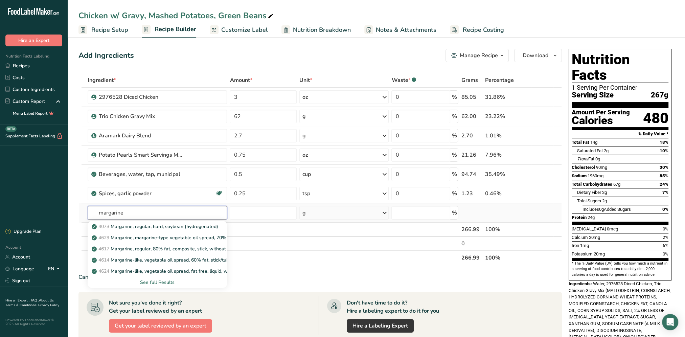
type input "margarine"
click at [161, 281] on div "See full Results" at bounding box center [157, 282] width 129 height 7
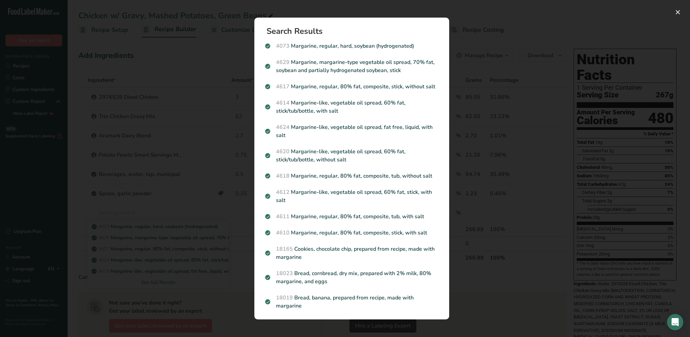
click at [196, 105] on div "Search results modal" at bounding box center [345, 168] width 690 height 337
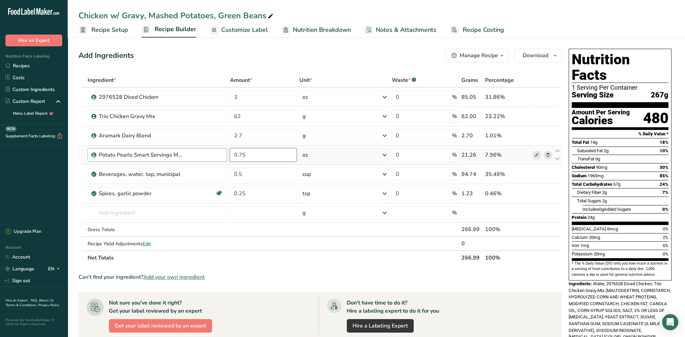
click at [223, 152] on tr "Potato Pearls Smart Servings Mashed Potatoes w/Vit C - Low Sodium 0.75 oz Weigh…" at bounding box center [320, 155] width 483 height 19
type input "1"
click at [295, 59] on div "Add Ingredients Manage Recipe Delete Recipe Duplicate Recipe Scale Recipe Save …" at bounding box center [321, 56] width 484 height 14
click at [108, 214] on input "text" at bounding box center [158, 213] width 140 height 14
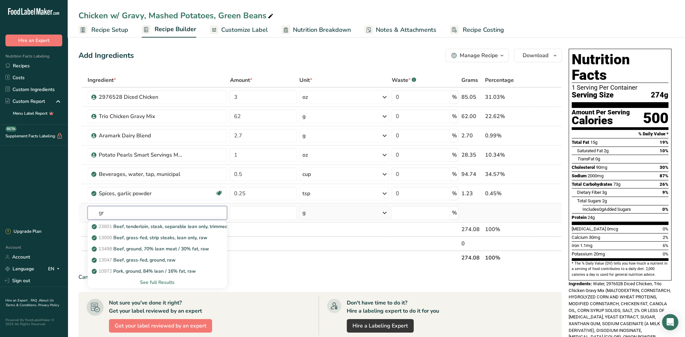
type input "g"
type input "beans green"
click at [156, 282] on div "See full Results" at bounding box center [157, 282] width 129 height 7
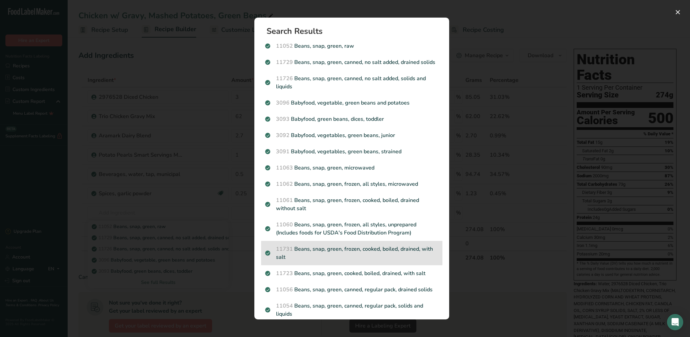
click at [361, 257] on p "11731 Beans, snap, green, frozen, cooked, boiled, drained, with salt" at bounding box center [351, 253] width 173 height 16
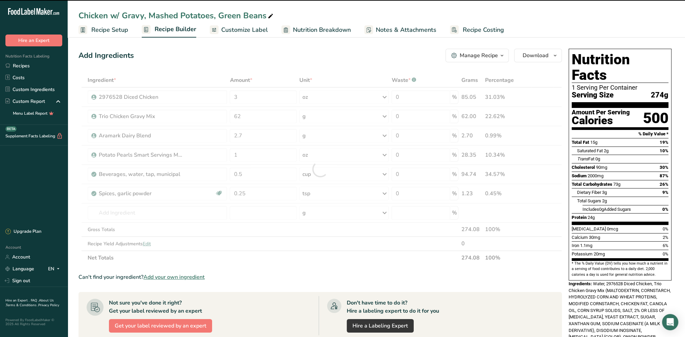
type input "0"
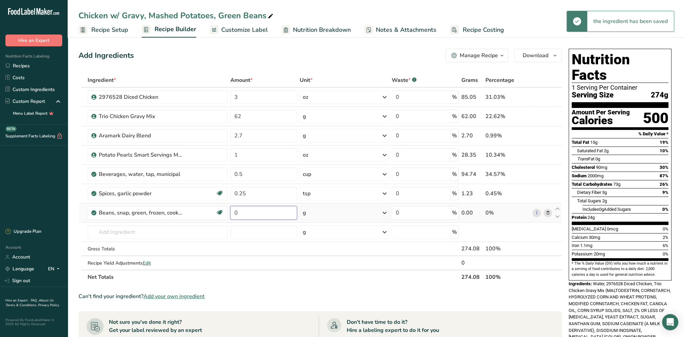
drag, startPoint x: 264, startPoint y: 213, endPoint x: 232, endPoint y: 214, distance: 32.2
click at [232, 214] on input "0" at bounding box center [263, 213] width 67 height 14
type input "3"
click at [385, 210] on div "Ingredient * Amount * Unit * Waste * .a-a{fill:#347362;}.b-a{fill:#fff;} Grams …" at bounding box center [321, 178] width 484 height 211
click at [385, 210] on icon at bounding box center [385, 213] width 8 height 12
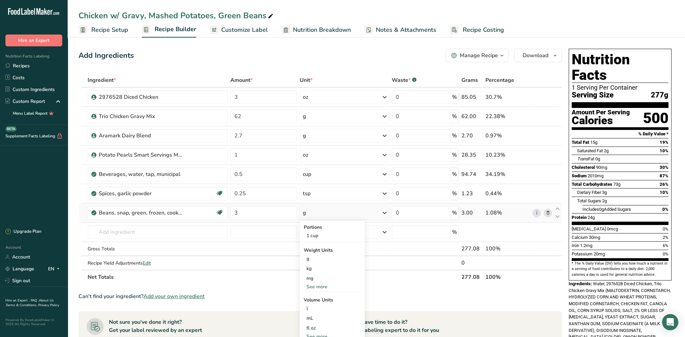
click at [317, 285] on div "See more" at bounding box center [332, 286] width 57 height 7
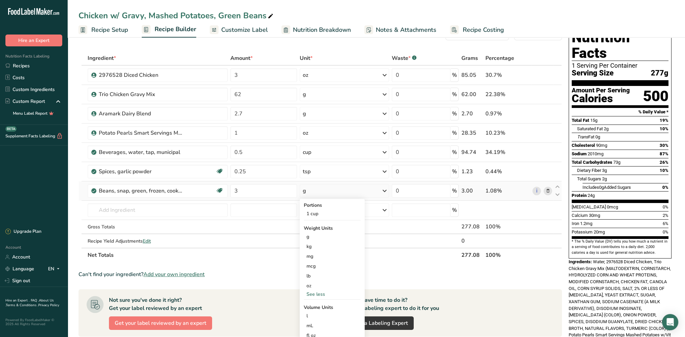
scroll to position [34, 0]
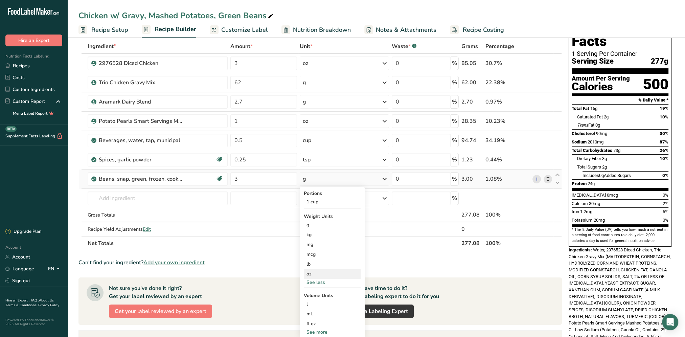
click at [313, 272] on div "oz" at bounding box center [332, 274] width 57 height 10
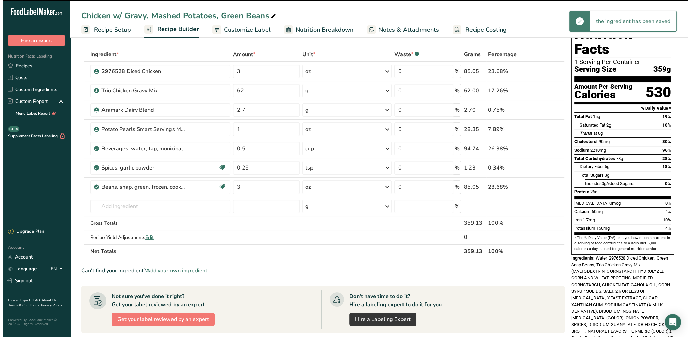
scroll to position [0, 0]
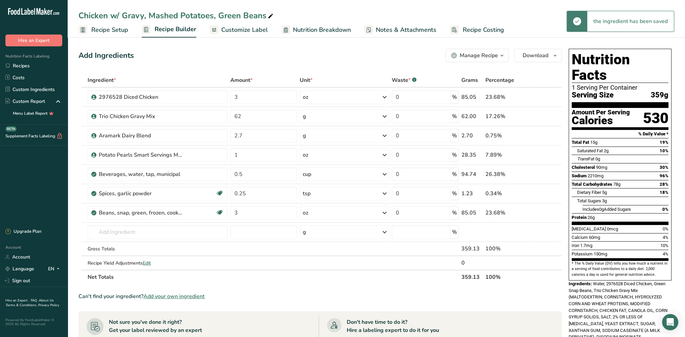
click at [311, 43] on section "Add Ingredients Manage Recipe Delete Recipe Duplicate Recipe Scale Recipe Save …" at bounding box center [377, 272] width 618 height 475
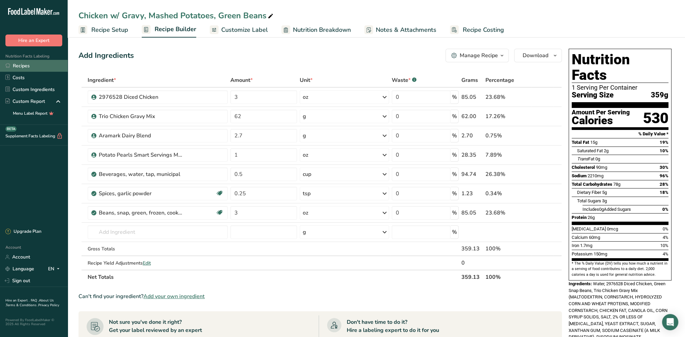
click at [25, 66] on link "Recipes" at bounding box center [34, 66] width 68 height 12
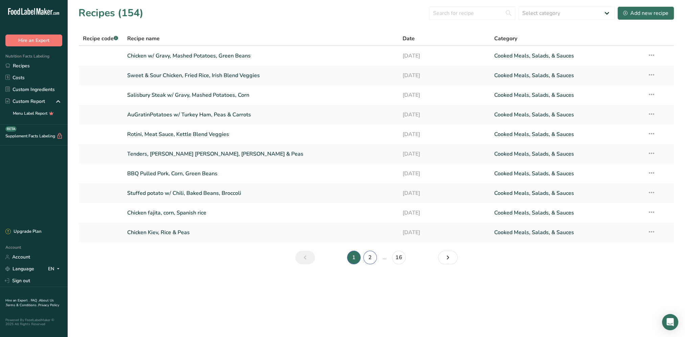
click at [372, 261] on link "2" at bounding box center [370, 258] width 14 height 14
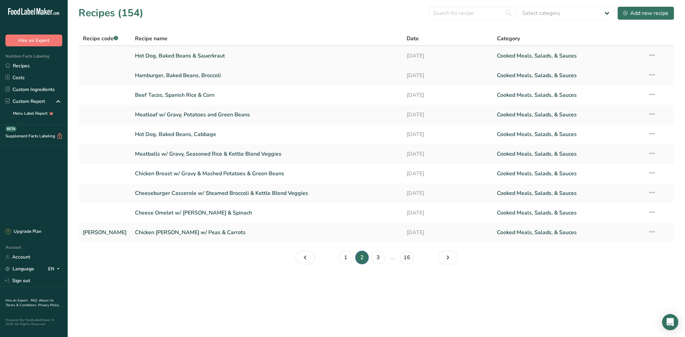
click at [182, 54] on link "Hot Dog, Baked Beans & Sauerkraut" at bounding box center [266, 56] width 263 height 14
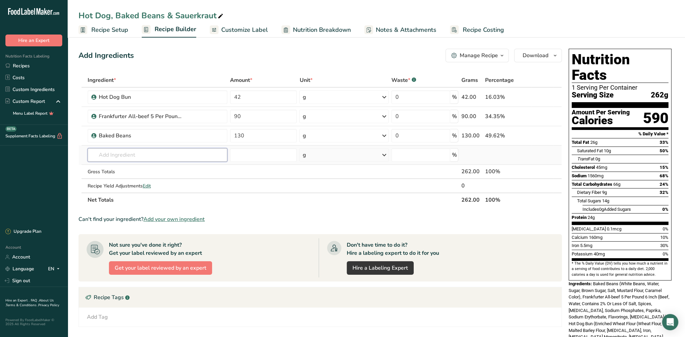
click at [133, 158] on input "text" at bounding box center [158, 155] width 140 height 14
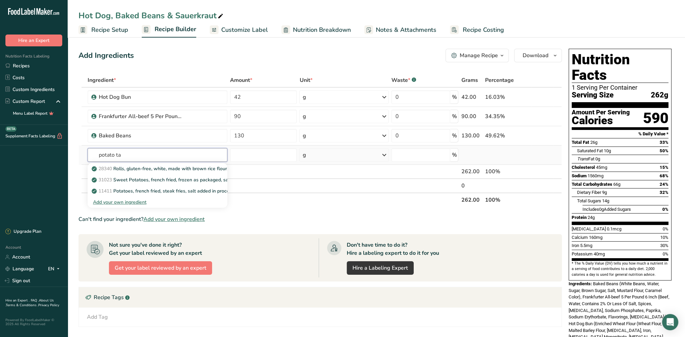
drag, startPoint x: 133, startPoint y: 154, endPoint x: 115, endPoint y: 157, distance: 17.6
click at [115, 157] on input "potato ta" at bounding box center [158, 155] width 140 height 14
type input "potato"
click at [150, 224] on div "See full Results" at bounding box center [157, 224] width 129 height 7
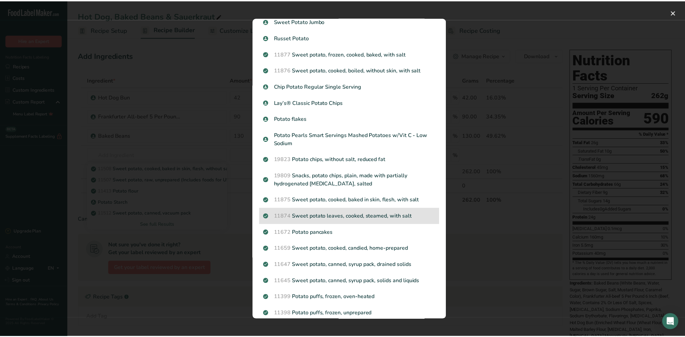
scroll to position [635, 0]
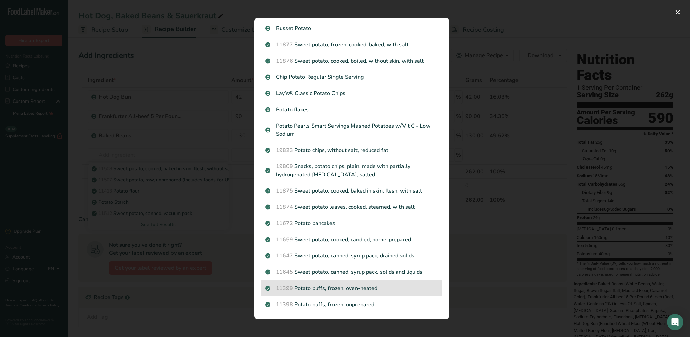
click at [352, 288] on p "11399 Potato puffs, frozen, oven-heated" at bounding box center [351, 288] width 173 height 8
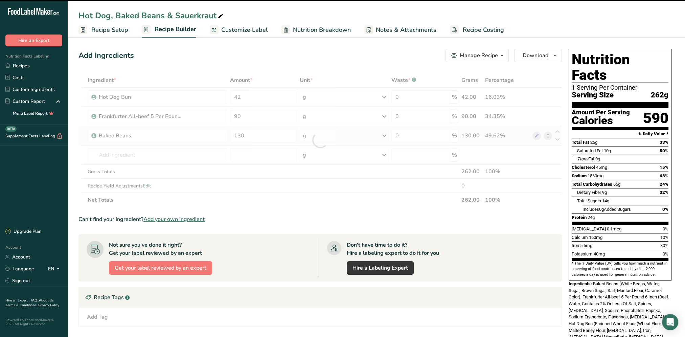
type input "0"
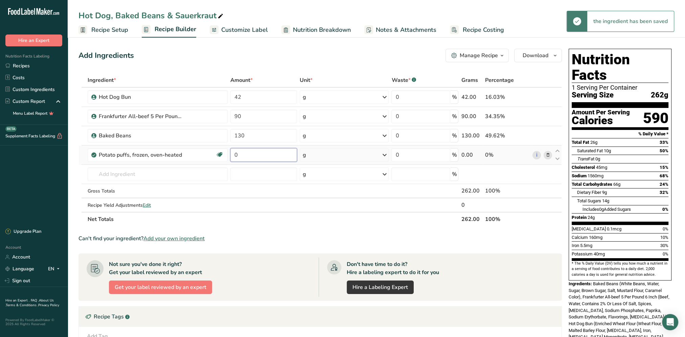
drag, startPoint x: 250, startPoint y: 152, endPoint x: 229, endPoint y: 151, distance: 20.7
click at [229, 151] on td "0" at bounding box center [264, 155] width 70 height 19
type input "3"
click at [384, 153] on div "Ingredient * Amount * Unit * Waste * .a-a{fill:#347362;}.b-a{fill:#fff;} Grams …" at bounding box center [321, 149] width 484 height 153
click at [384, 154] on icon at bounding box center [384, 155] width 8 height 12
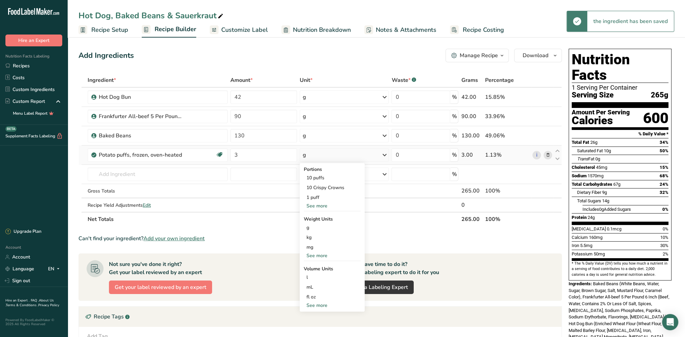
click at [324, 257] on div "See more" at bounding box center [332, 255] width 57 height 7
click at [313, 276] on div "oz" at bounding box center [332, 277] width 57 height 10
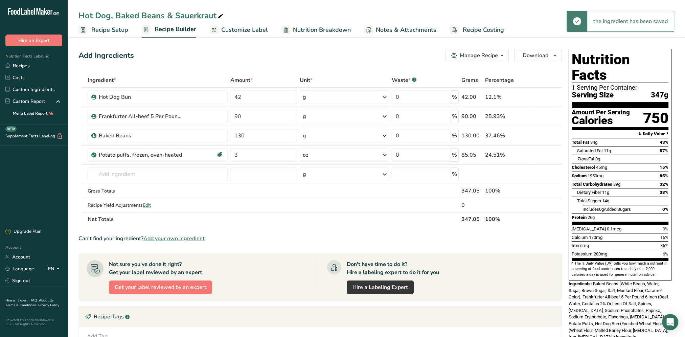
click at [299, 51] on div "Add Ingredients Manage Recipe Delete Recipe Duplicate Recipe Scale Recipe Save …" at bounding box center [321, 56] width 484 height 14
drag, startPoint x: 253, startPoint y: 137, endPoint x: 230, endPoint y: 136, distance: 23.1
click at [230, 136] on input "130" at bounding box center [263, 136] width 67 height 14
type input "80"
click at [307, 54] on div "Add Ingredients Manage Recipe Delete Recipe Duplicate Recipe Scale Recipe Save …" at bounding box center [321, 56] width 484 height 14
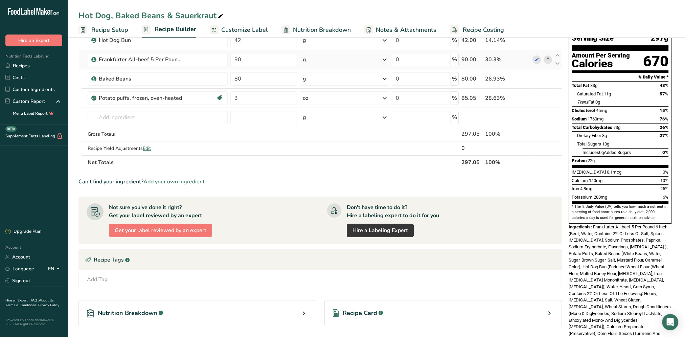
scroll to position [0, 0]
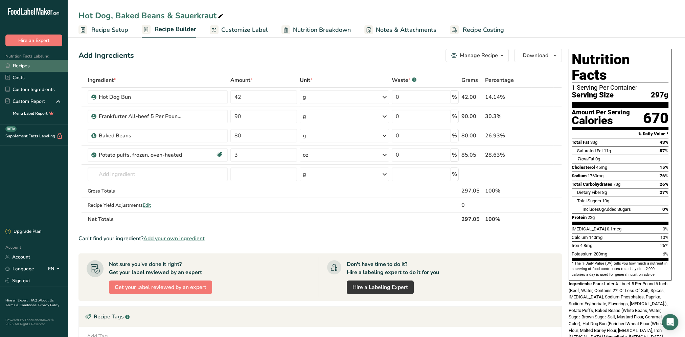
click at [16, 70] on link "Recipes" at bounding box center [34, 66] width 68 height 12
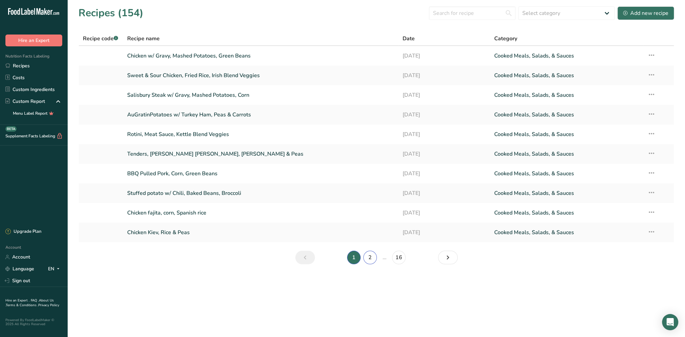
click at [371, 261] on link "2" at bounding box center [370, 258] width 14 height 14
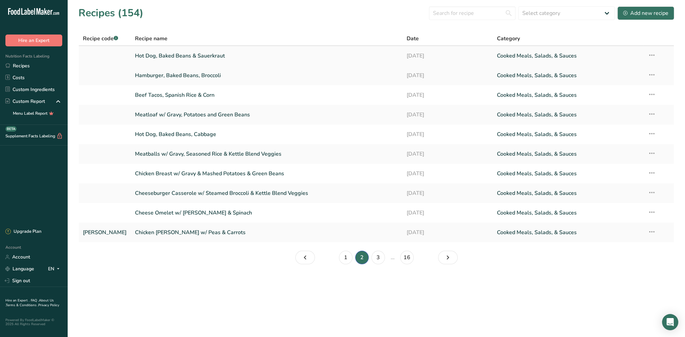
click at [162, 56] on link "Hot Dog, Baked Beans & Sauerkraut" at bounding box center [266, 56] width 263 height 14
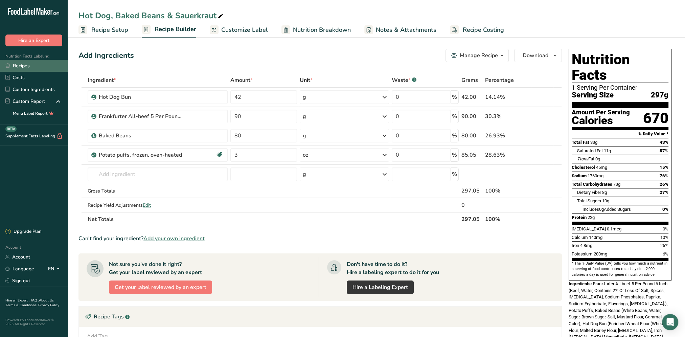
click at [24, 68] on link "Recipes" at bounding box center [34, 66] width 68 height 12
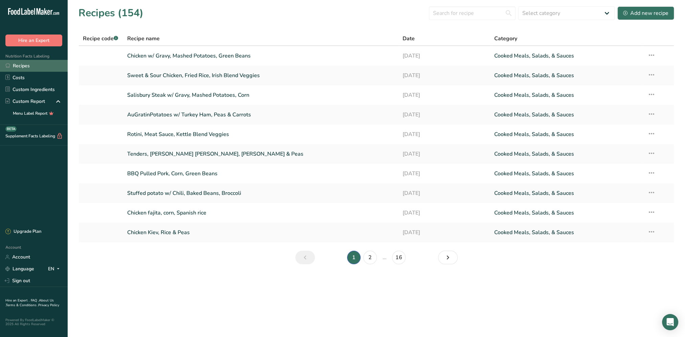
click at [23, 69] on link "Recipes" at bounding box center [34, 66] width 68 height 12
click at [639, 16] on div "Add new recipe" at bounding box center [645, 13] width 45 height 8
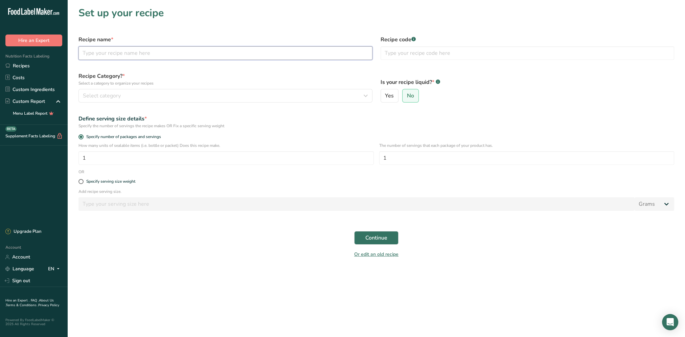
click at [143, 56] on input "text" at bounding box center [226, 53] width 294 height 14
type input "Meatball Sub w/ Potato Wedges"
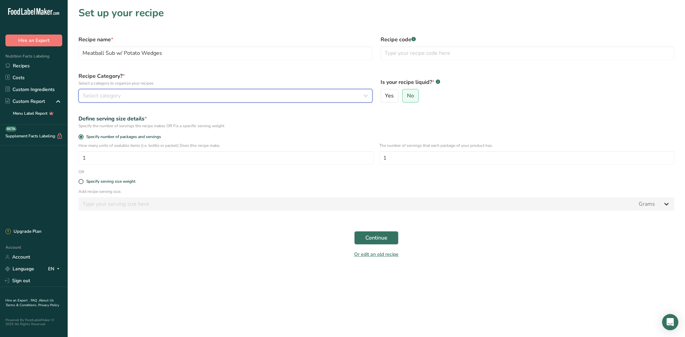
click at [146, 92] on div "Select category" at bounding box center [223, 96] width 281 height 8
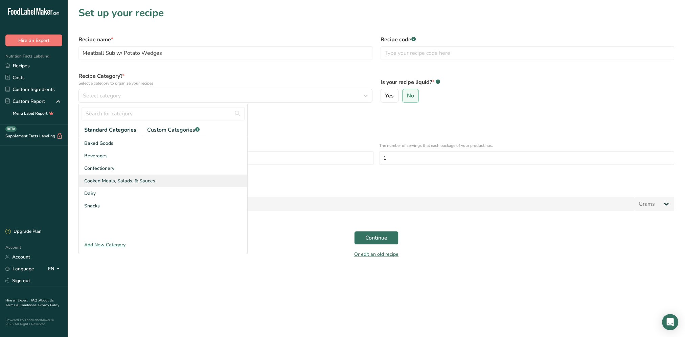
click at [109, 179] on span "Cooked Meals, Salads, & Sauces" at bounding box center [119, 180] width 71 height 7
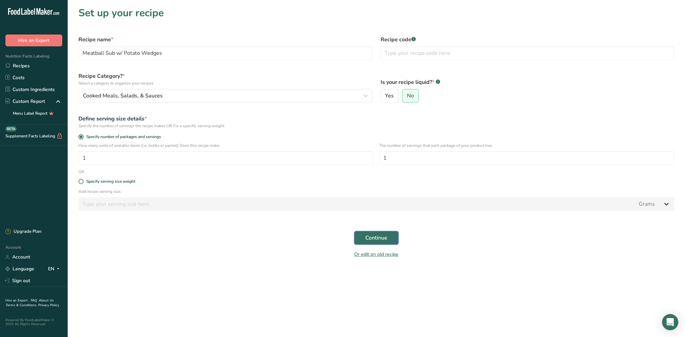
click at [370, 236] on span "Continue" at bounding box center [377, 238] width 22 height 8
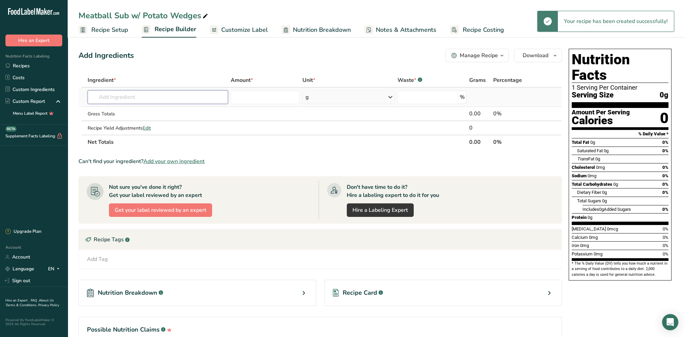
click at [143, 95] on input "text" at bounding box center [158, 97] width 140 height 14
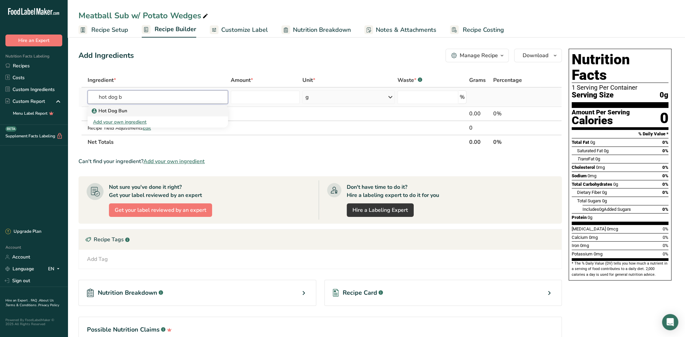
type input "hot dog b"
click at [121, 113] on p "Hot Dog Bun" at bounding box center [110, 110] width 34 height 7
type input "Hot Dog Bun"
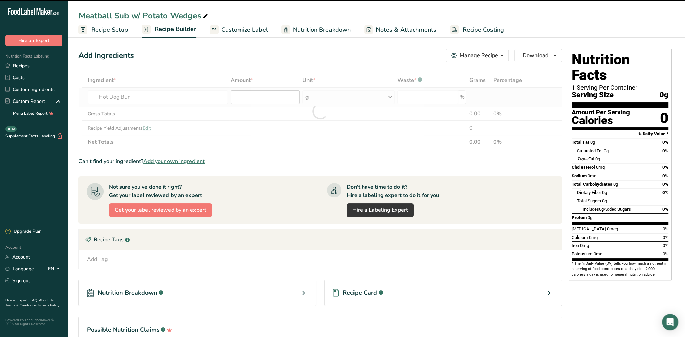
type input "0"
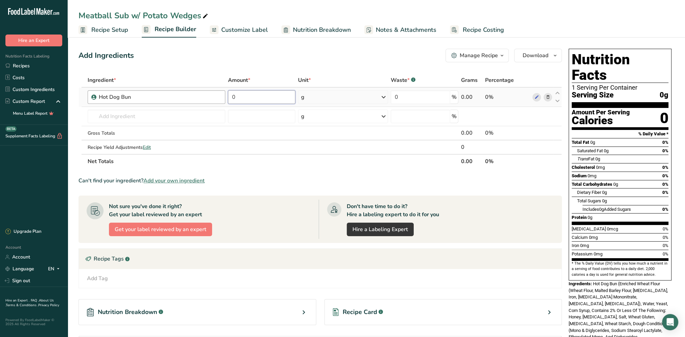
drag, startPoint x: 252, startPoint y: 96, endPoint x: 214, endPoint y: 98, distance: 38.6
click at [214, 98] on tr "Hot Dog Bun 0 g Weight Units g kg mg See more Volume Units l mL fl oz See more …" at bounding box center [320, 97] width 483 height 19
type input "42"
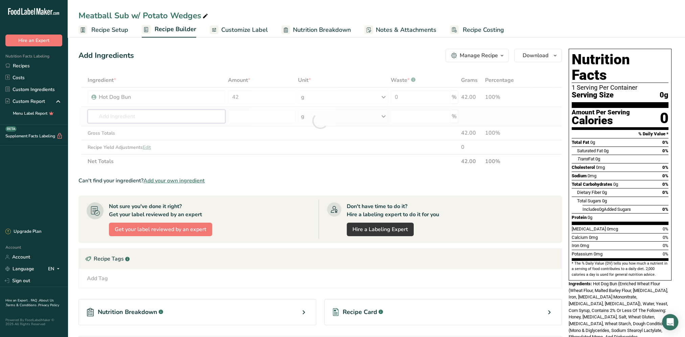
click at [177, 111] on div "Ingredient * Amount * Unit * Waste * .a-a{fill:#347362;}.b-a{fill:#fff;} Grams …" at bounding box center [321, 120] width 484 height 95
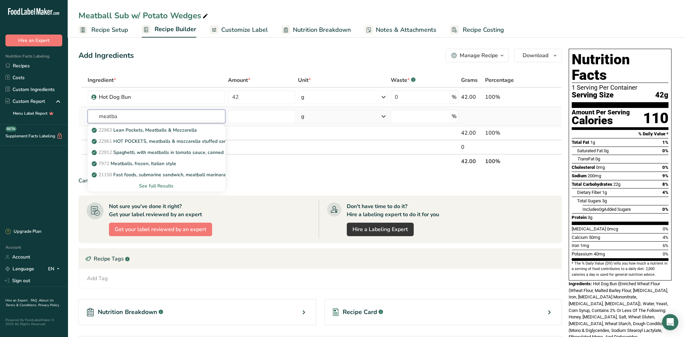
type input "meatba"
click at [165, 185] on div "See full Results" at bounding box center [156, 185] width 127 height 7
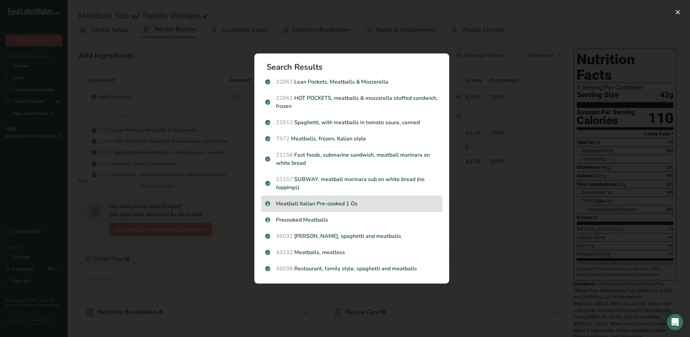
click at [291, 204] on p "Meatball Italian Pre-cooked 1 Oz" at bounding box center [351, 204] width 173 height 8
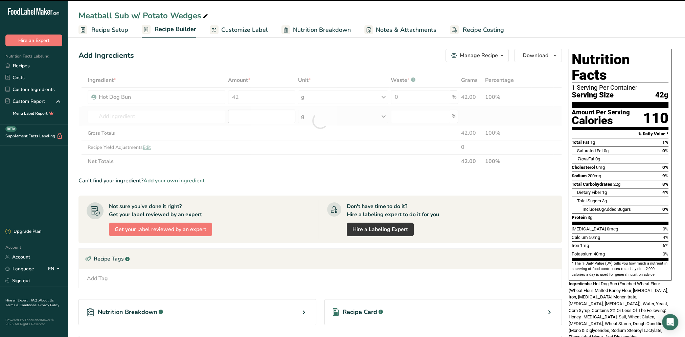
type input "0"
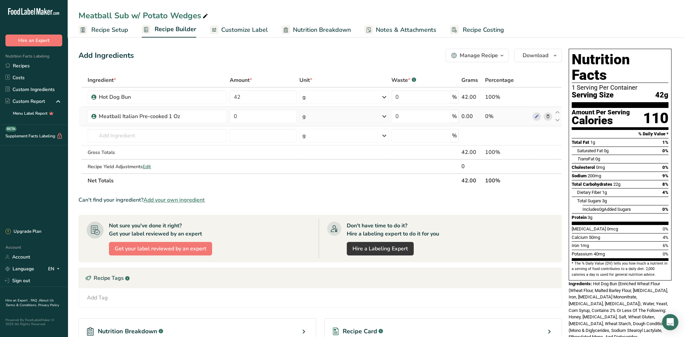
click at [381, 113] on icon at bounding box center [384, 116] width 8 height 12
click at [320, 220] on div "See more" at bounding box center [332, 219] width 57 height 7
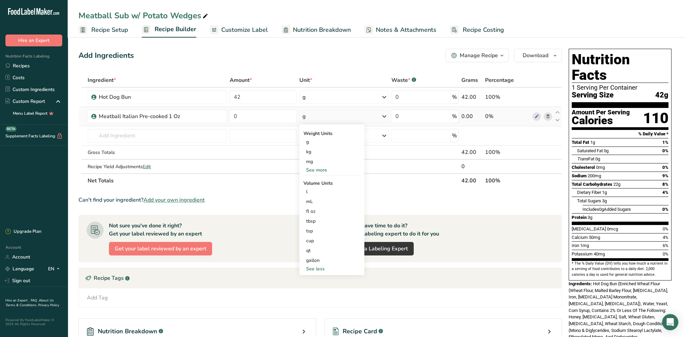
click at [321, 169] on div "See more" at bounding box center [332, 170] width 57 height 7
click at [315, 195] on div "oz" at bounding box center [332, 191] width 57 height 10
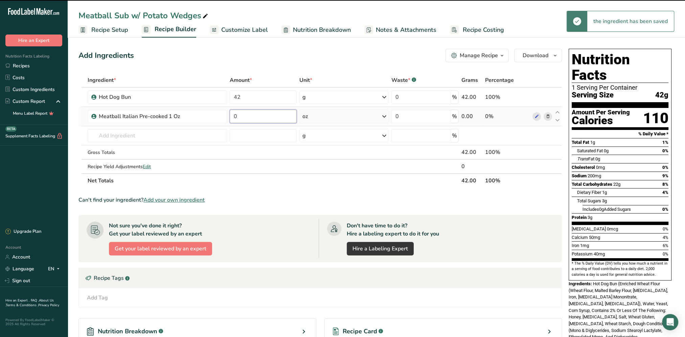
drag, startPoint x: 253, startPoint y: 116, endPoint x: 229, endPoint y: 114, distance: 23.8
click at [230, 114] on input "0" at bounding box center [263, 117] width 67 height 14
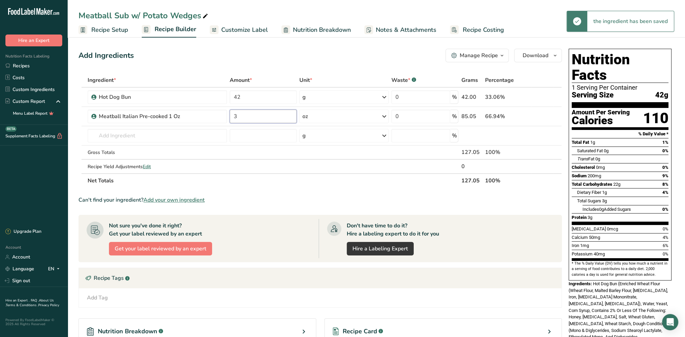
type input "3"
click at [270, 57] on div "Add Ingredients Manage Recipe Delete Recipe Duplicate Recipe Scale Recipe Save …" at bounding box center [321, 56] width 484 height 14
click at [108, 137] on input "text" at bounding box center [157, 136] width 139 height 14
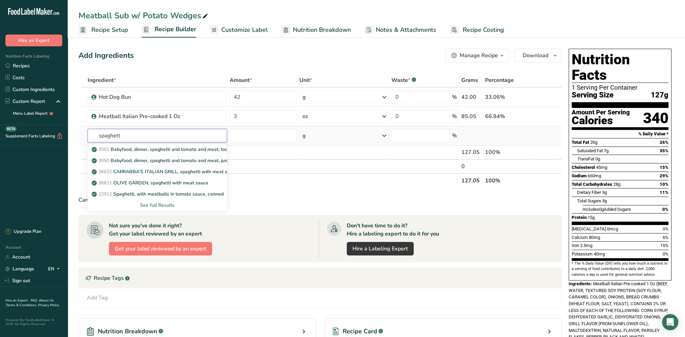
type input "spaghett"
click at [160, 204] on div "See full Results" at bounding box center [157, 205] width 129 height 7
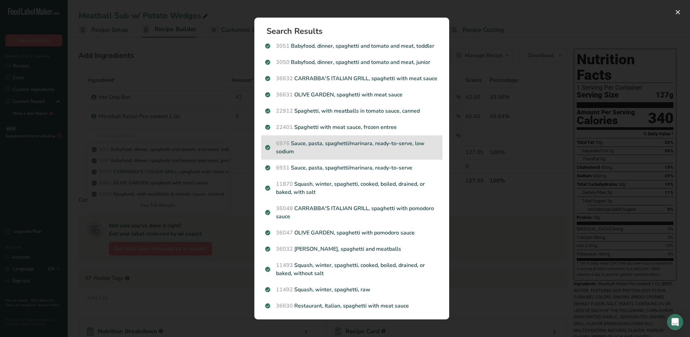
click at [343, 156] on p "6976 Sauce, pasta, spaghetti/marinara, ready-to-serve, low sodium" at bounding box center [351, 147] width 173 height 16
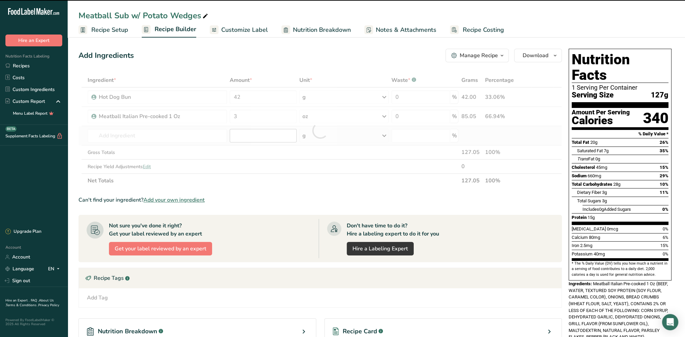
type input "0"
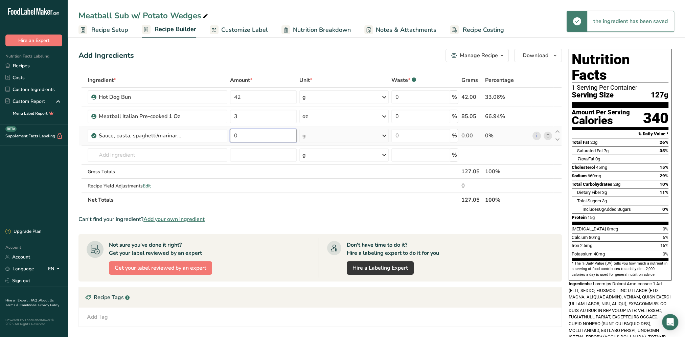
drag, startPoint x: 263, startPoint y: 134, endPoint x: 236, endPoint y: 135, distance: 26.7
click at [236, 135] on input "0" at bounding box center [263, 136] width 67 height 14
drag, startPoint x: 258, startPoint y: 136, endPoint x: 227, endPoint y: 140, distance: 31.3
click at [227, 140] on tr "Sauce, pasta, spaghetti/marinara, ready-to-serve, low sodium 0 g Portions 1 ser…" at bounding box center [320, 135] width 483 height 19
type input "2"
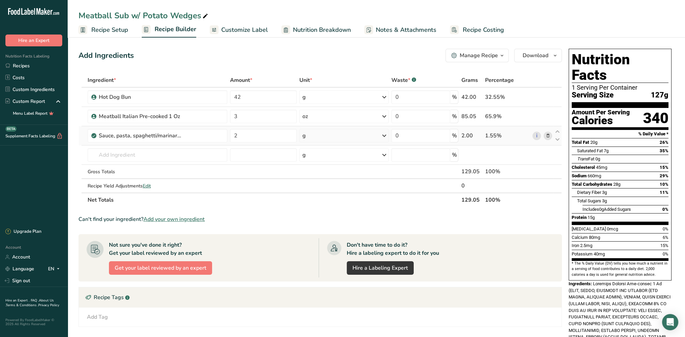
click at [384, 137] on div "Ingredient * Amount * Unit * Waste * .a-a{fill:#347362;}.b-a{fill:#fff;} Grams …" at bounding box center [321, 140] width 484 height 134
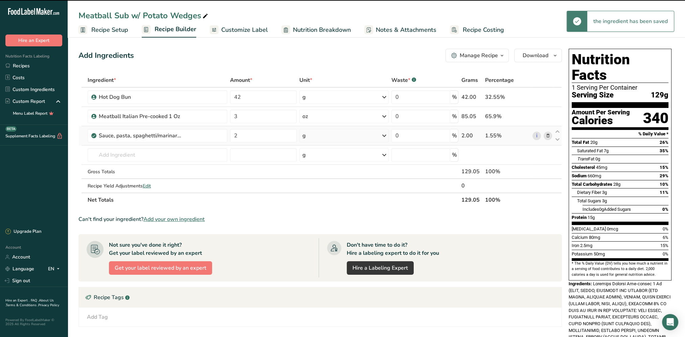
click at [390, 133] on td "g Portions 1 serving 1/2 cup 1 cup Weight Units g kg mg See more Volume Units l…" at bounding box center [344, 135] width 92 height 19
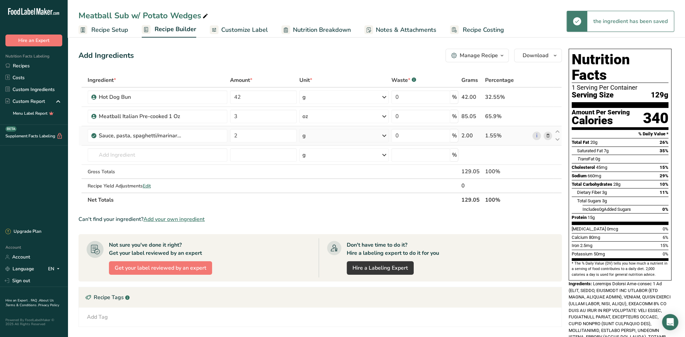
click at [386, 134] on icon at bounding box center [384, 136] width 8 height 12
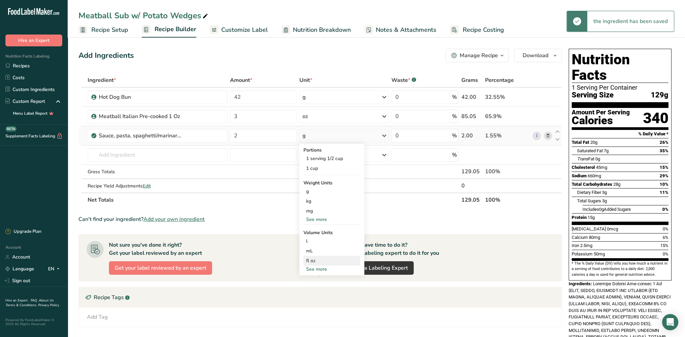
click at [316, 262] on div "fl oz" at bounding box center [331, 260] width 51 height 7
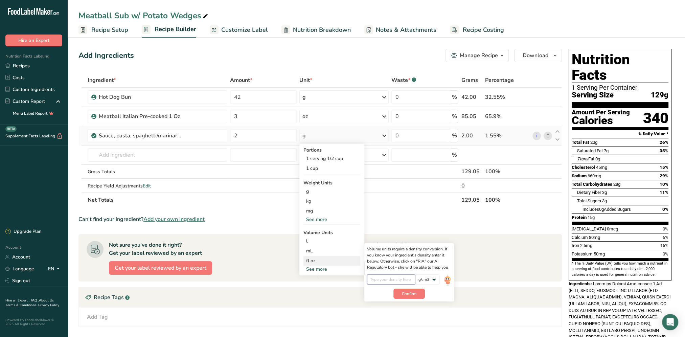
click at [402, 283] on input "number" at bounding box center [391, 279] width 48 height 10
type input "2"
click at [406, 292] on span "Confirm" at bounding box center [409, 294] width 15 height 6
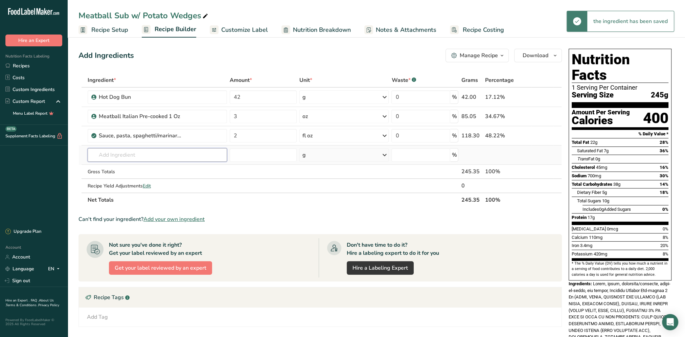
click at [159, 155] on input "text" at bounding box center [158, 155] width 140 height 14
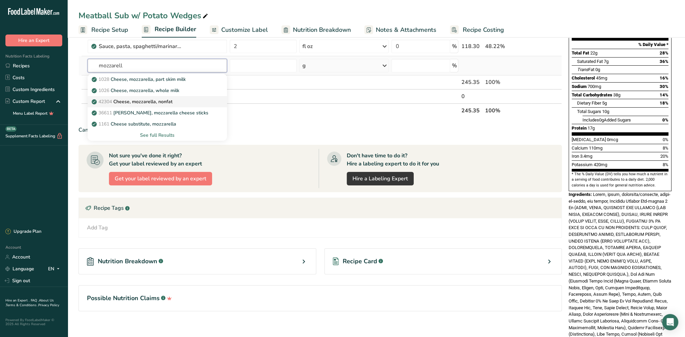
scroll to position [50, 0]
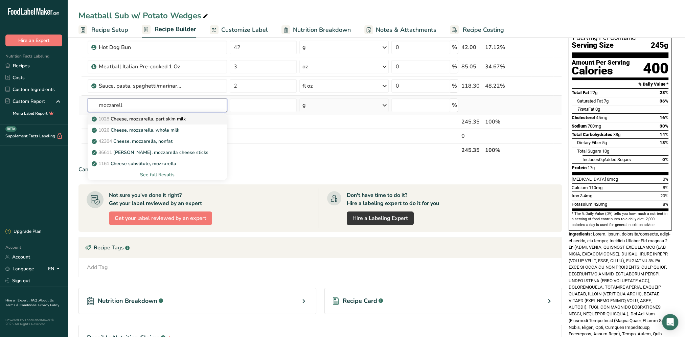
type input "mozzarell"
click at [182, 121] on p "1028 Cheese, mozzarella, part skim milk" at bounding box center [139, 118] width 93 height 7
type input "Cheese, mozzarella, part skim milk"
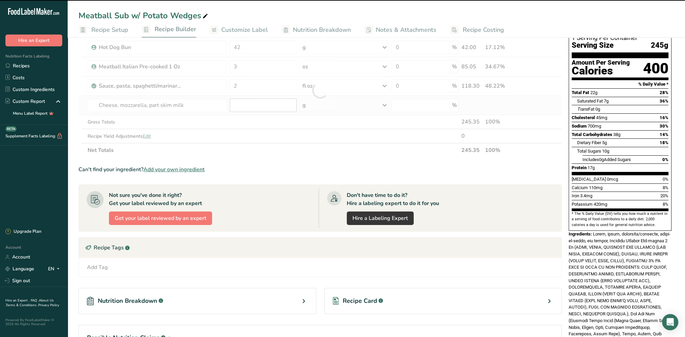
type input "0"
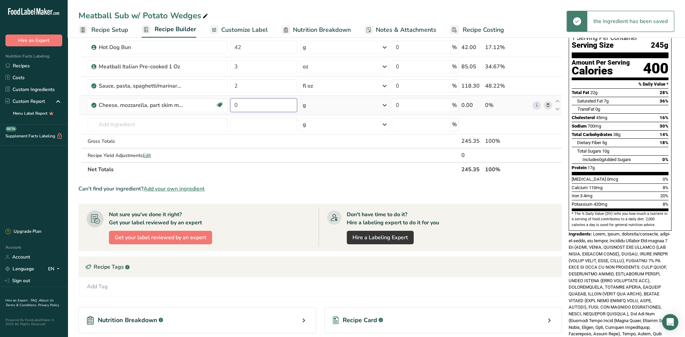
drag, startPoint x: 257, startPoint y: 107, endPoint x: 236, endPoint y: 105, distance: 21.8
click at [236, 105] on input "0" at bounding box center [263, 105] width 67 height 14
type input "0.5"
click at [384, 106] on div "Ingredient * Amount * Unit * Waste * .a-a{fill:#347362;}.b-a{fill:#fff;} Grams …" at bounding box center [321, 99] width 484 height 153
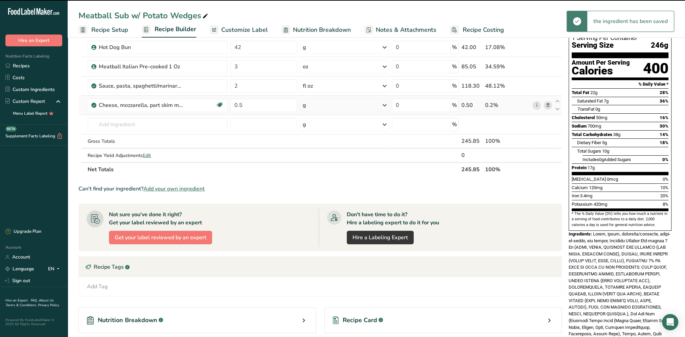
click at [384, 106] on icon at bounding box center [385, 105] width 8 height 12
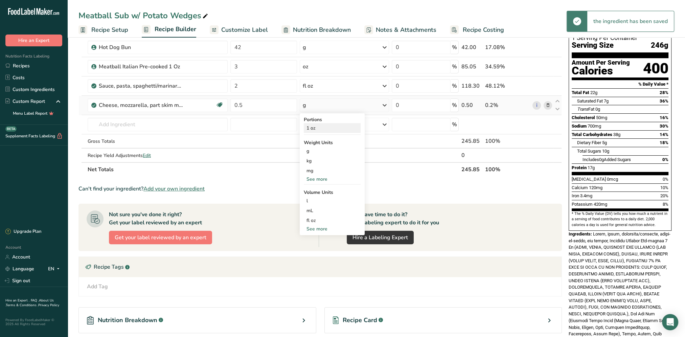
click at [314, 129] on div "1 oz" at bounding box center [332, 128] width 57 height 10
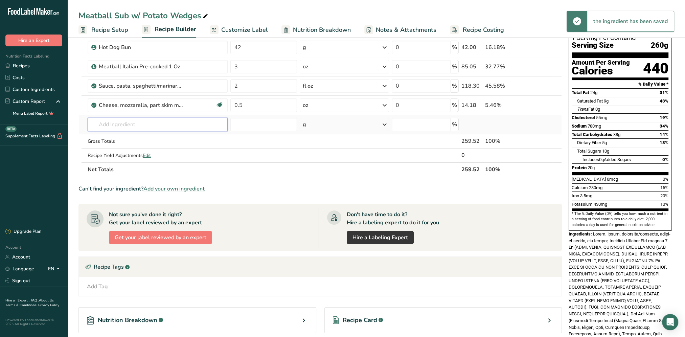
click at [146, 125] on input "text" at bounding box center [158, 125] width 140 height 14
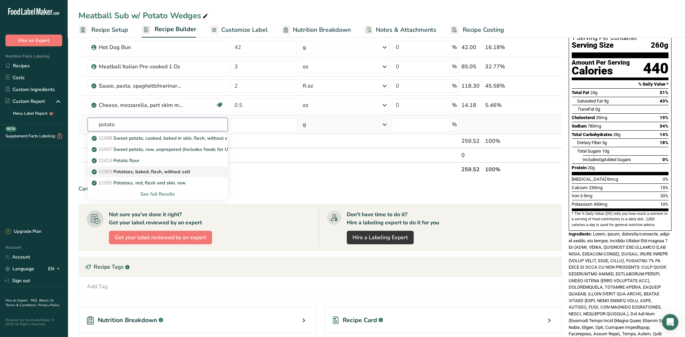
type input "potato"
click at [167, 170] on p "11363 Potatoes, baked, flesh, without salt" at bounding box center [141, 171] width 97 height 7
type input "Potatoes, baked, flesh, without salt"
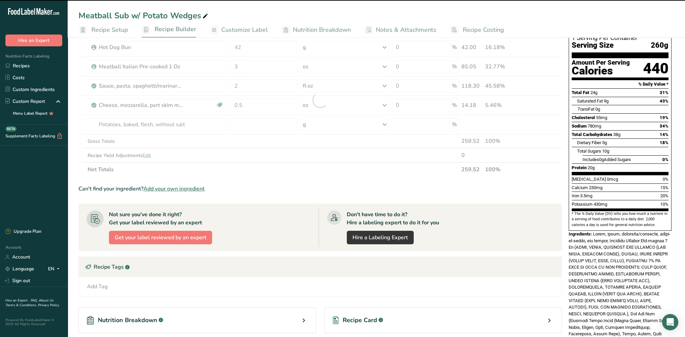
type input "0"
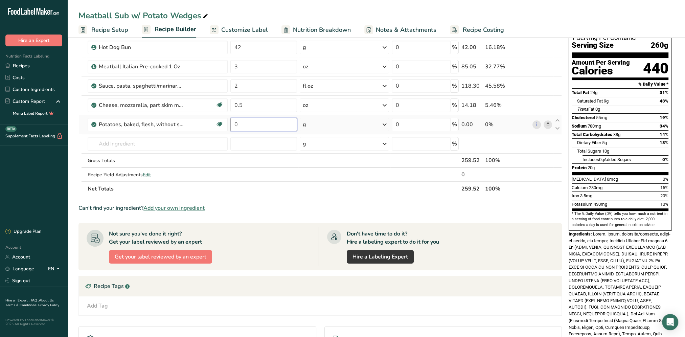
drag, startPoint x: 256, startPoint y: 123, endPoint x: 235, endPoint y: 133, distance: 22.7
click at [235, 133] on td "0" at bounding box center [263, 124] width 69 height 19
type input "8"
click at [367, 198] on section "Ingredient * Amount * Unit * Waste * .a-a{fill:#347362;}.b-a{fill:#fff;} Grams …" at bounding box center [321, 211] width 484 height 377
click at [360, 124] on div "g" at bounding box center [344, 125] width 89 height 14
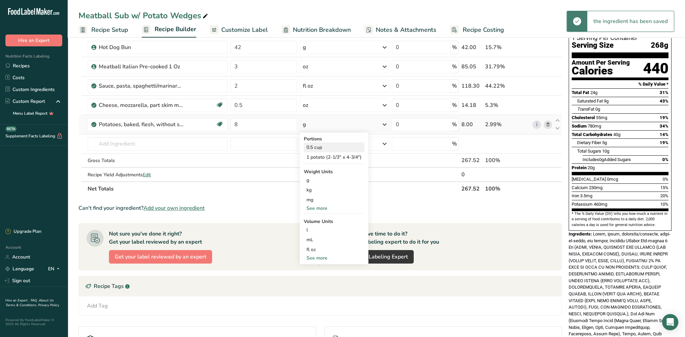
click at [320, 147] on div "0.5 cup" at bounding box center [334, 147] width 61 height 10
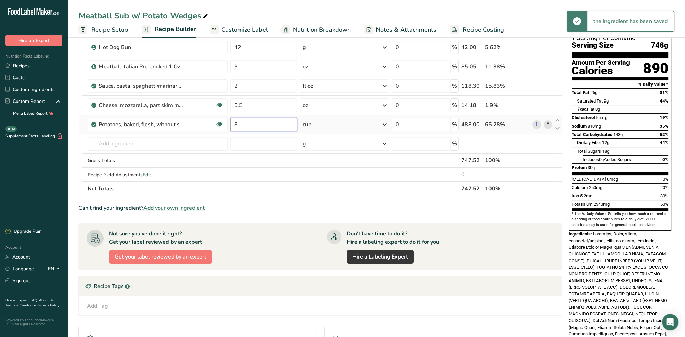
drag, startPoint x: 243, startPoint y: 125, endPoint x: 234, endPoint y: 125, distance: 8.5
click at [234, 125] on input "8" at bounding box center [263, 125] width 67 height 14
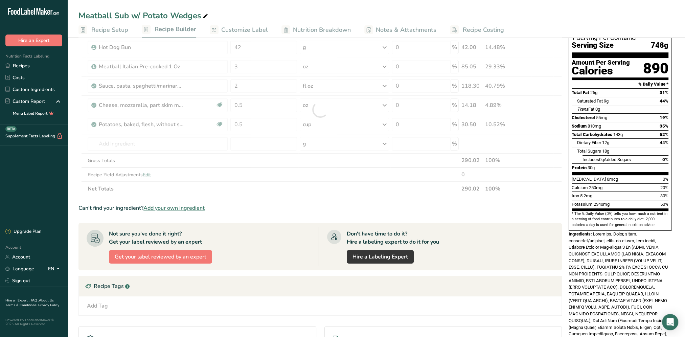
click at [299, 196] on section "Ingredient * Amount * Unit * Waste * .a-a{fill:#347362;}.b-a{fill:#fff;} Grams …" at bounding box center [321, 211] width 484 height 377
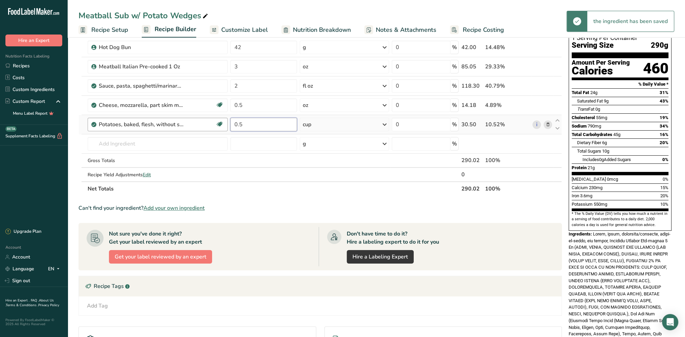
drag, startPoint x: 252, startPoint y: 129, endPoint x: 227, endPoint y: 129, distance: 25.0
click at [227, 129] on tr "Potatoes, baked, flesh, without salt Source of Antioxidants Dairy free Gluten f…" at bounding box center [320, 124] width 483 height 19
type input "1"
click at [404, 191] on div "Ingredient * Amount * Unit * Waste * .a-a{fill:#347362;}.b-a{fill:#fff;} Grams …" at bounding box center [321, 109] width 484 height 173
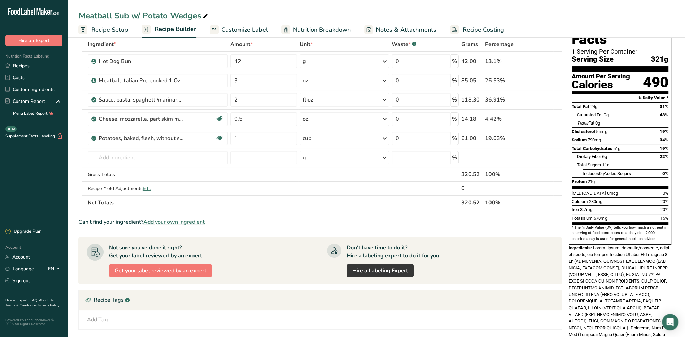
scroll to position [0, 0]
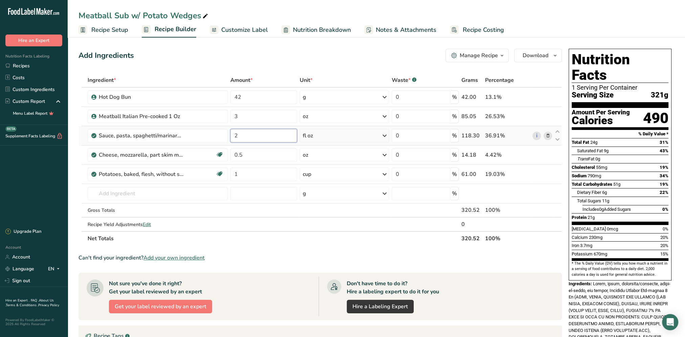
drag, startPoint x: 246, startPoint y: 137, endPoint x: 230, endPoint y: 138, distance: 16.3
click at [230, 138] on input "2" at bounding box center [263, 136] width 67 height 14
type input "4"
click at [288, 56] on div "Add Ingredients Manage Recipe Delete Recipe Duplicate Recipe Scale Recipe Save …" at bounding box center [321, 56] width 484 height 14
click at [131, 190] on input "text" at bounding box center [158, 194] width 140 height 14
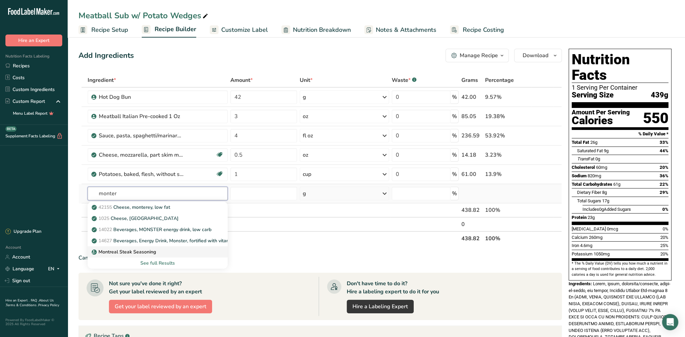
type input "monter"
click at [152, 250] on p "Montreal Steak Seasoning" at bounding box center [124, 251] width 63 height 7
type input "Montreal Steak Seasoning"
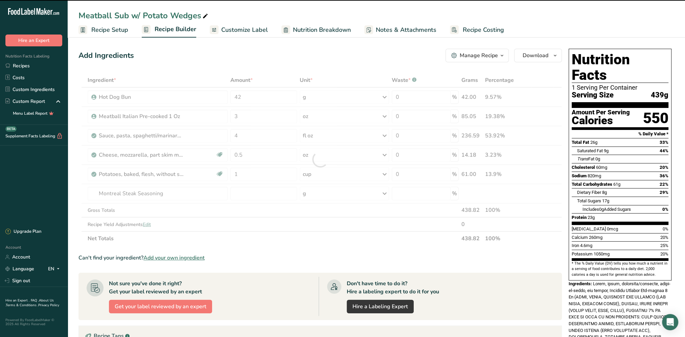
type input "0"
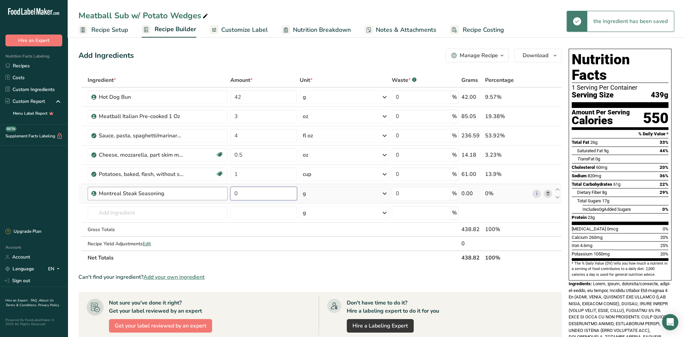
drag, startPoint x: 283, startPoint y: 191, endPoint x: 220, endPoint y: 195, distance: 63.1
click at [220, 195] on tr "Montreal Steak Seasoning 0 g Weight Units g kg mg See more Volume Units l Volum…" at bounding box center [320, 193] width 483 height 19
type input "0.25"
click at [387, 193] on div "Ingredient * Amount * Unit * Waste * .a-a{fill:#347362;}.b-a{fill:#fff;} Grams …" at bounding box center [321, 169] width 484 height 192
click at [384, 192] on icon at bounding box center [385, 193] width 8 height 12
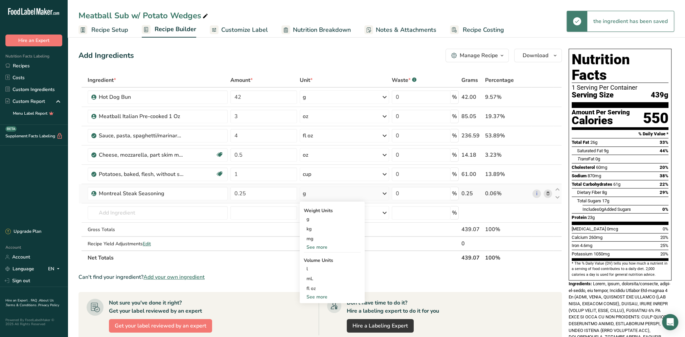
click at [320, 245] on div "See more" at bounding box center [332, 247] width 57 height 7
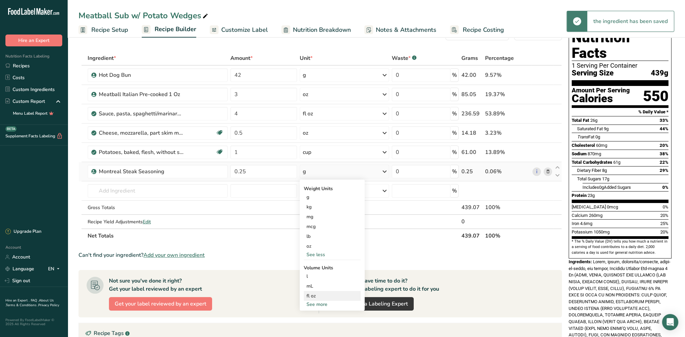
scroll to position [34, 0]
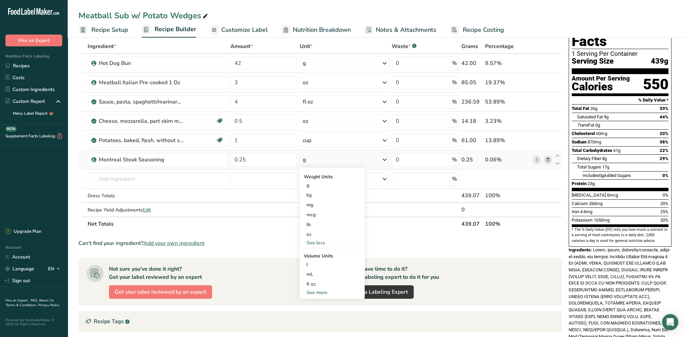
click at [320, 289] on div "See more" at bounding box center [332, 292] width 57 height 7
select select "22"
click at [319, 305] on div "tsp" at bounding box center [332, 303] width 51 height 7
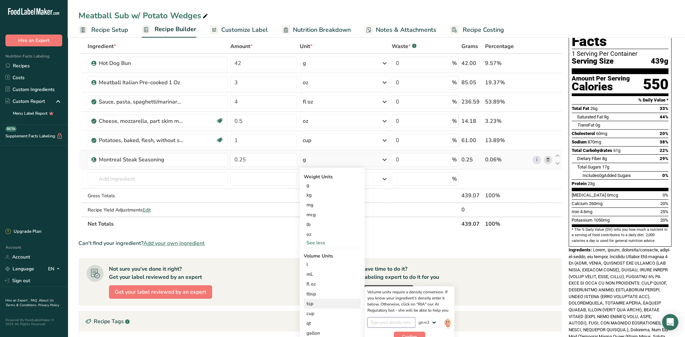
click at [402, 324] on input "number" at bounding box center [392, 322] width 48 height 10
type input "1"
click at [408, 336] on span "Confirm" at bounding box center [409, 337] width 15 height 6
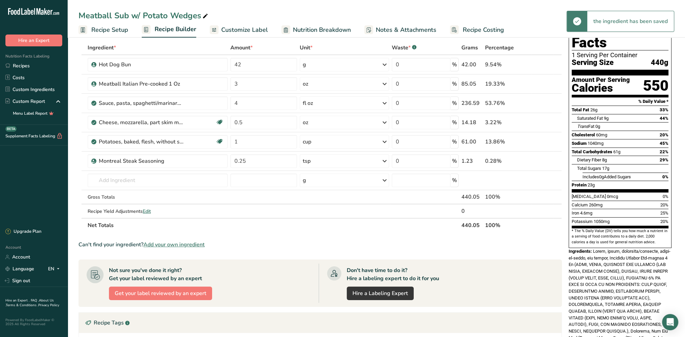
scroll to position [0, 0]
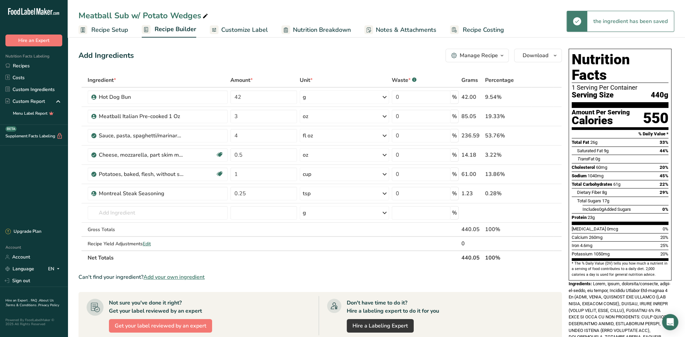
click at [292, 66] on div "Add Ingredients Manage Recipe Delete Recipe Duplicate Recipe Scale Recipe Save …" at bounding box center [323, 263] width 488 height 434
click at [135, 218] on input "text" at bounding box center [158, 213] width 140 height 14
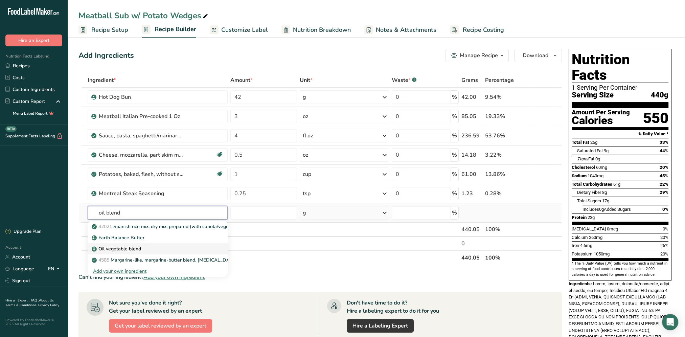
type input "oil blend"
click at [128, 244] on link "Oil vegetable blend" at bounding box center [158, 248] width 140 height 11
type input "Oil vegetable blend"
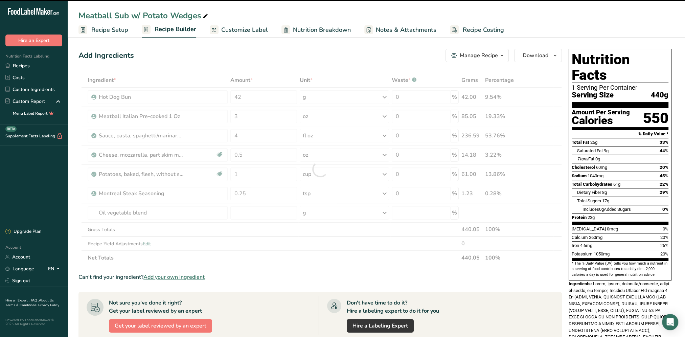
type input "0"
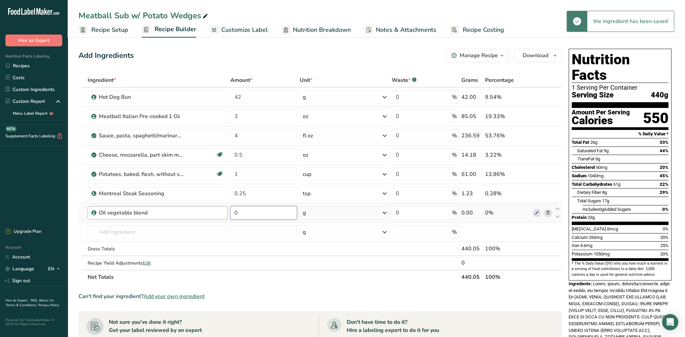
drag, startPoint x: 280, startPoint y: 212, endPoint x: 223, endPoint y: 215, distance: 56.6
click at [223, 215] on tr "Oil vegetable blend 0 g Weight Units g kg mg See more Volume Units l mL fl oz S…" at bounding box center [320, 212] width 483 height 19
type input "1"
click at [382, 214] on div "Ingredient * Amount * Unit * Waste * .a-a{fill:#347362;}.b-a{fill:#fff;} Grams …" at bounding box center [321, 178] width 484 height 211
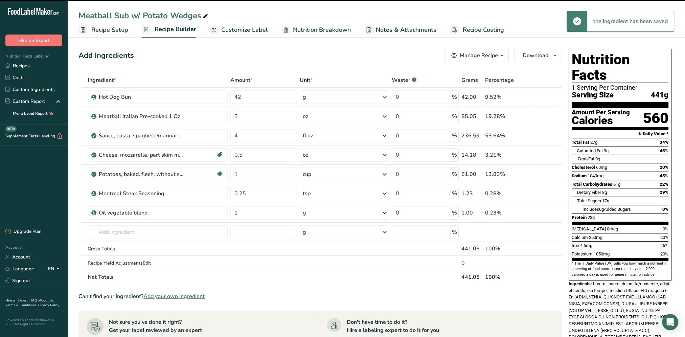
click at [385, 212] on icon at bounding box center [385, 213] width 8 height 12
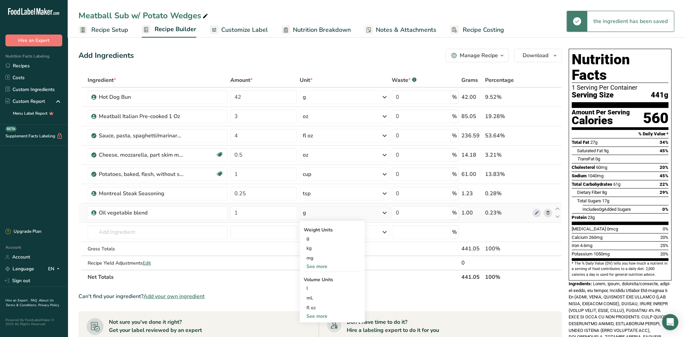
click at [324, 316] on div "See more" at bounding box center [332, 316] width 57 height 7
click at [313, 326] on div "tsp" at bounding box center [332, 327] width 51 height 7
click at [337, 57] on div "Add Ingredients Manage Recipe Delete Recipe Duplicate Recipe Scale Recipe Save …" at bounding box center [321, 56] width 484 height 14
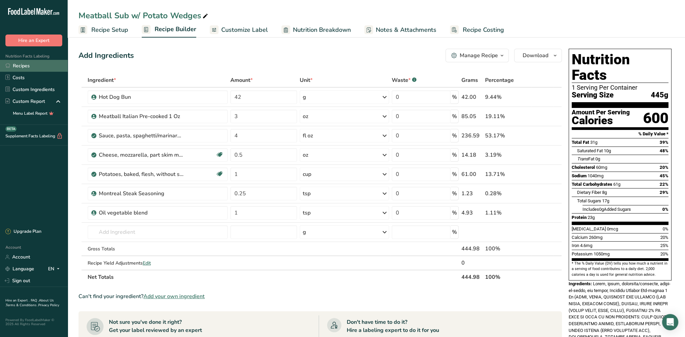
click at [24, 65] on link "Recipes" at bounding box center [34, 66] width 68 height 12
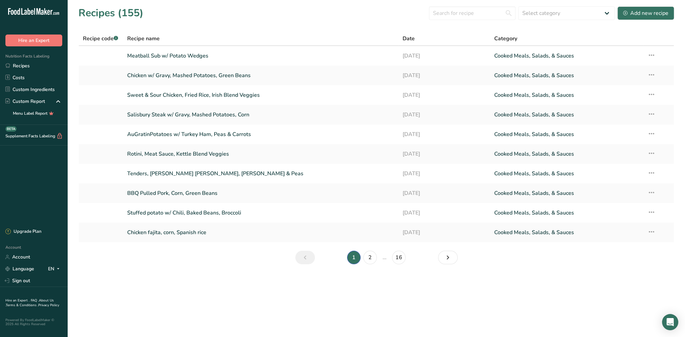
drag, startPoint x: 143, startPoint y: 14, endPoint x: 117, endPoint y: 15, distance: 26.1
click at [117, 15] on div "Recipes (155) Select category All Baked Goods [GEOGRAPHIC_DATA] Confectionery C…" at bounding box center [377, 12] width 596 height 15
drag, startPoint x: 117, startPoint y: 15, endPoint x: 197, endPoint y: 6, distance: 80.1
click at [197, 6] on div "Recipes (155) Select category All Baked Goods [GEOGRAPHIC_DATA] Confectionery C…" at bounding box center [377, 12] width 596 height 15
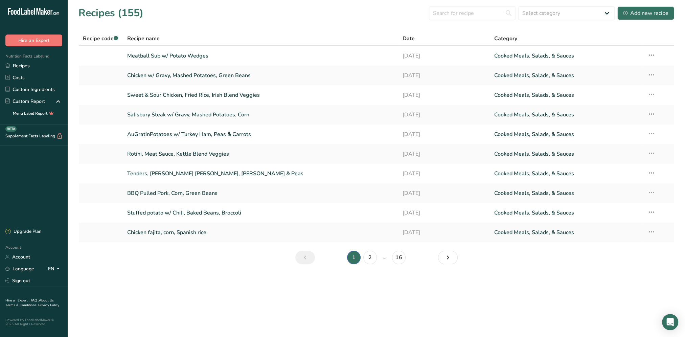
drag, startPoint x: 197, startPoint y: 6, endPoint x: 177, endPoint y: 15, distance: 21.2
click at [177, 15] on div "Recipes (155) Select category All Baked Goods [GEOGRAPHIC_DATA] Confectionery C…" at bounding box center [377, 12] width 596 height 15
click at [179, 13] on div "Recipes (155) Select category All Baked Goods [GEOGRAPHIC_DATA] Confectionery C…" at bounding box center [377, 12] width 596 height 15
click at [172, 58] on link "Meatball Sub w/ Potato Wedges" at bounding box center [260, 56] width 267 height 14
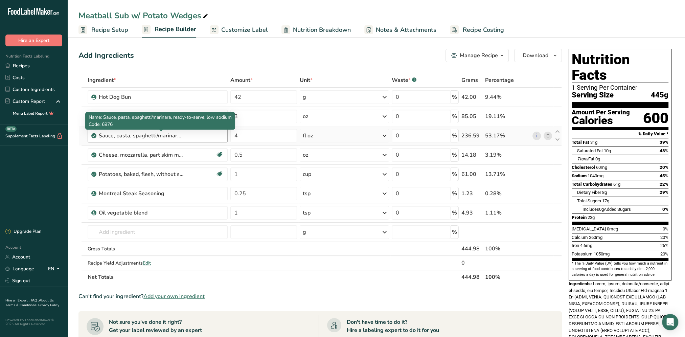
click at [118, 136] on div "Sauce, pasta, spaghetti/marinara, ready-to-serve, low sodium" at bounding box center [141, 136] width 85 height 8
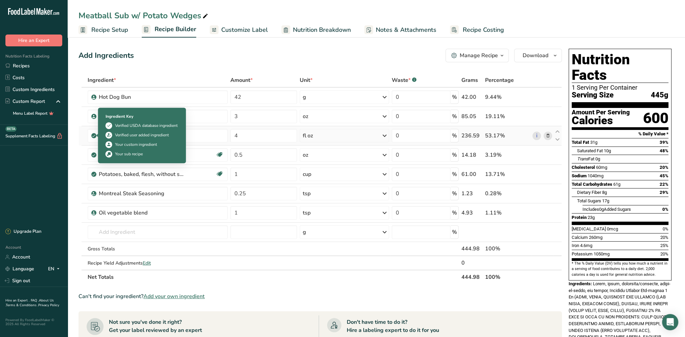
click at [93, 137] on icon at bounding box center [94, 136] width 4 height 6
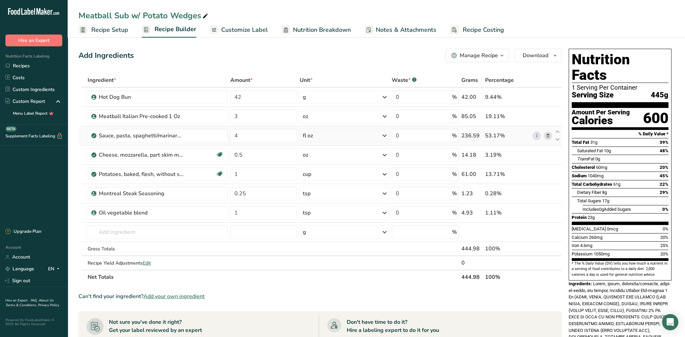
click at [95, 136] on icon at bounding box center [94, 136] width 4 height 6
click at [154, 61] on div "Add Ingredients Manage Recipe Delete Recipe Duplicate Recipe Scale Recipe Save …" at bounding box center [321, 56] width 484 height 14
click at [22, 62] on link "Recipes" at bounding box center [34, 66] width 68 height 12
